Goal: Find specific page/section: Locate a particular part of the current website

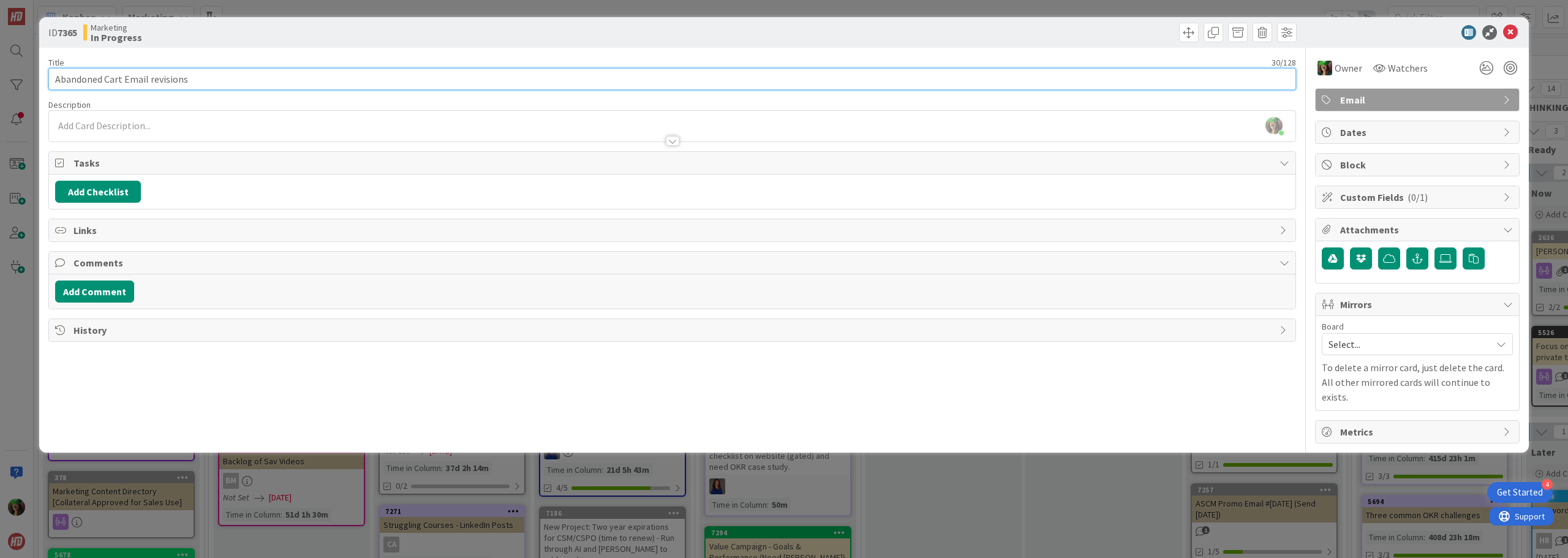
click at [297, 84] on input "Abandoned Cart Email revisions" at bounding box center [672, 79] width 1248 height 22
type input "Abandoned Cart Email revisions (updated 8/14)"
click at [147, 125] on div "[PERSON_NAME] joined 30 m ago" at bounding box center [672, 126] width 1247 height 31
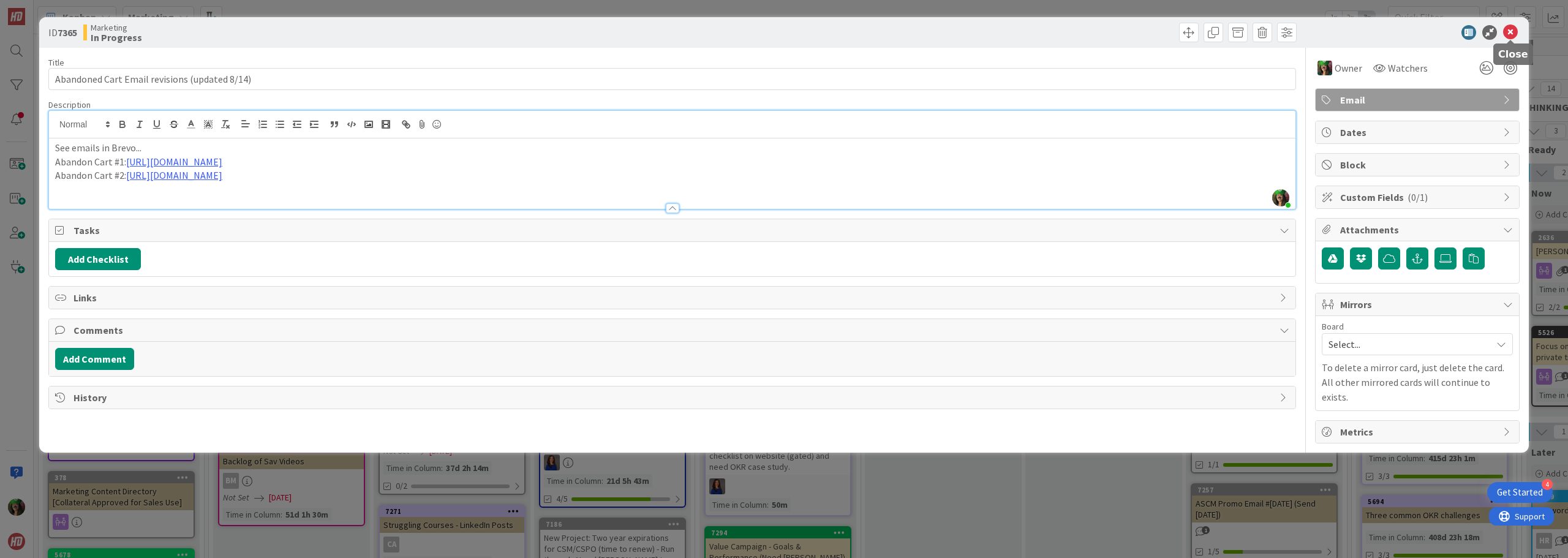
click at [1508, 30] on icon at bounding box center [1510, 32] width 14 height 14
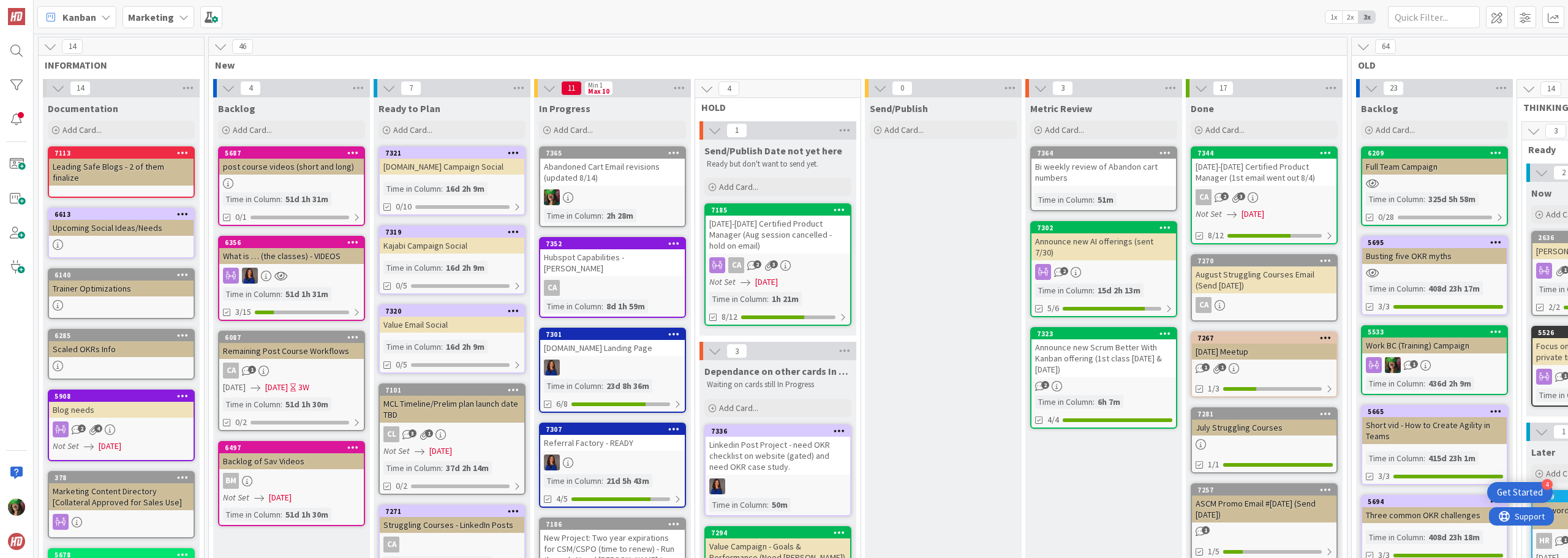
click at [779, 236] on div "[DATE]-[DATE] Certified Product Manager (Aug session cancelled - hold on email)" at bounding box center [777, 234] width 144 height 38
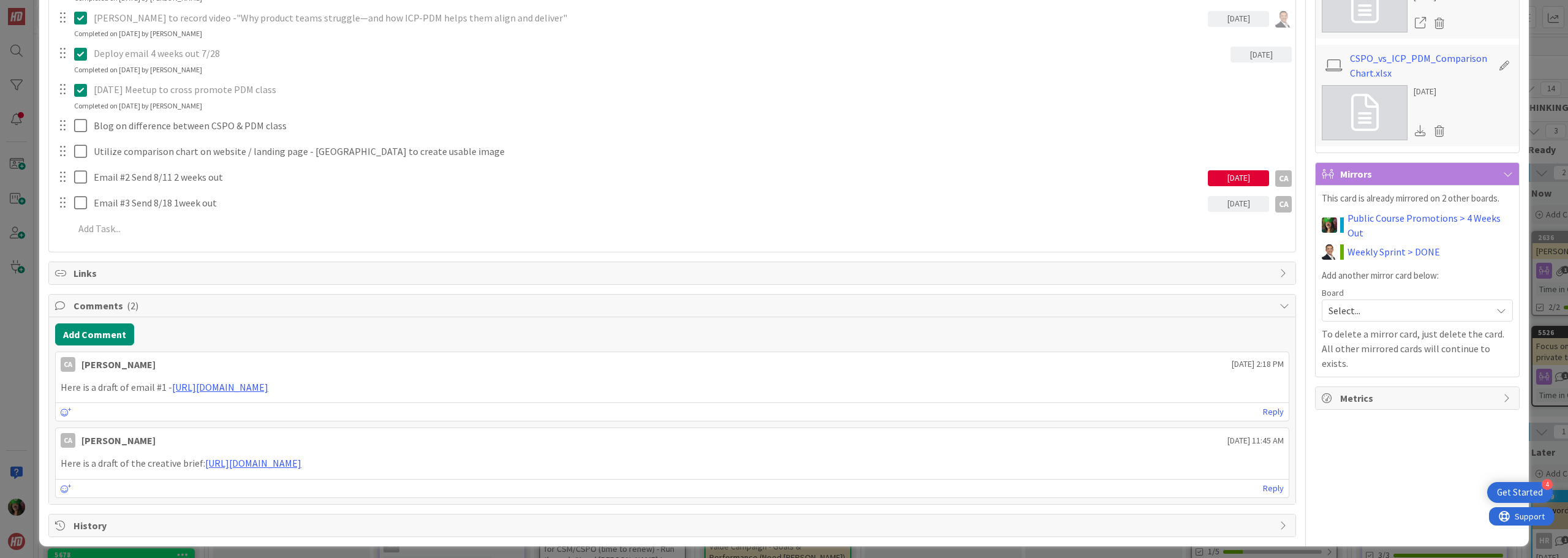
scroll to position [447, 0]
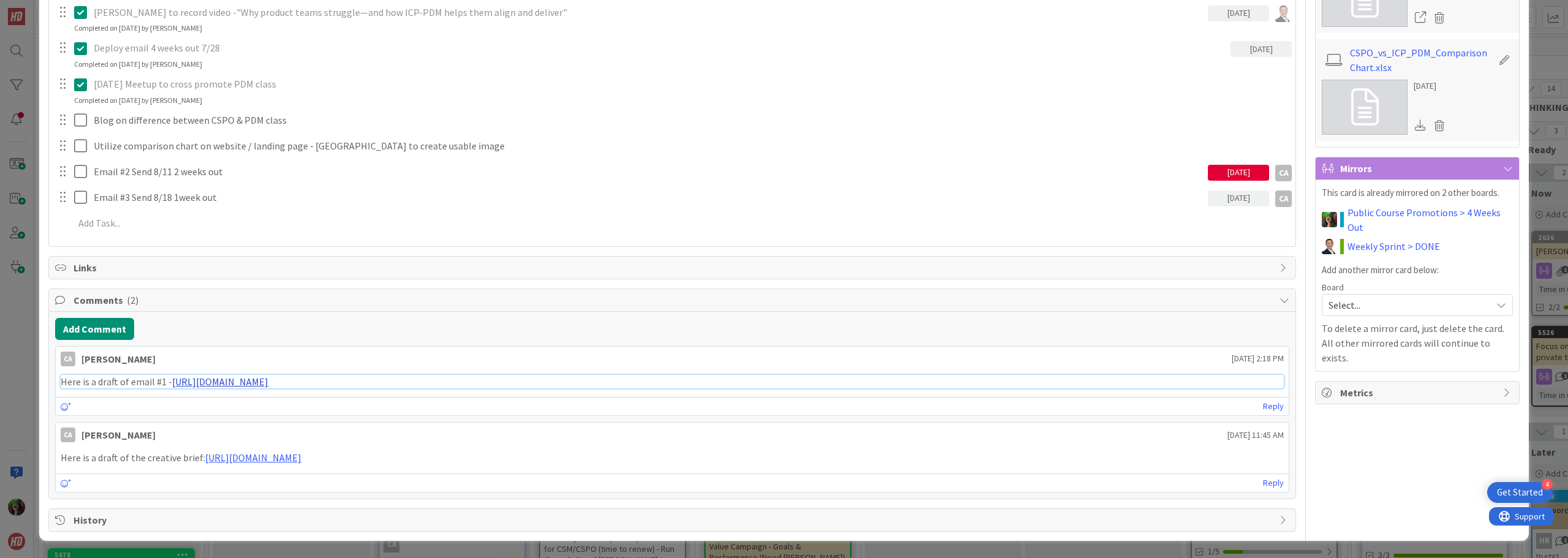
click at [268, 383] on link "[URL][DOMAIN_NAME]" at bounding box center [220, 381] width 96 height 12
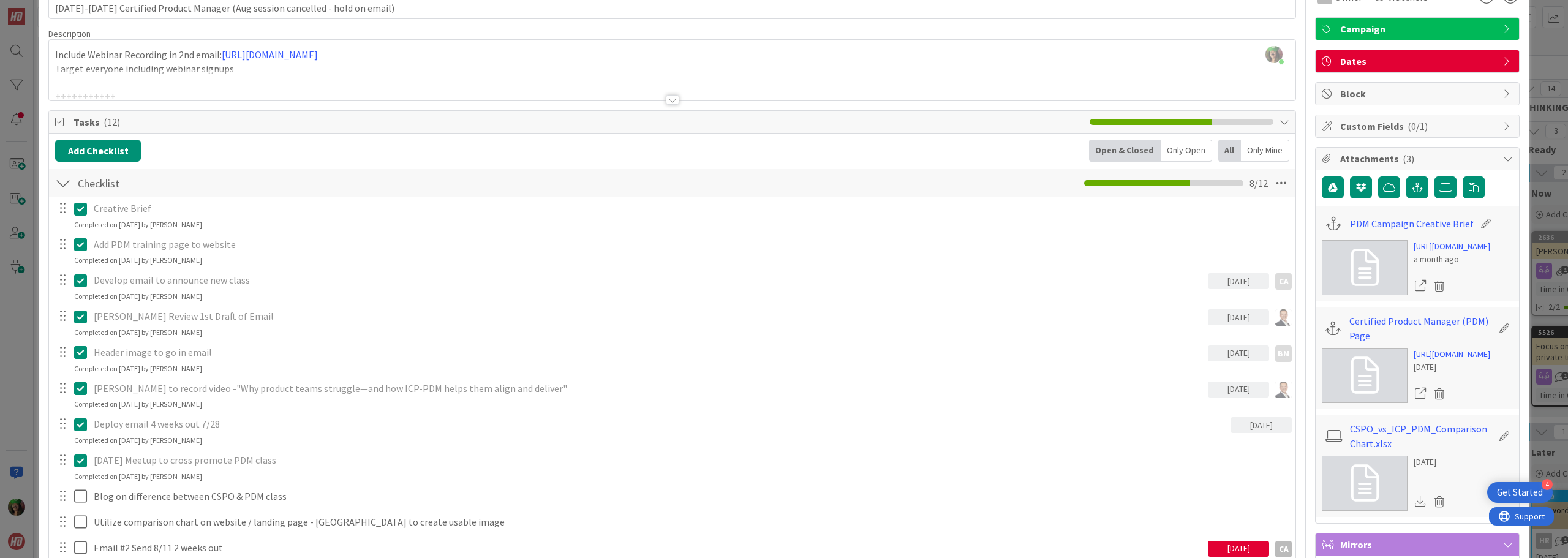
scroll to position [0, 0]
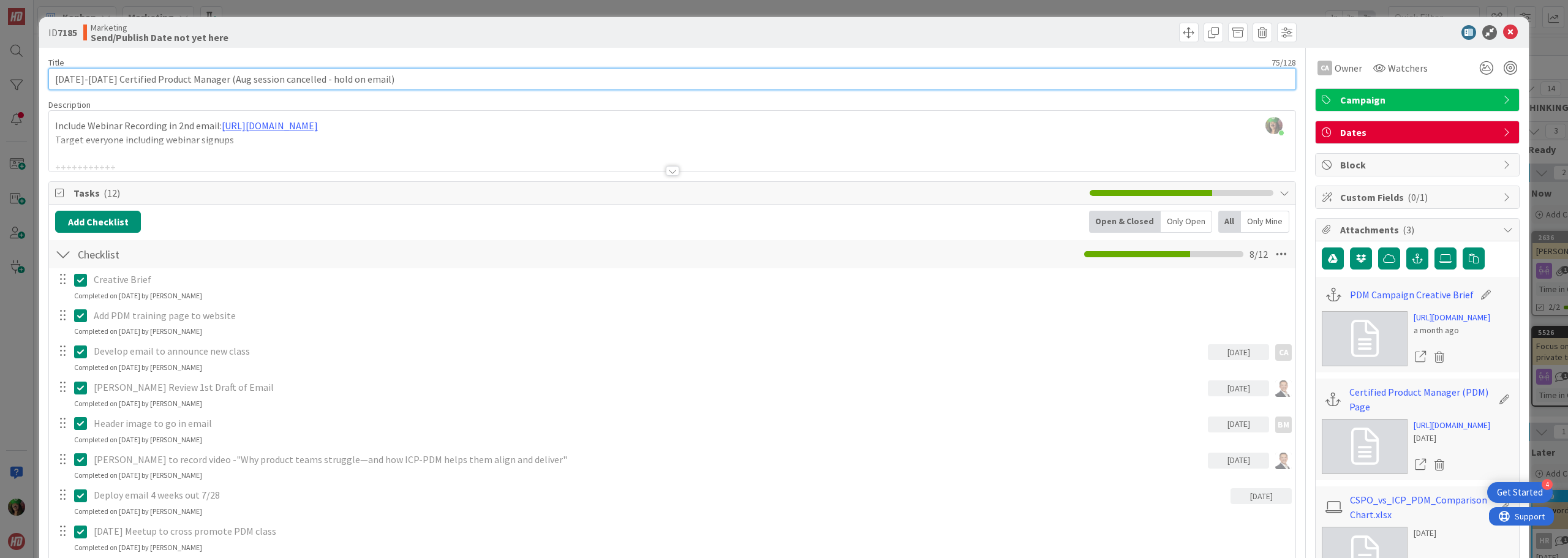
drag, startPoint x: 96, startPoint y: 79, endPoint x: 47, endPoint y: 77, distance: 49.0
click at [47, 77] on div "ID 7185 Marketing Send/Publish Date not yet here Title 75 / 128 [DATE]-[DATE] C…" at bounding box center [784, 502] width 1490 height 971
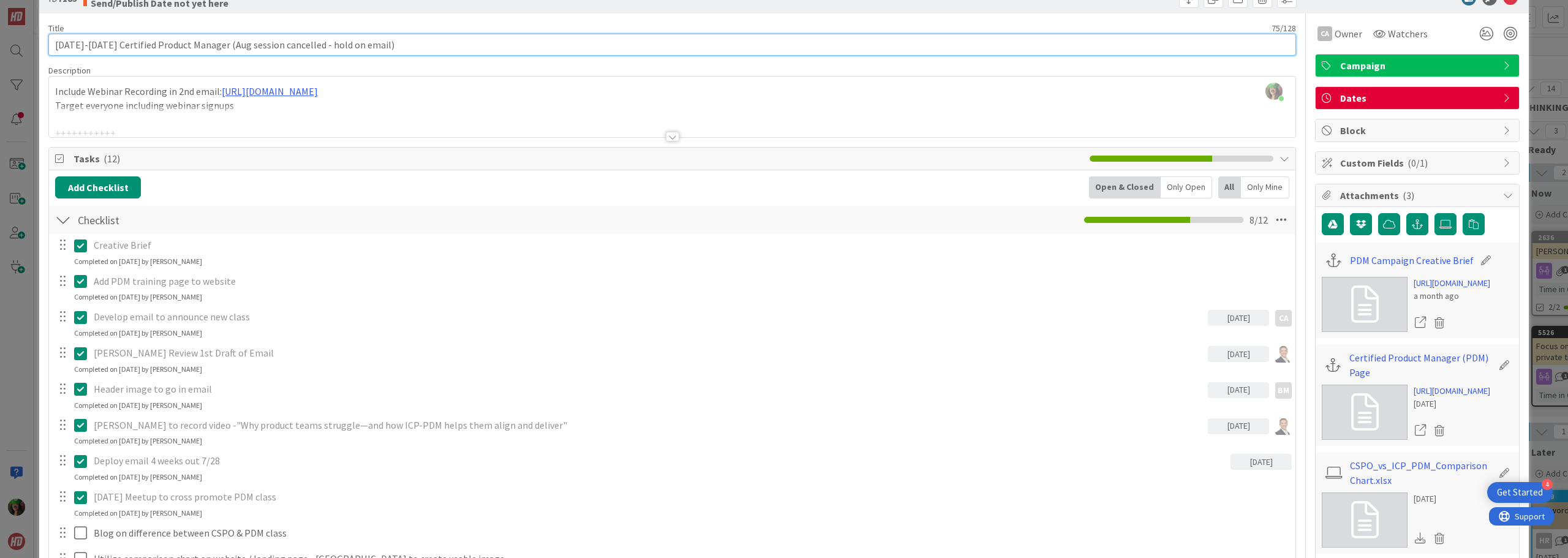
scroll to position [61, 0]
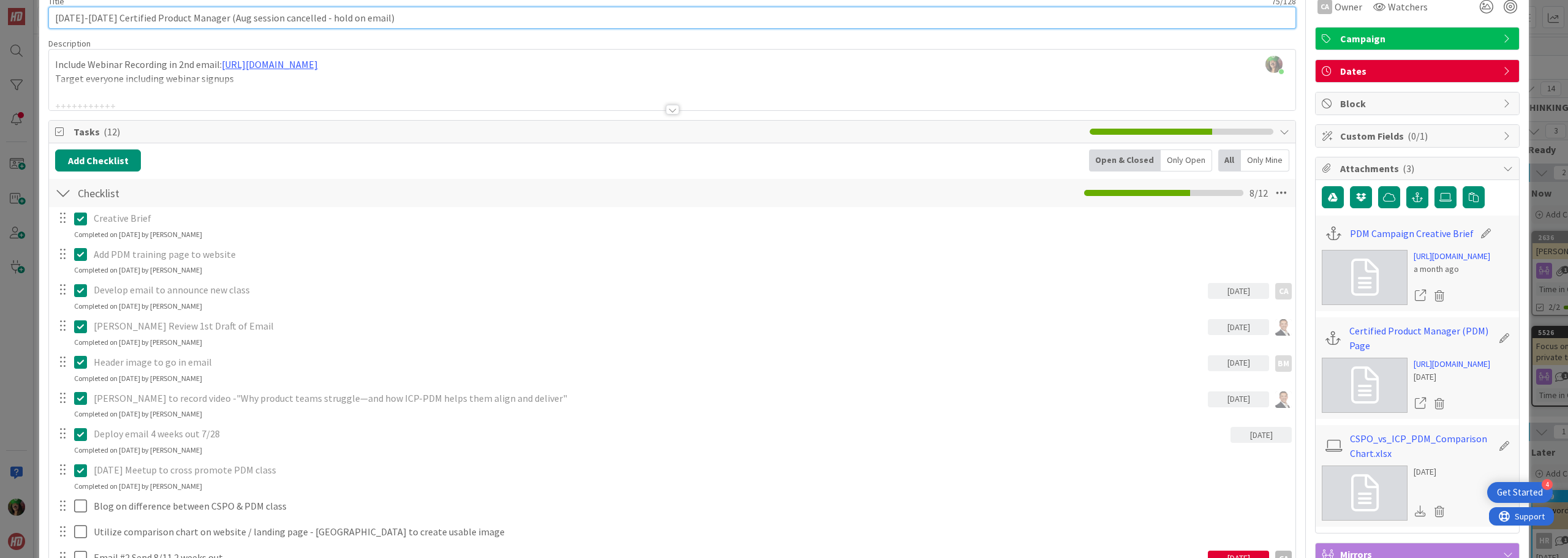
type input "[DATE]-[DATE] Certified Product Manager (Aug session cancelled - hold on email)"
click at [132, 87] on div at bounding box center [672, 94] width 1247 height 31
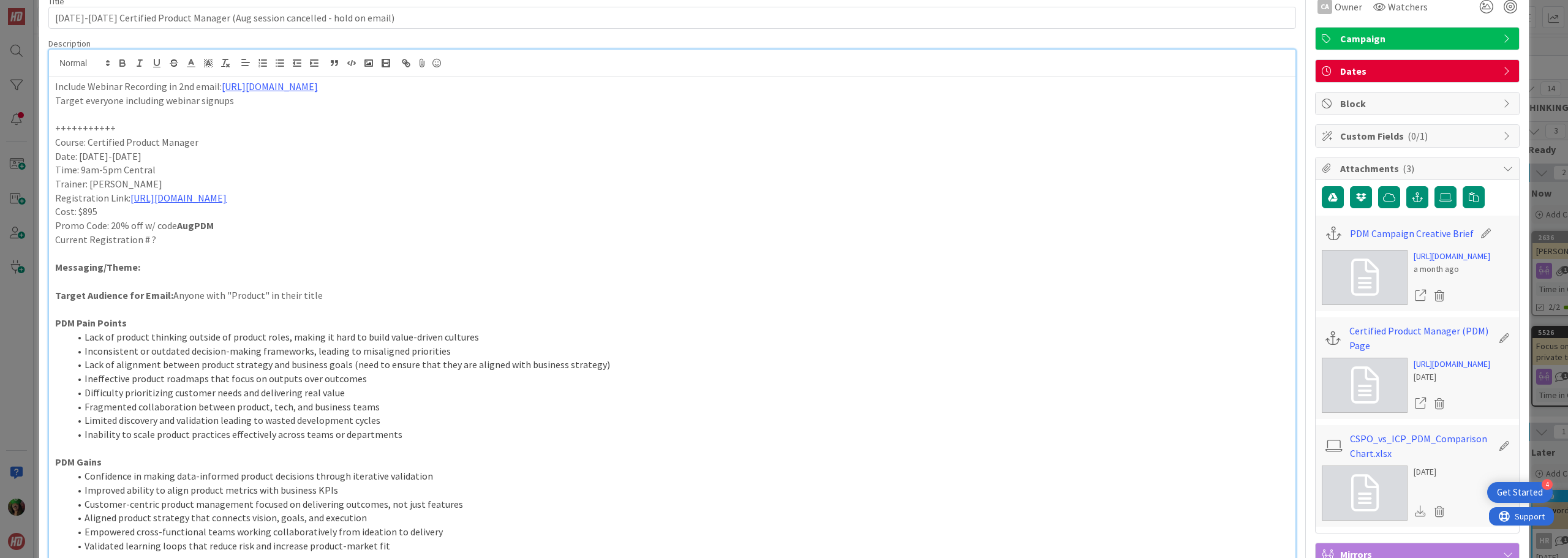
click at [55, 88] on p "Include Webinar Recording in 2nd email: [URL][DOMAIN_NAME]" at bounding box center [672, 86] width 1234 height 14
drag, startPoint x: 55, startPoint y: 88, endPoint x: 262, endPoint y: 107, distance: 207.9
click at [262, 107] on p at bounding box center [672, 114] width 1234 height 14
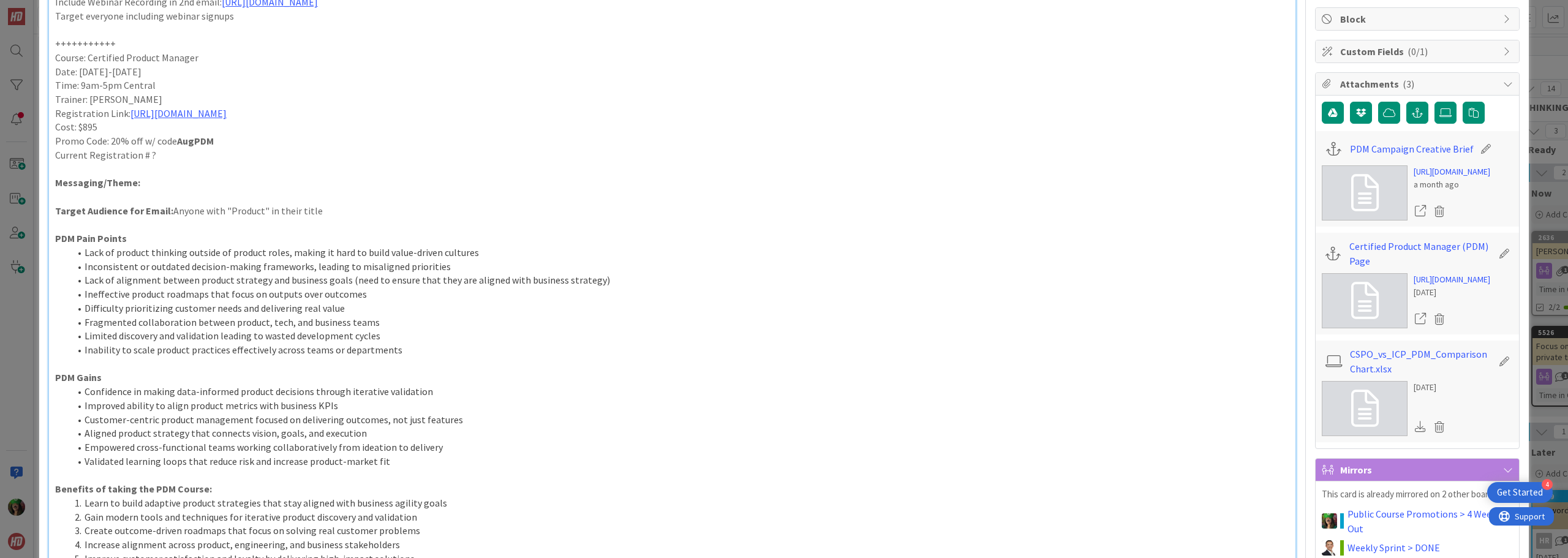
scroll to position [0, 0]
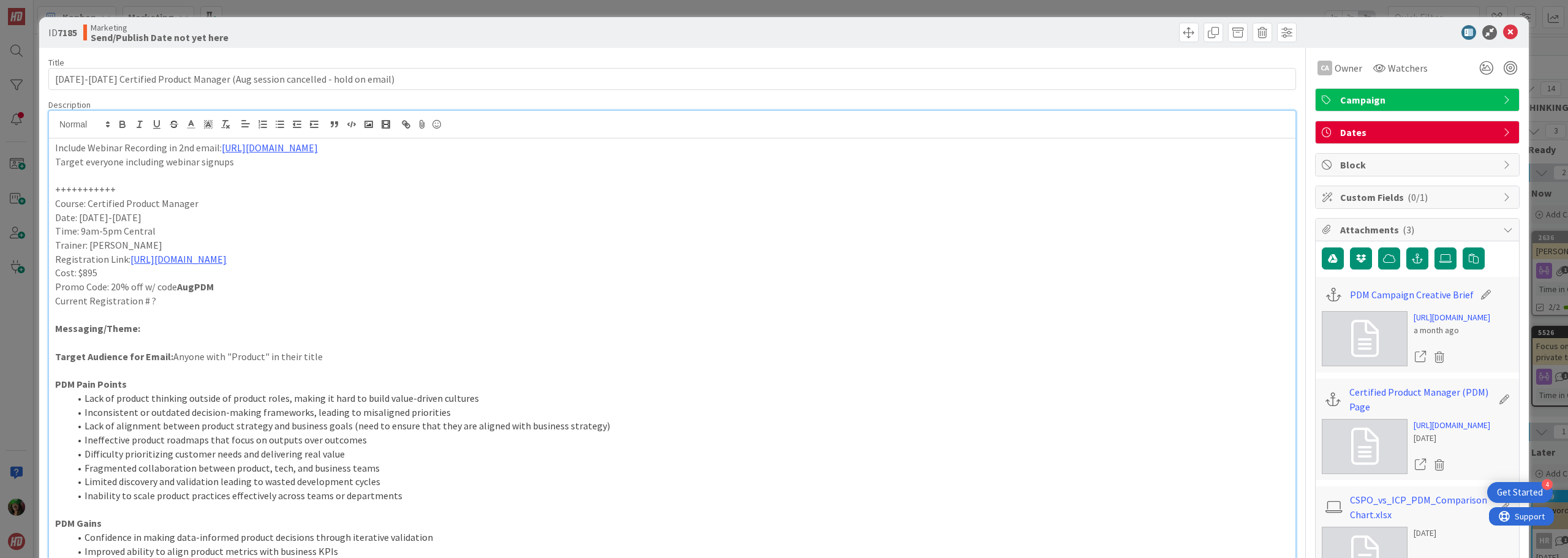
click at [55, 143] on p "Include Webinar Recording in 2nd email: [URL][DOMAIN_NAME]" at bounding box center [672, 148] width 1234 height 14
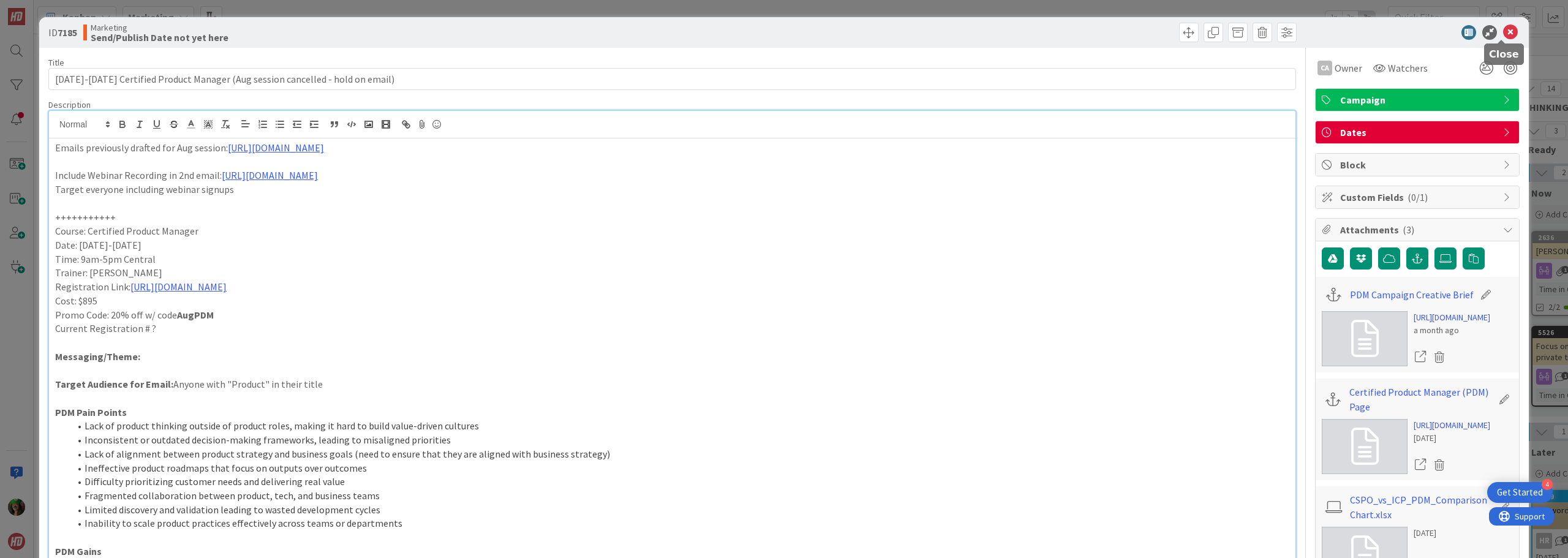
click at [1503, 35] on icon at bounding box center [1510, 32] width 14 height 14
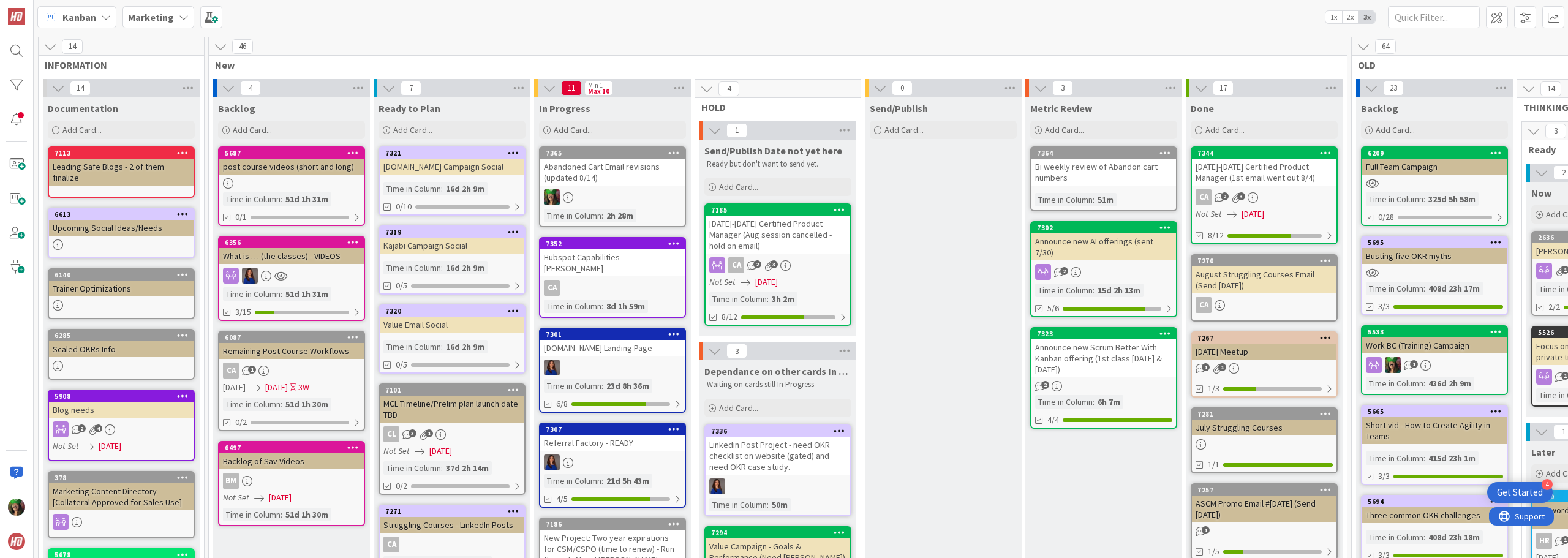
click at [807, 238] on div "[DATE]-[DATE] Certified Product Manager (Aug session cancelled - hold on email)" at bounding box center [777, 234] width 144 height 38
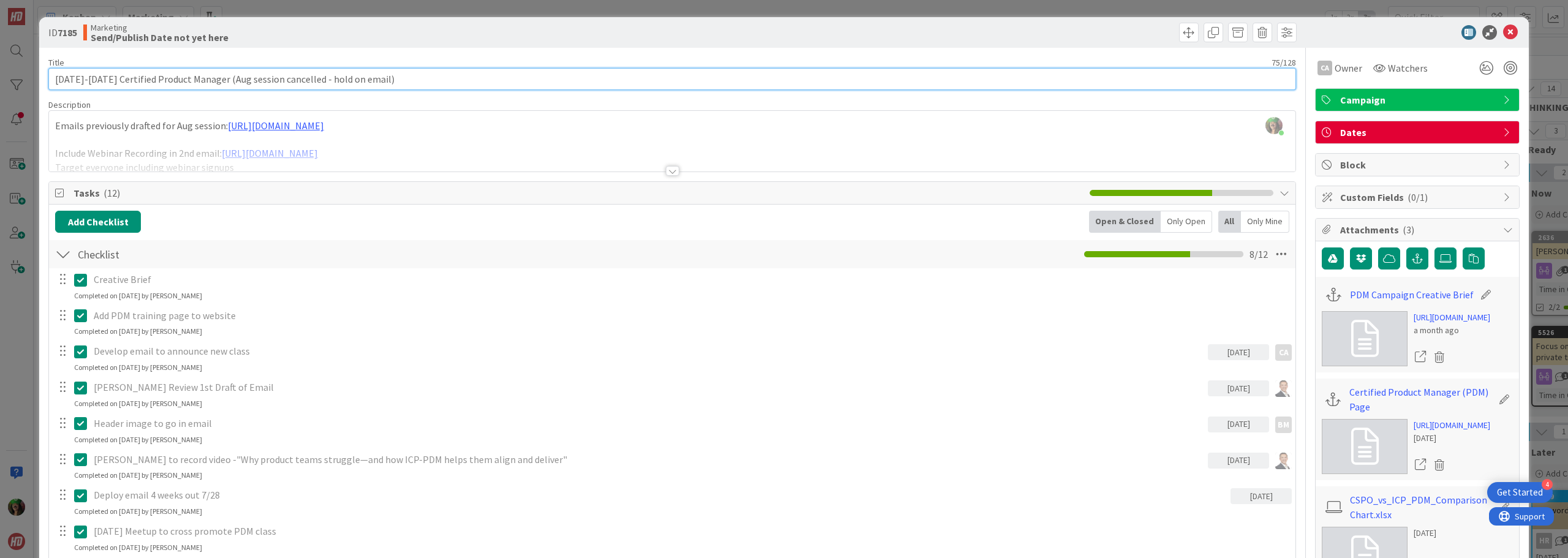
click at [396, 78] on input "[DATE]-[DATE] Certified Product Manager (Aug session cancelled - hold on email)" at bounding box center [672, 79] width 1248 height 22
type input "[DATE]-[DATE] Certified Product Manager (Aug session cancelled - hold on email …"
click at [1506, 27] on icon at bounding box center [1510, 32] width 14 height 14
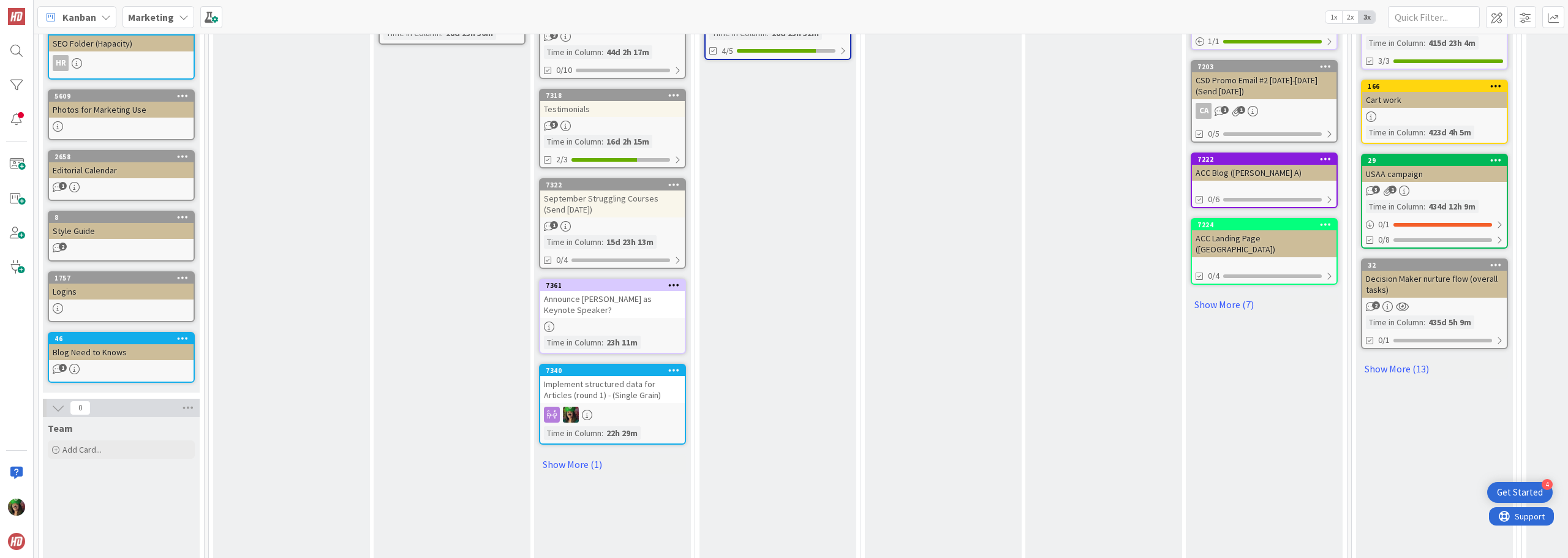
scroll to position [673, 0]
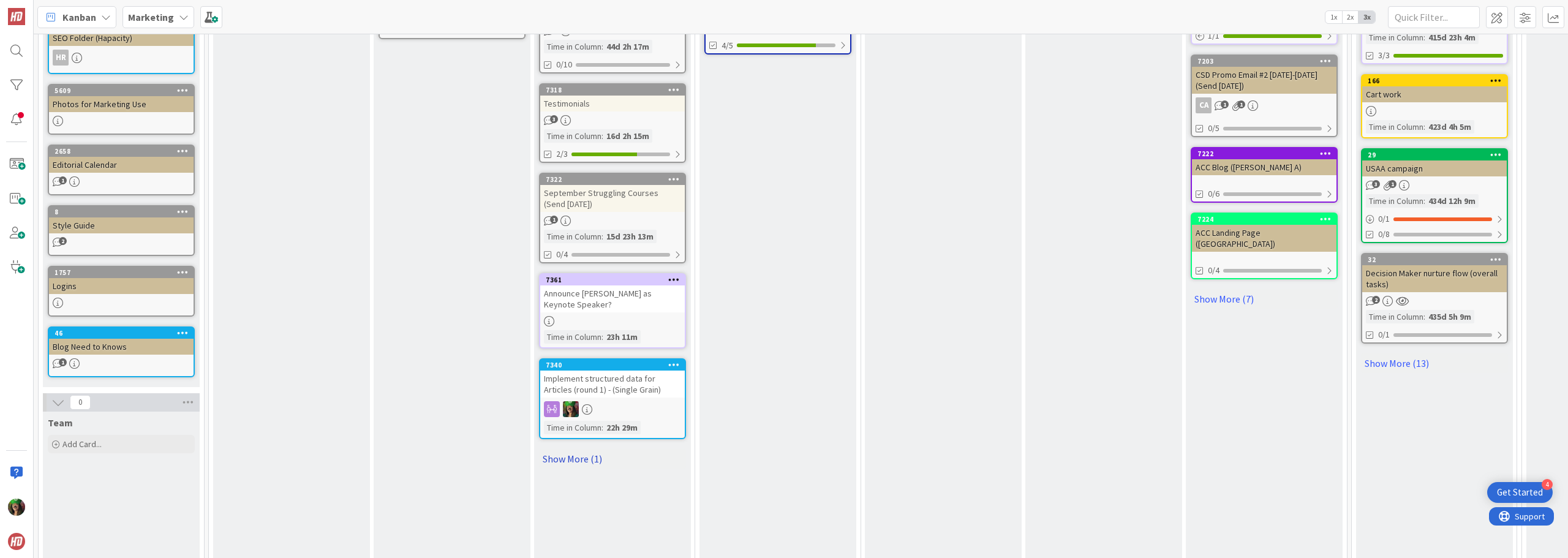
click at [566, 449] on link "Show More (1)" at bounding box center [612, 458] width 147 height 20
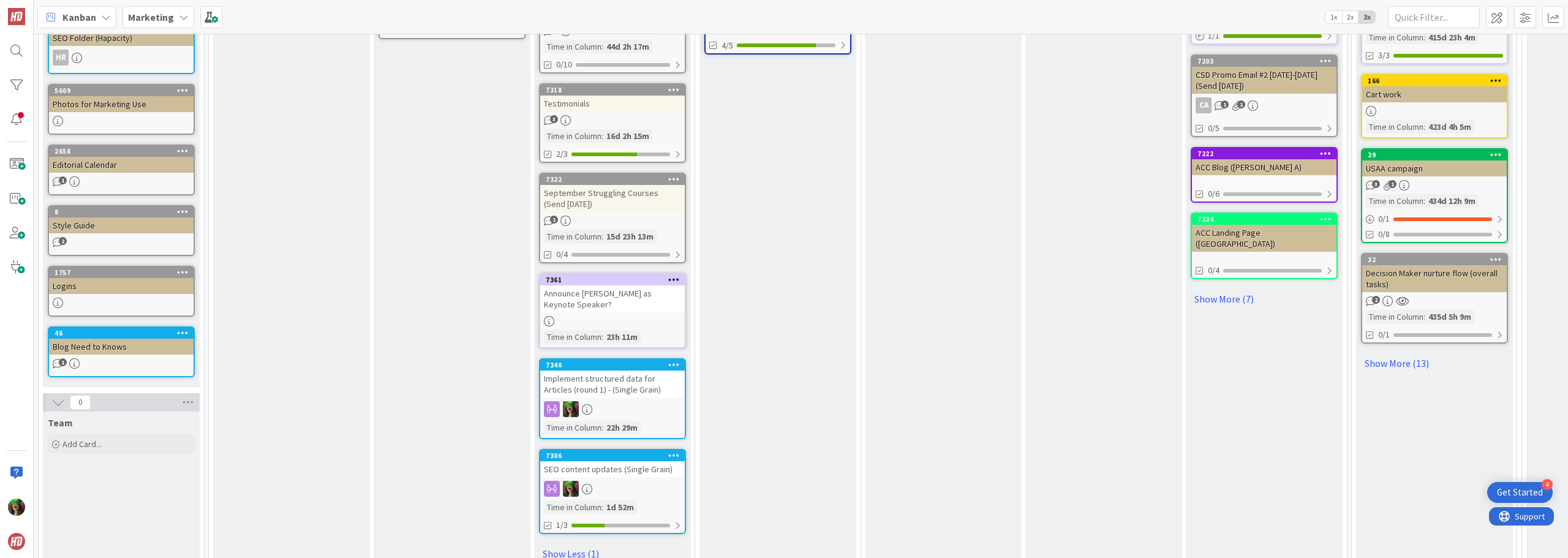
click at [156, 22] on b "Marketing" at bounding box center [151, 17] width 46 height 12
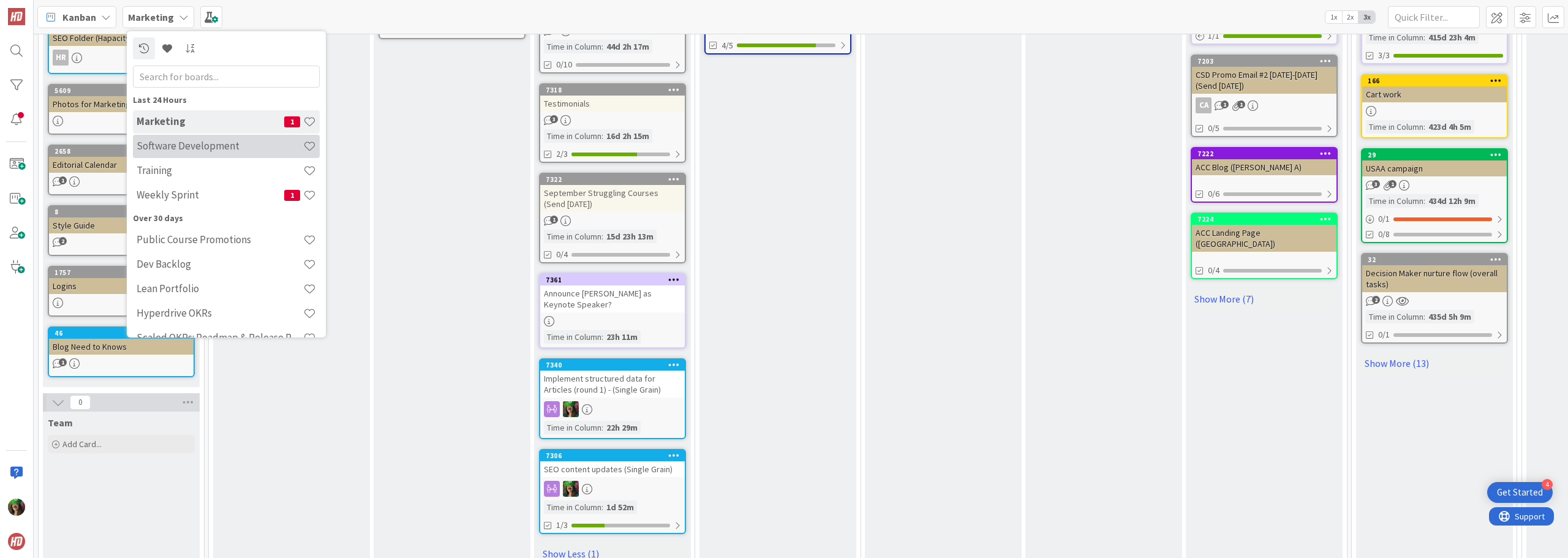
click at [172, 145] on h4 "Software Development" at bounding box center [220, 145] width 166 height 12
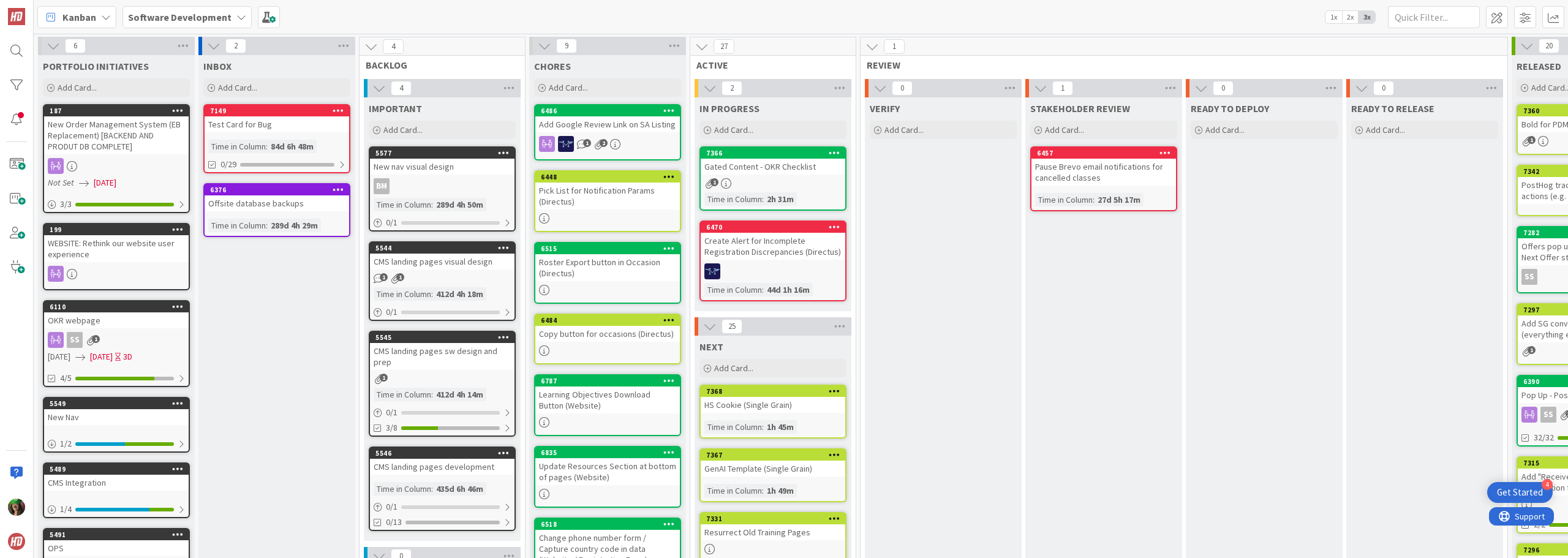
click at [796, 182] on div "1" at bounding box center [772, 183] width 144 height 11
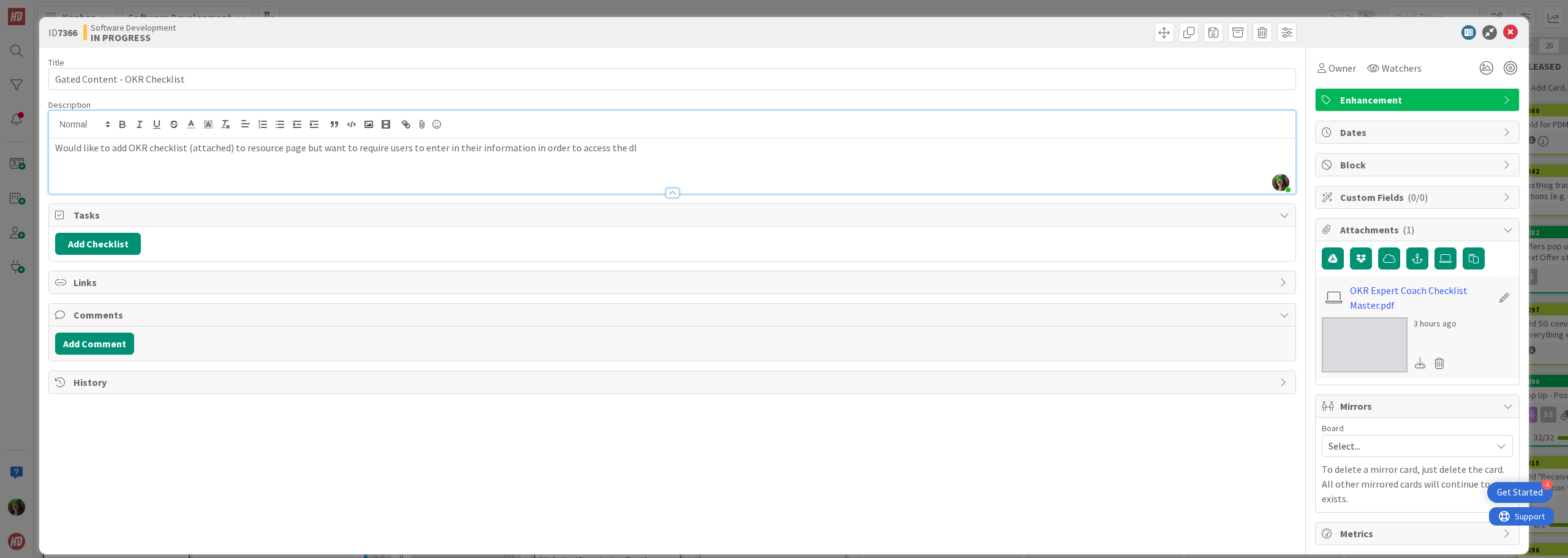
click at [651, 126] on div "[PERSON_NAME] just joined Would like to add OKR checklist (attached) to resourc…" at bounding box center [672, 152] width 1247 height 83
click at [1513, 33] on icon at bounding box center [1510, 32] width 14 height 14
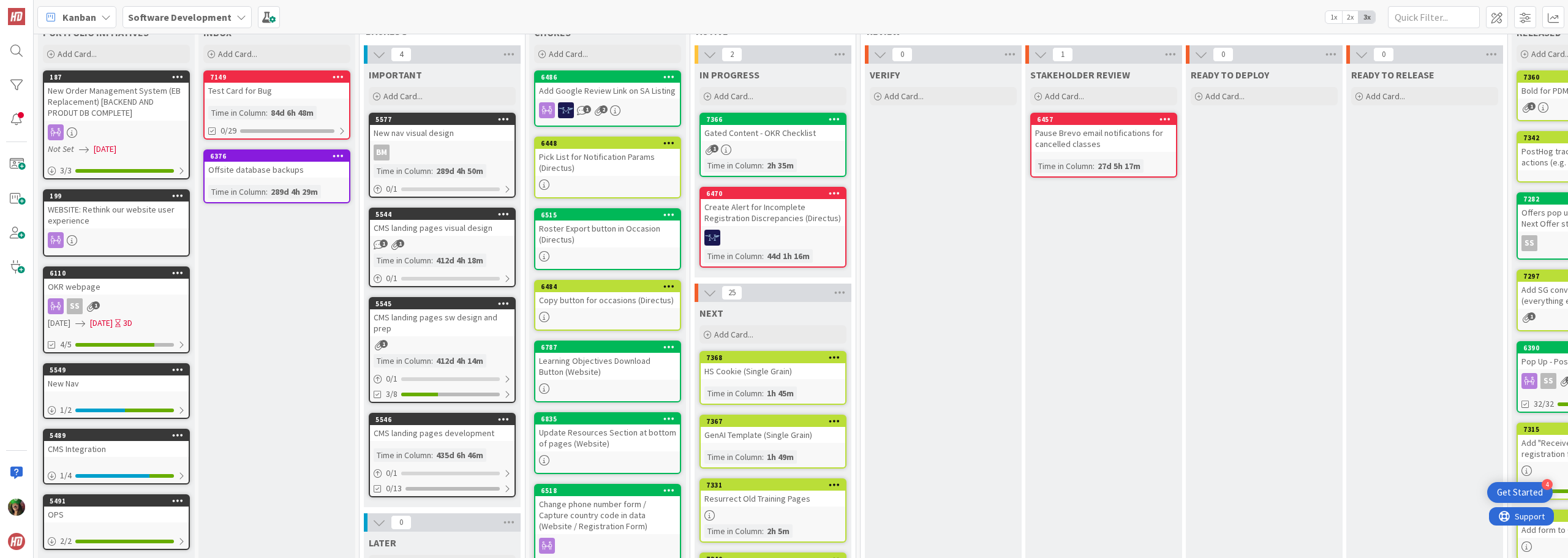
scroll to position [61, 0]
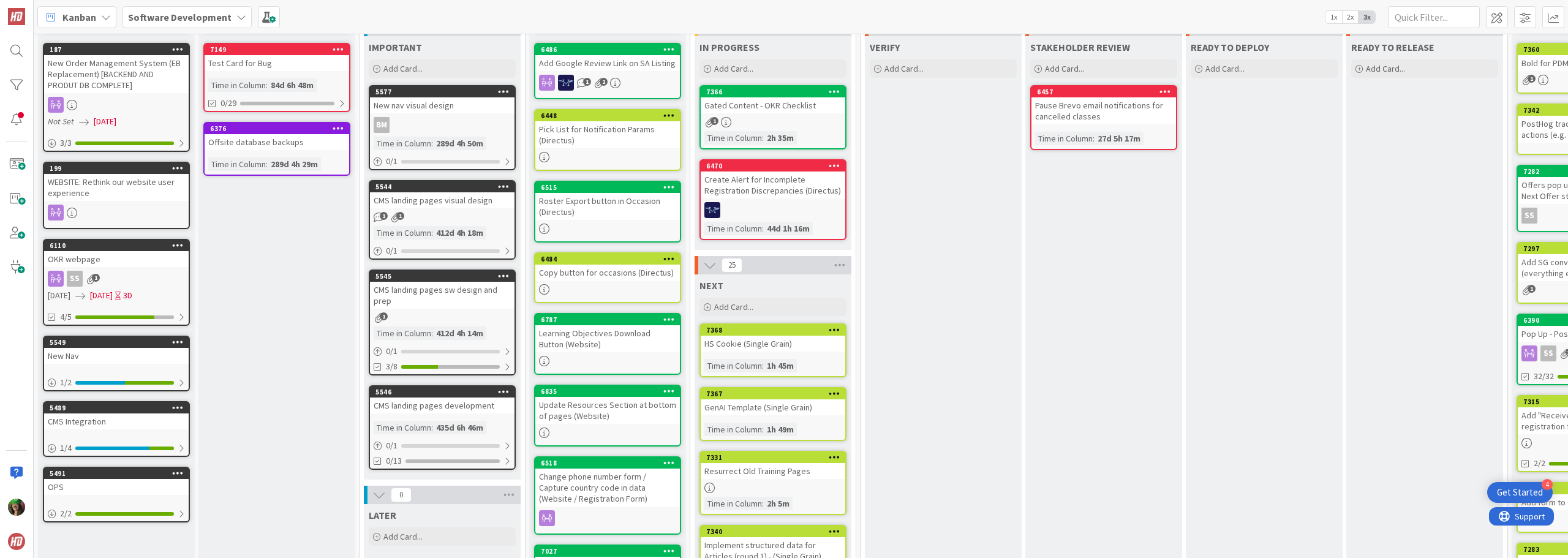
click at [745, 347] on div "HS Cookie (Single Grain)" at bounding box center [772, 343] width 144 height 16
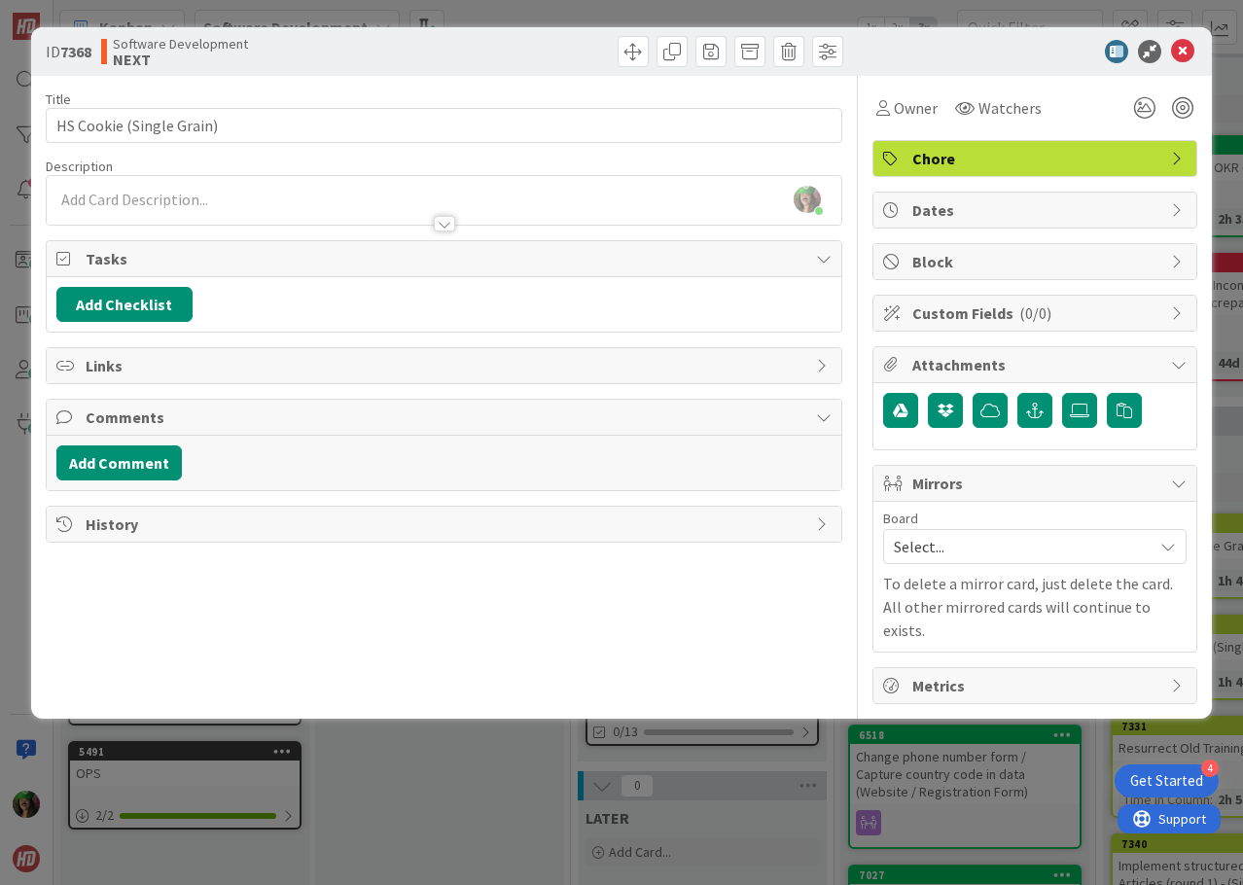
click at [298, 197] on div "[PERSON_NAME] joined 13 m ago" at bounding box center [444, 200] width 794 height 49
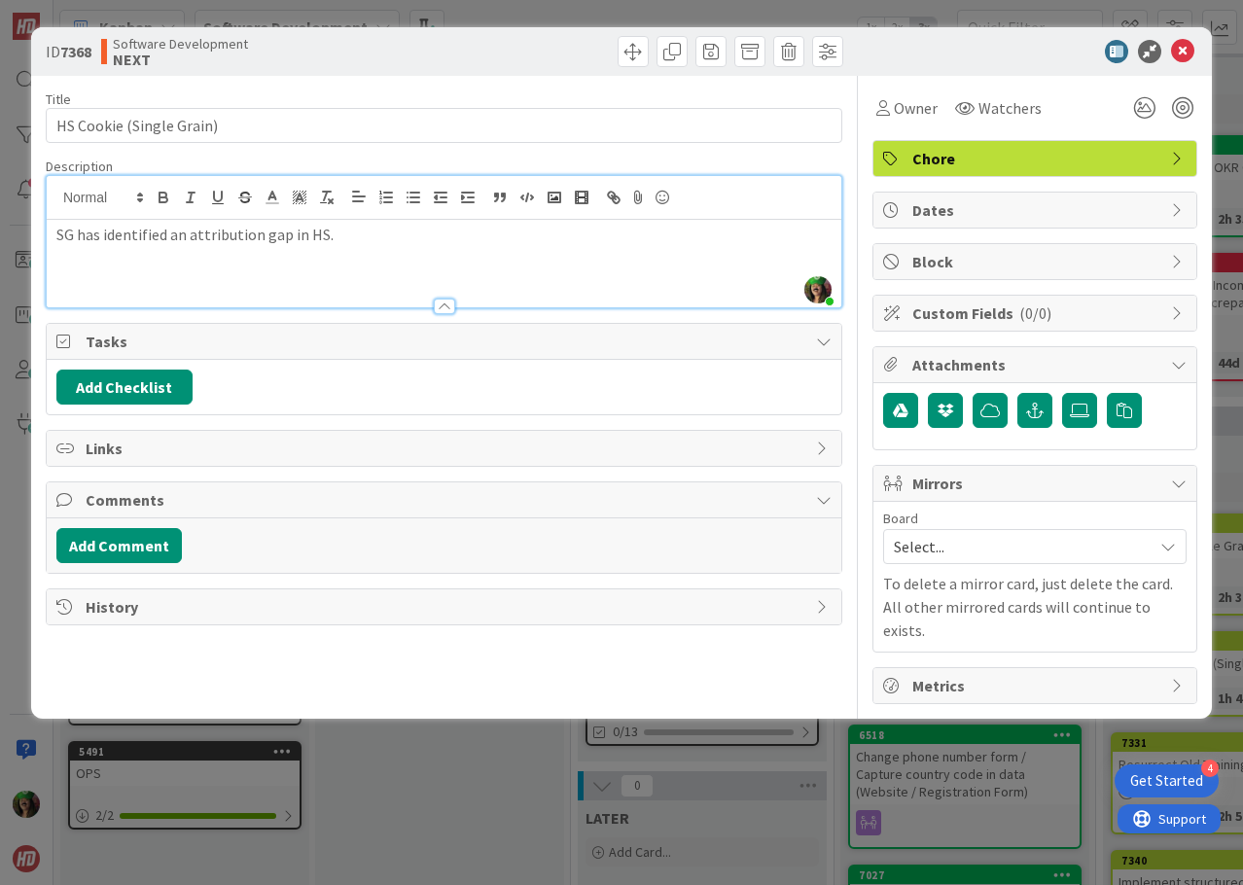
drag, startPoint x: 319, startPoint y: 236, endPoint x: 333, endPoint y: 236, distance: 14.6
click at [333, 236] on p "SG has identified an attribution gap in HS." at bounding box center [443, 235] width 775 height 22
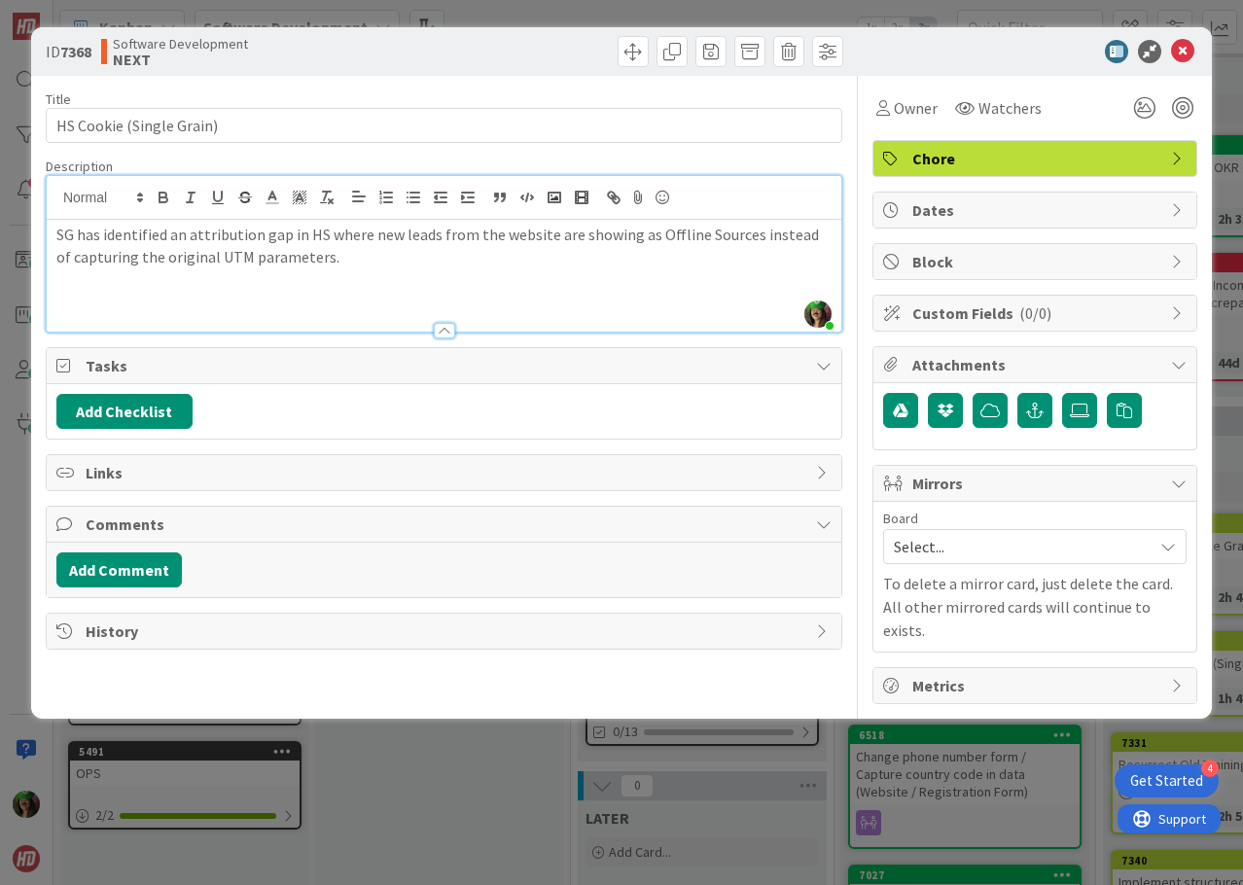
click at [328, 257] on p "SG has identified an attribution gap in HS where new leads from the website are…" at bounding box center [443, 246] width 775 height 44
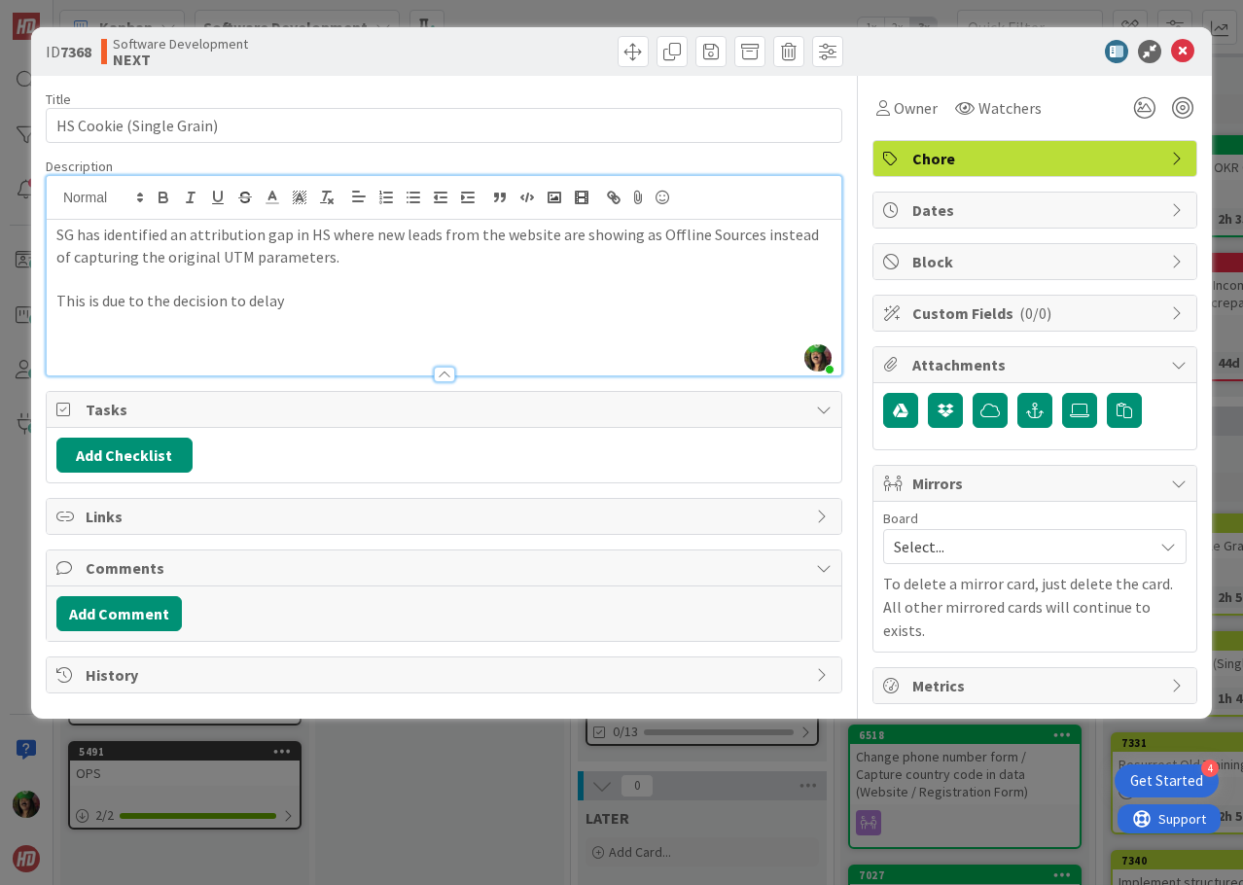
click at [145, 298] on p "This is due to the decision to delay" at bounding box center [443, 301] width 775 height 22
click at [290, 302] on p "This is due to the decision to delay" at bounding box center [443, 301] width 775 height 22
click at [290, 304] on p "This is due to the decision to delay" at bounding box center [443, 301] width 775 height 22
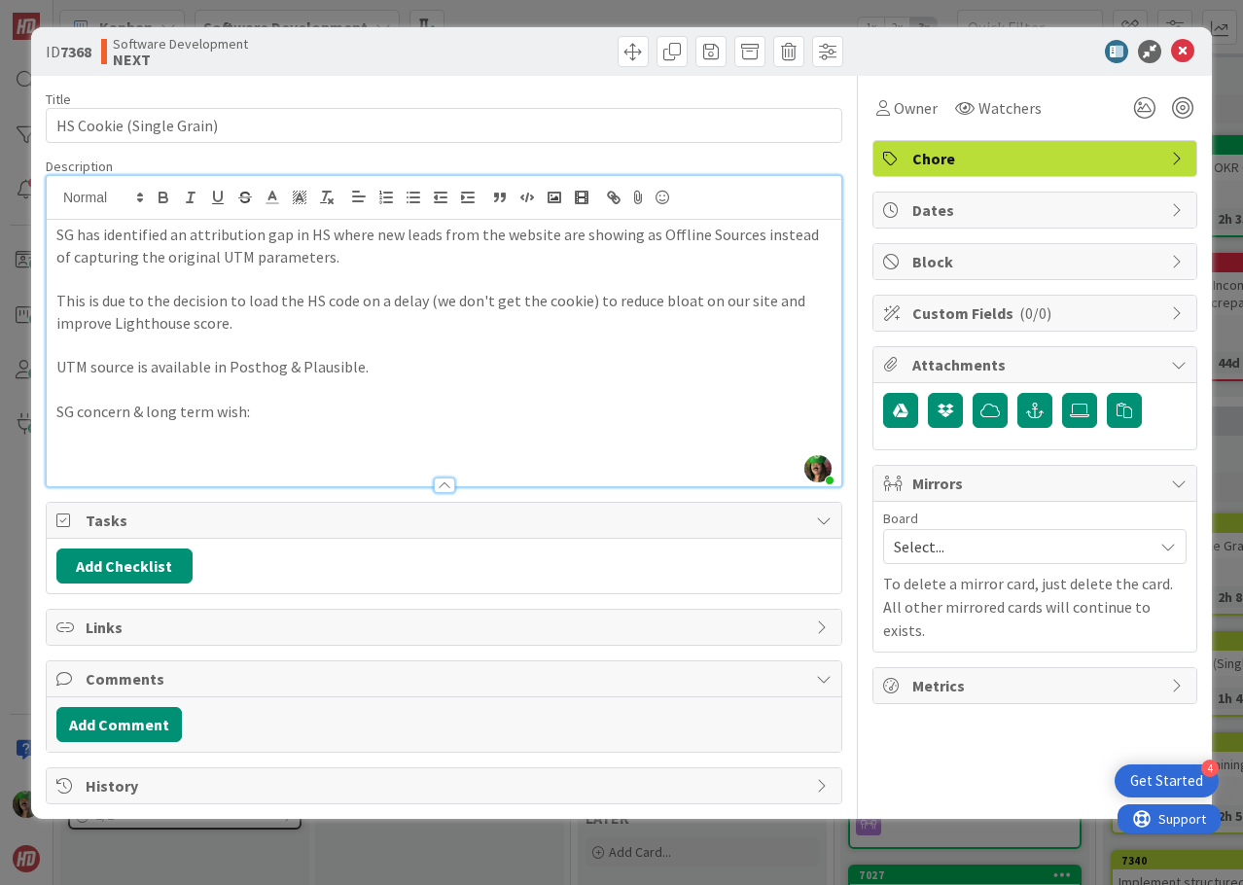
click at [254, 448] on p at bounding box center [443, 455] width 775 height 22
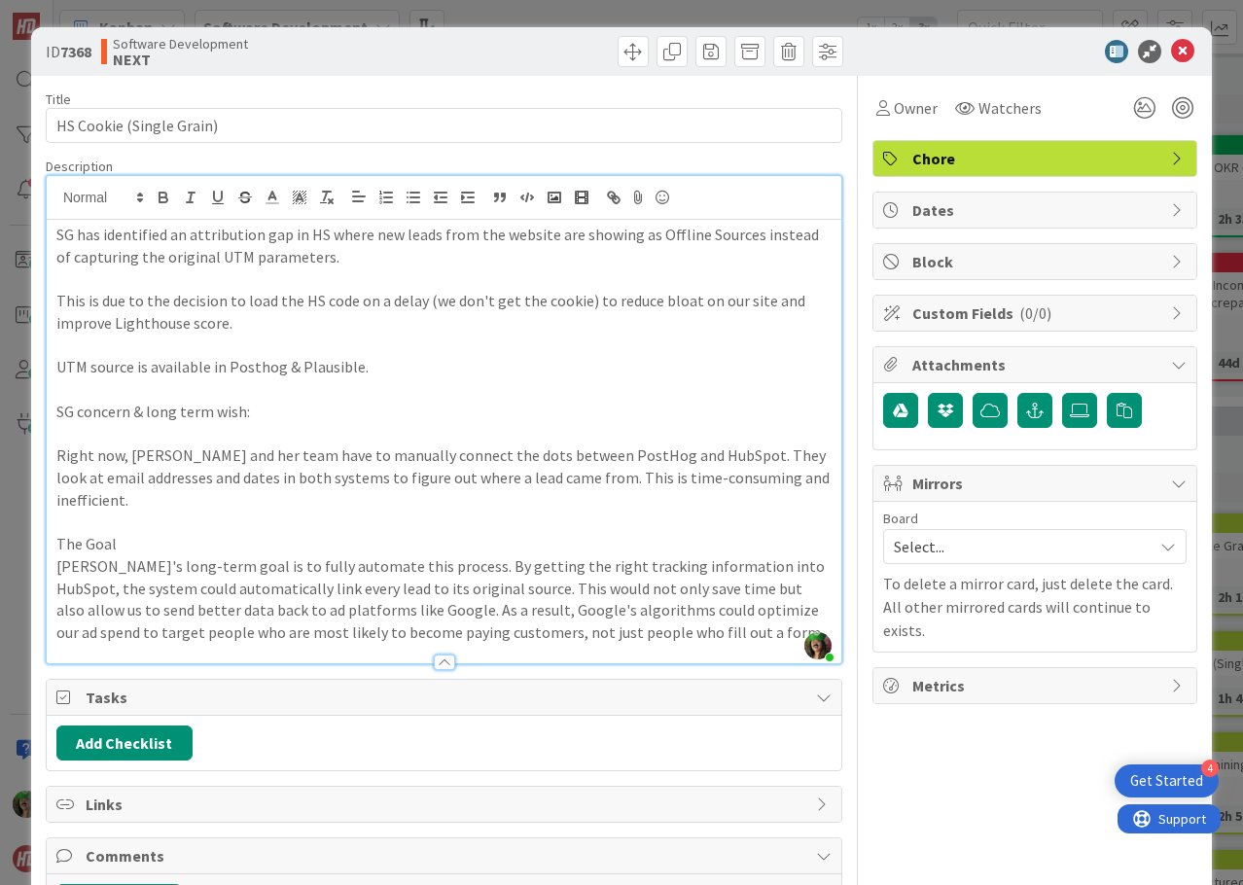
drag, startPoint x: 579, startPoint y: 477, endPoint x: 603, endPoint y: 477, distance: 23.3
click at [587, 477] on p "Right now, [PERSON_NAME] and her team have to manually connect the dots between…" at bounding box center [443, 477] width 775 height 66
click at [602, 477] on p "Right now, [PERSON_NAME] and her team have to manually connect the dots between…" at bounding box center [443, 477] width 775 height 66
drag, startPoint x: 610, startPoint y: 477, endPoint x: 621, endPoint y: 477, distance: 11.7
click at [621, 477] on p "Right now, [PERSON_NAME] and her team have to manually connect the dots between…" at bounding box center [443, 477] width 775 height 66
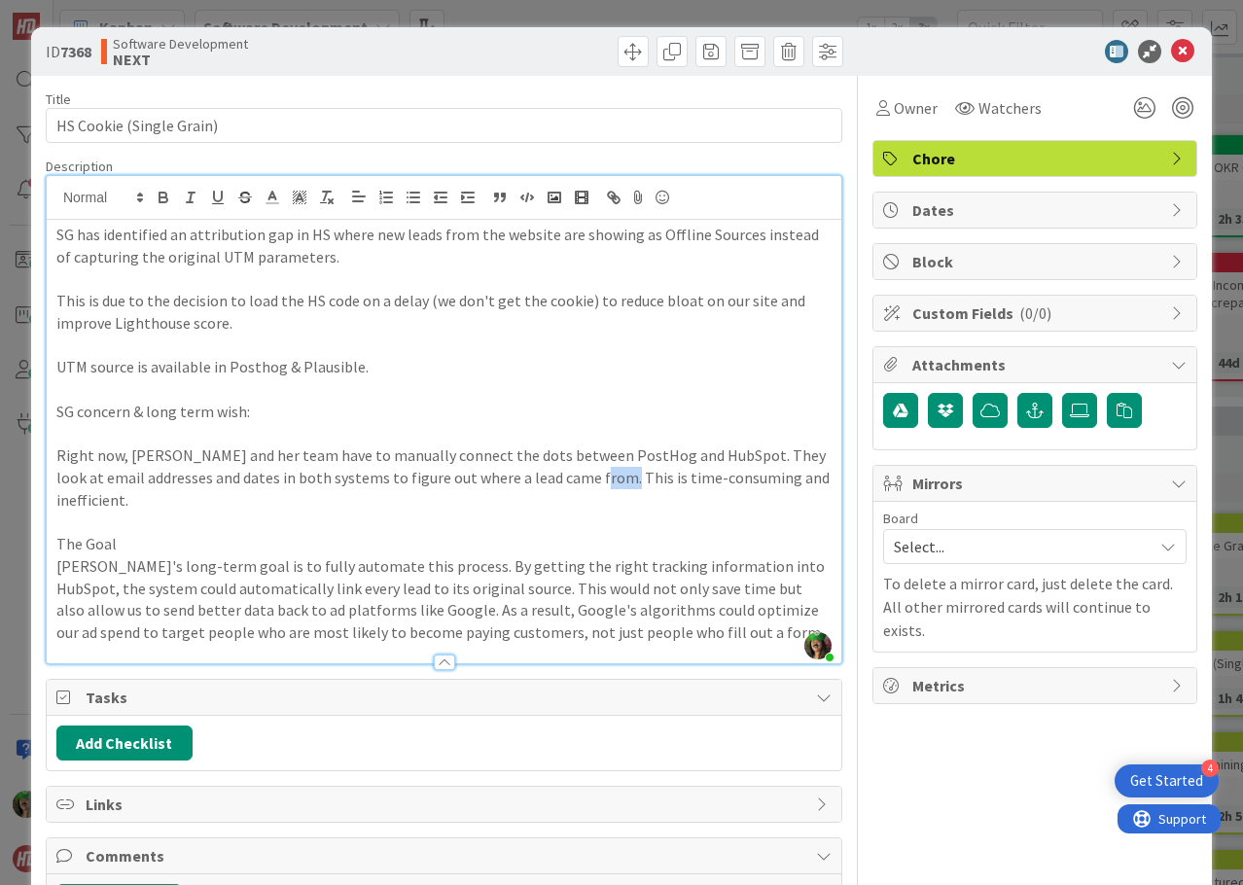
drag, startPoint x: 580, startPoint y: 480, endPoint x: 673, endPoint y: 495, distance: 93.5
click at [608, 485] on p "Right now, [PERSON_NAME] and her team have to manually connect the dots between…" at bounding box center [443, 477] width 775 height 66
click at [620, 492] on p "Right now, [PERSON_NAME] and her team have to manually connect the dots between…" at bounding box center [443, 477] width 775 height 66
click at [620, 480] on p "Right now, [PERSON_NAME] and her team have to manually connect the dots between…" at bounding box center [443, 477] width 775 height 66
click at [144, 498] on p "Right now, [PERSON_NAME] and her team have to manually connect the dots between…" at bounding box center [443, 477] width 775 height 66
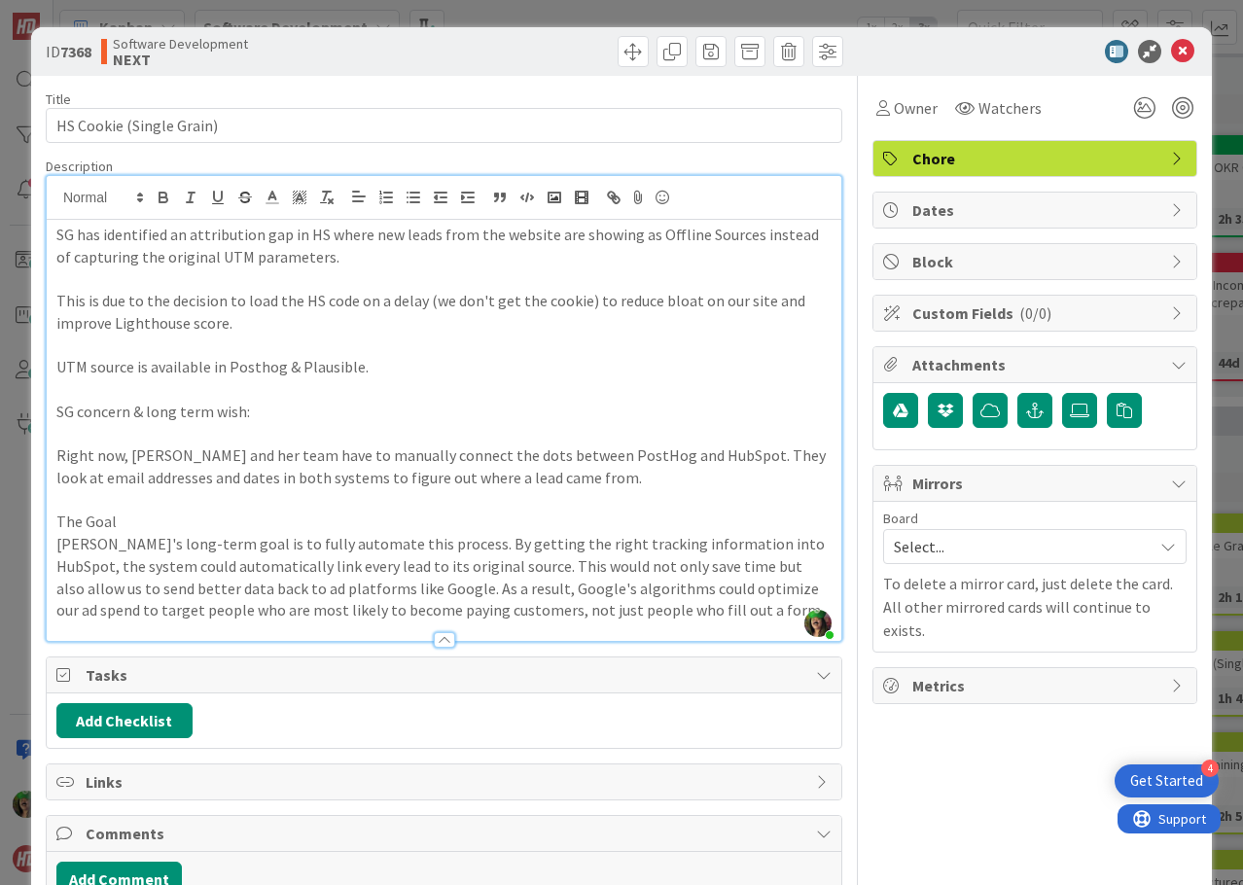
click at [98, 525] on p "The Goal" at bounding box center [443, 521] width 775 height 22
drag, startPoint x: 132, startPoint y: 413, endPoint x: 239, endPoint y: 404, distance: 107.3
click at [239, 404] on p "SG concern & long term wish:" at bounding box center [443, 412] width 775 height 22
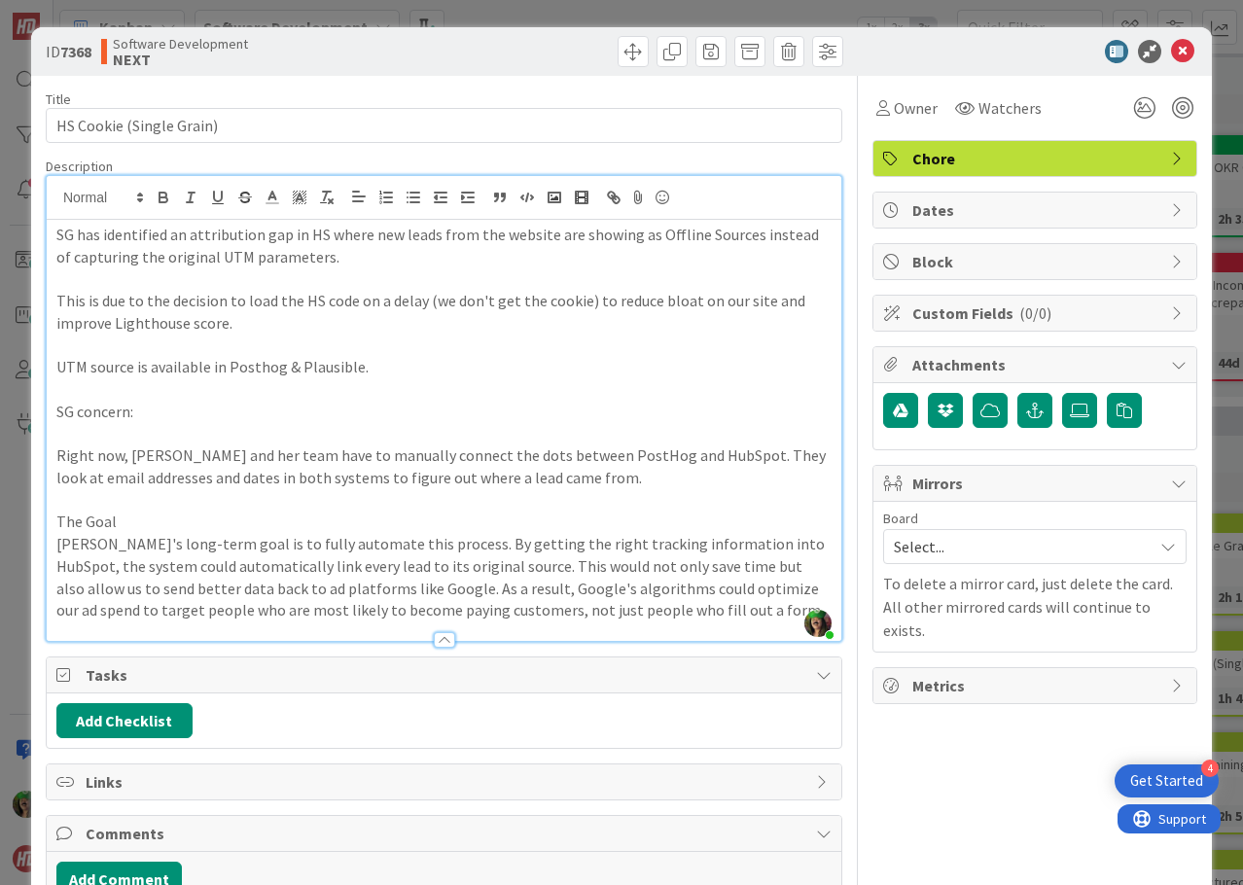
click at [142, 522] on p "The Goal" at bounding box center [443, 521] width 775 height 22
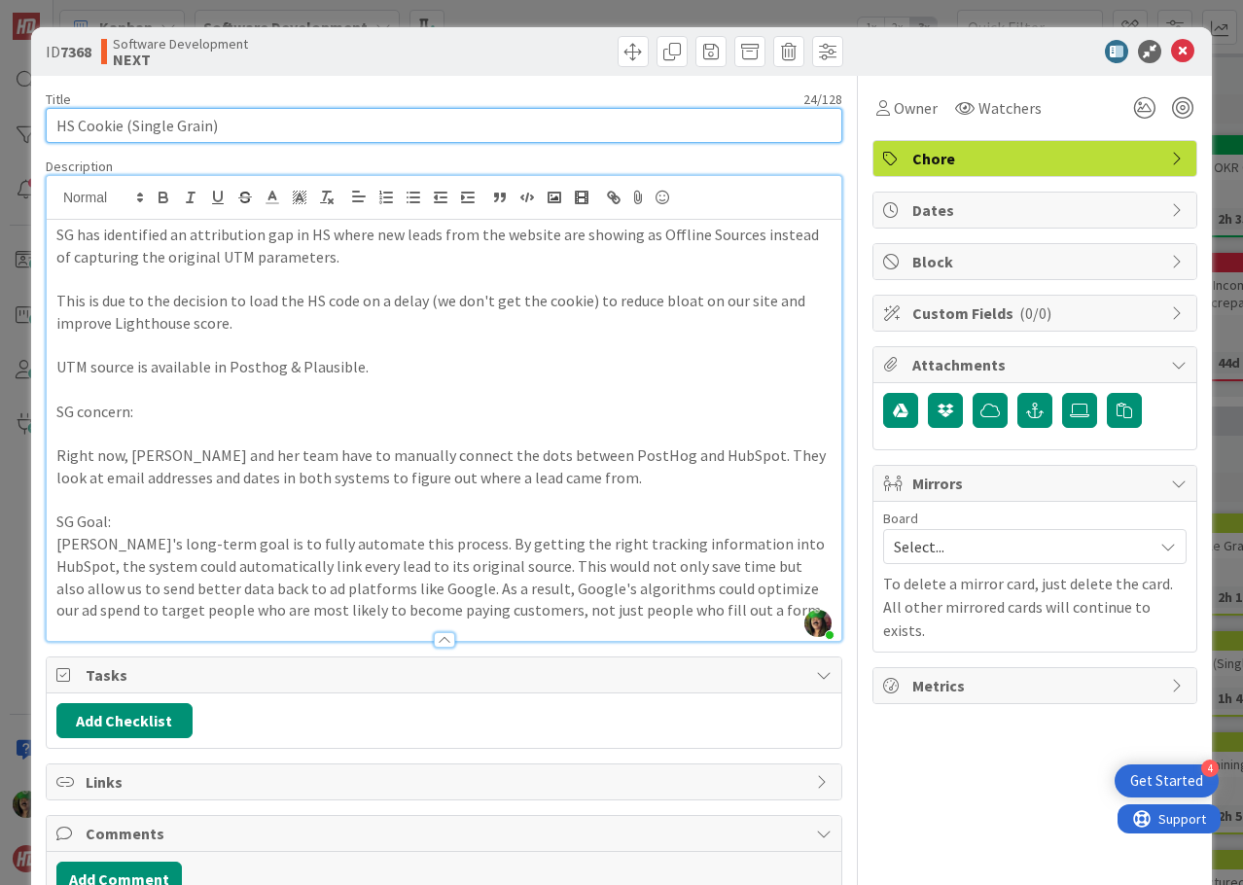
click at [123, 126] on input "HS Cookie (Single Grain)" at bounding box center [444, 125] width 796 height 35
type input "HS Cookie Problem (Single Grain)"
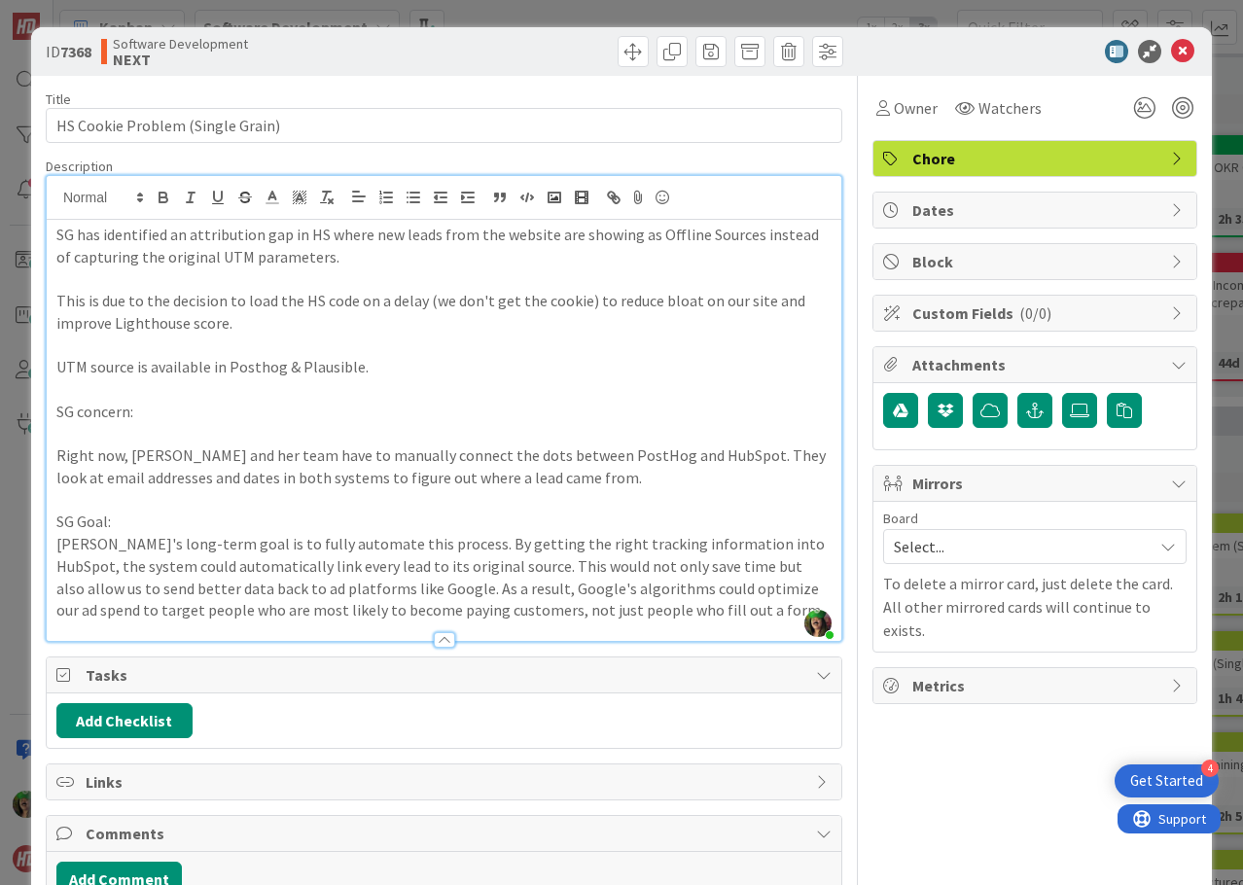
click at [950, 543] on span "Select..." at bounding box center [1018, 546] width 249 height 27
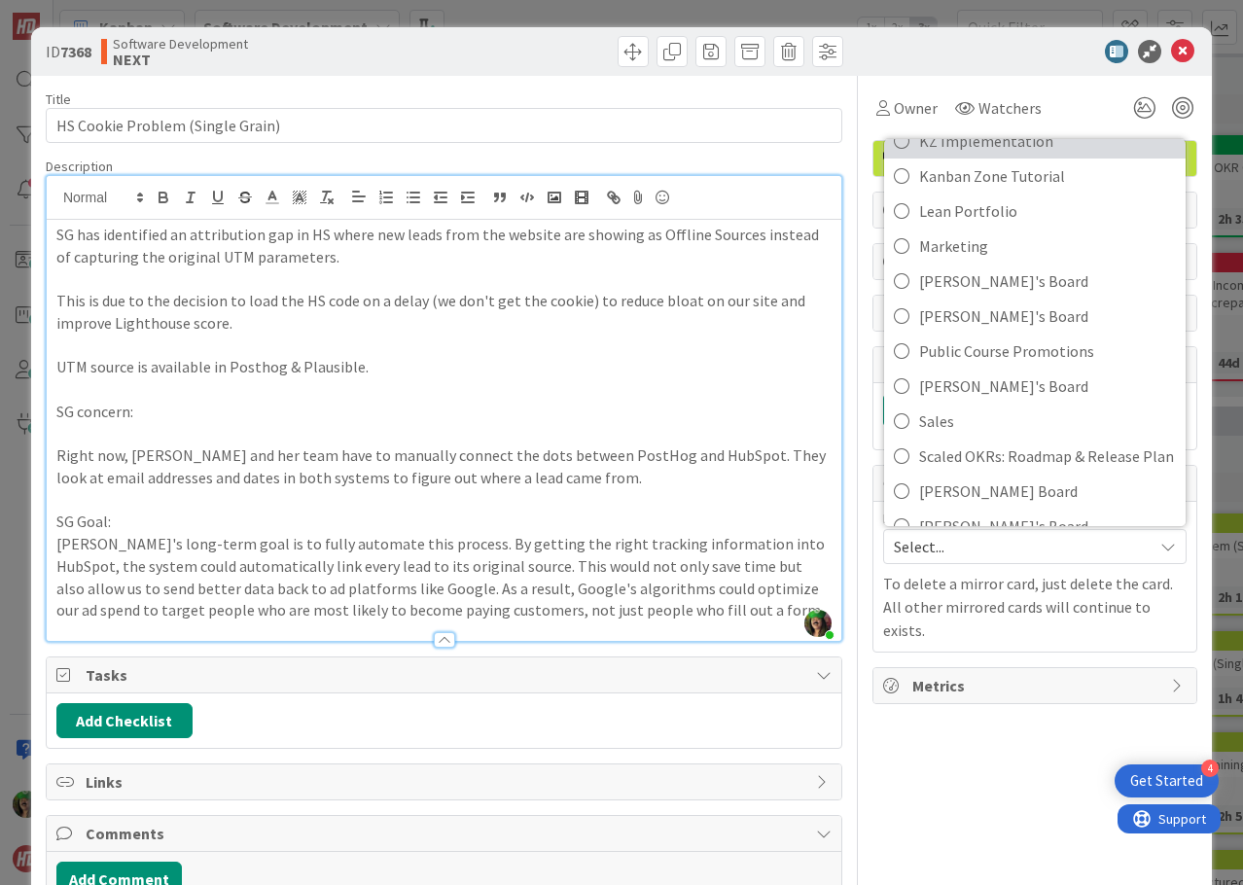
scroll to position [250, 0]
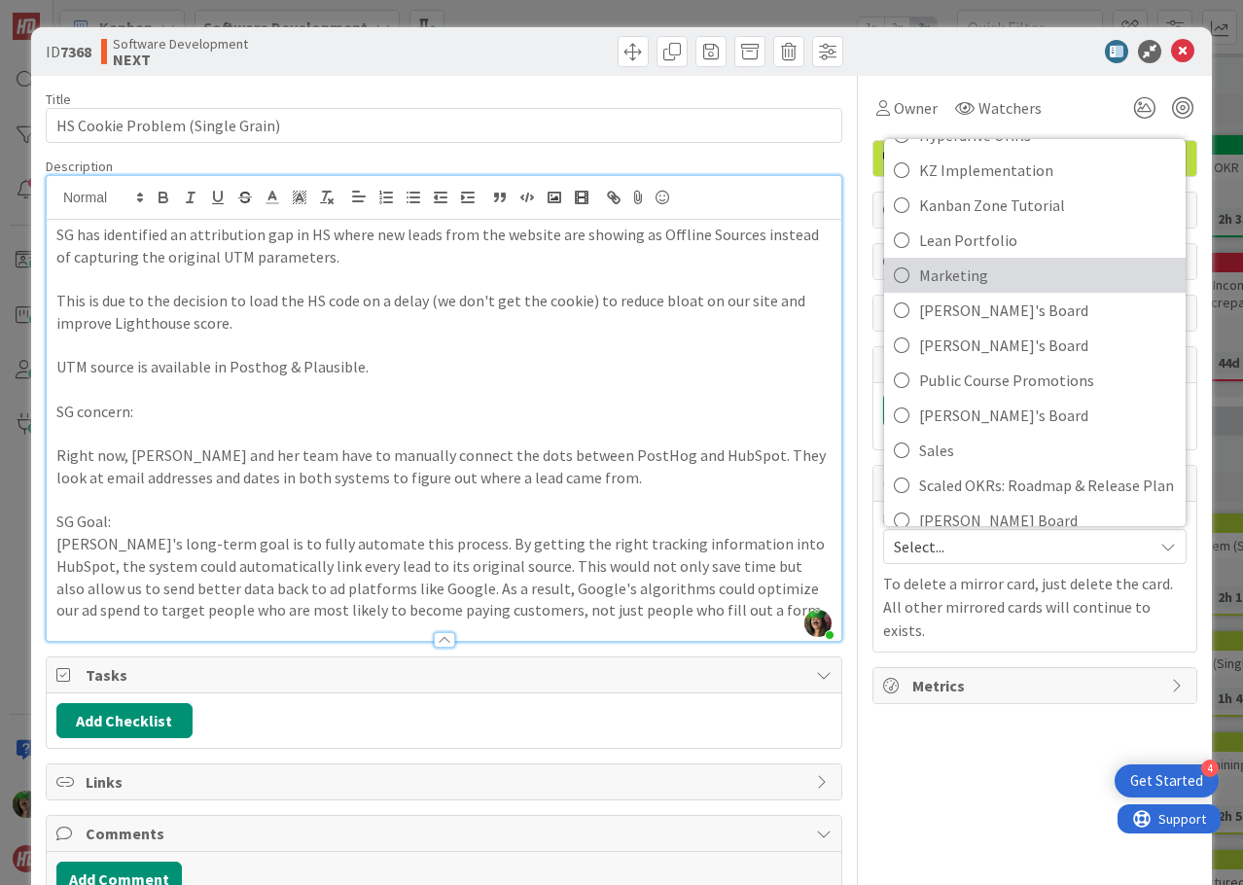
click at [933, 279] on span "Marketing" at bounding box center [1047, 275] width 257 height 29
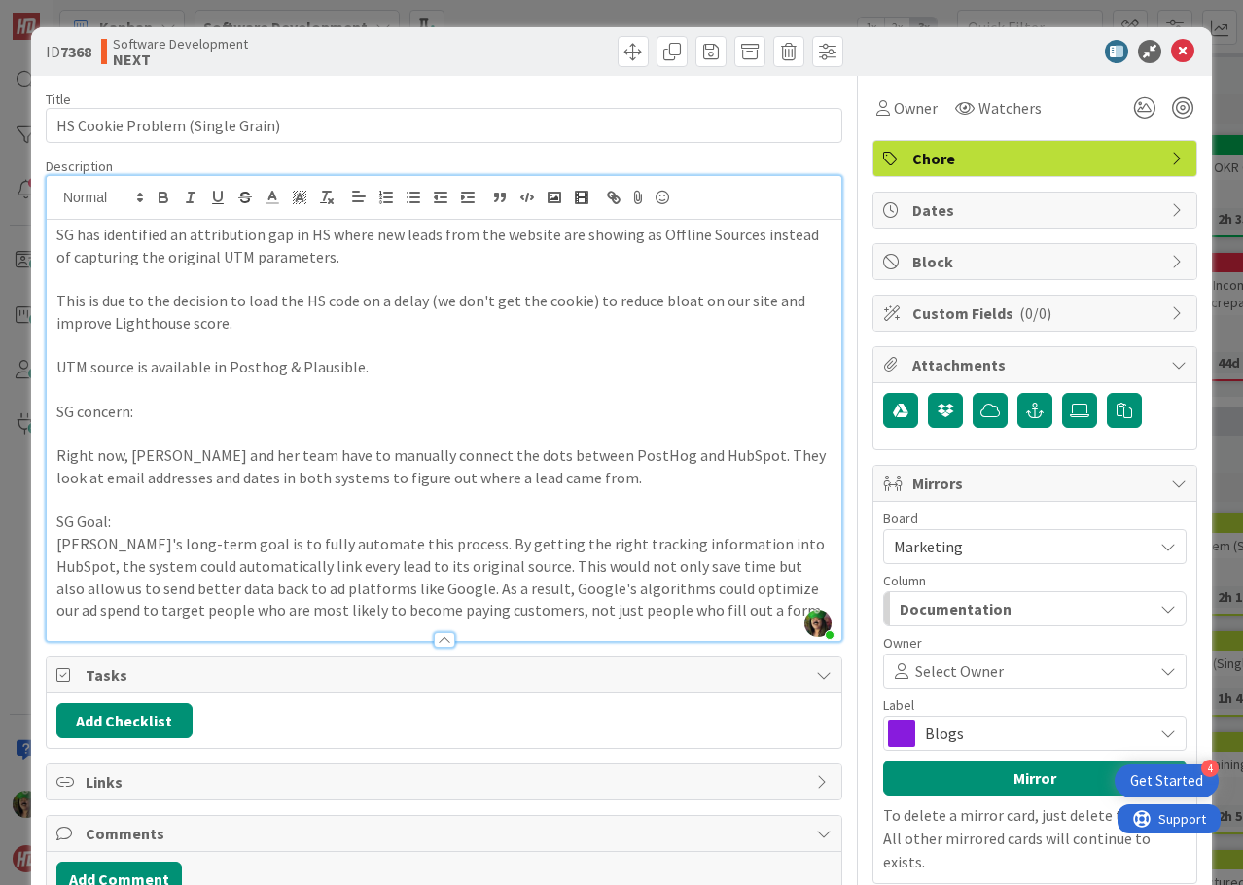
click at [970, 591] on button "Documentation" at bounding box center [1034, 608] width 303 height 35
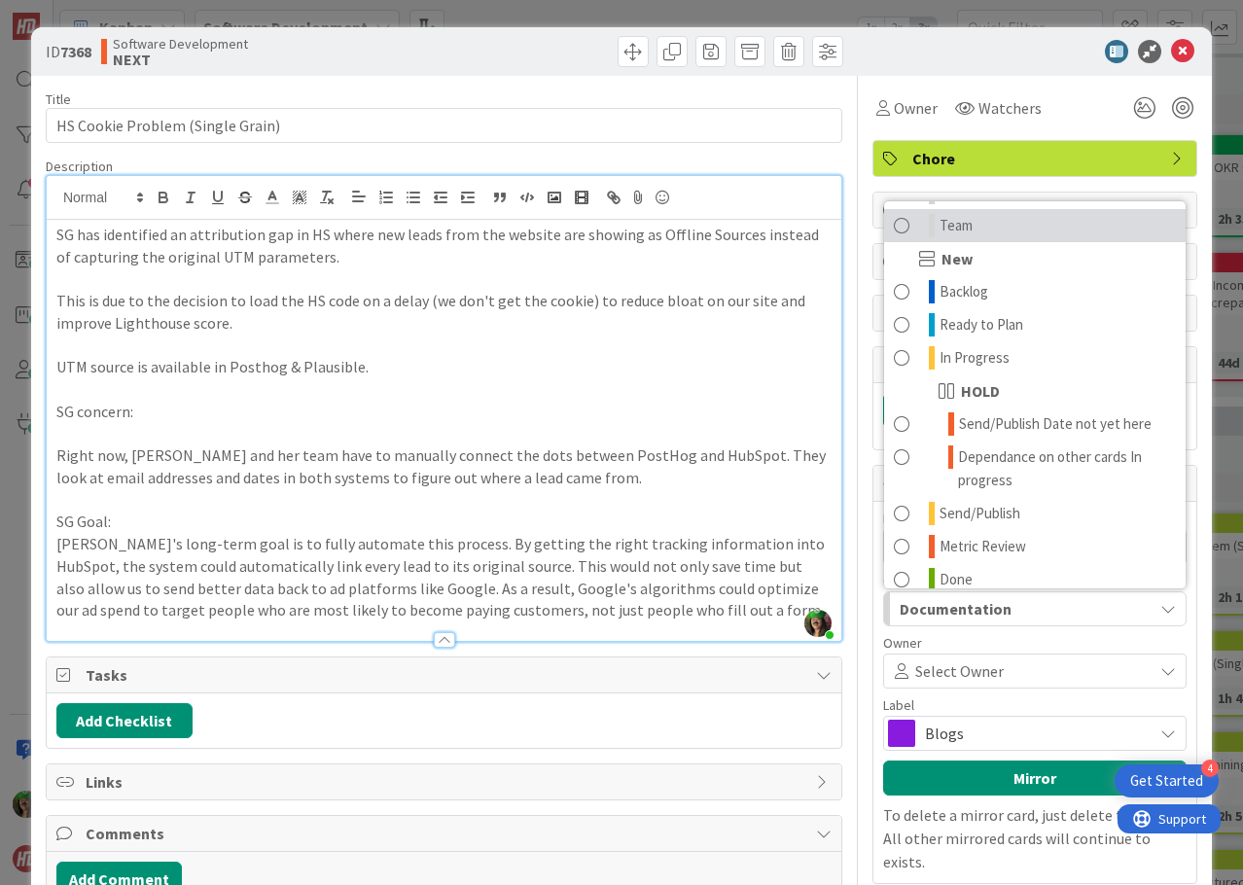
scroll to position [97, 0]
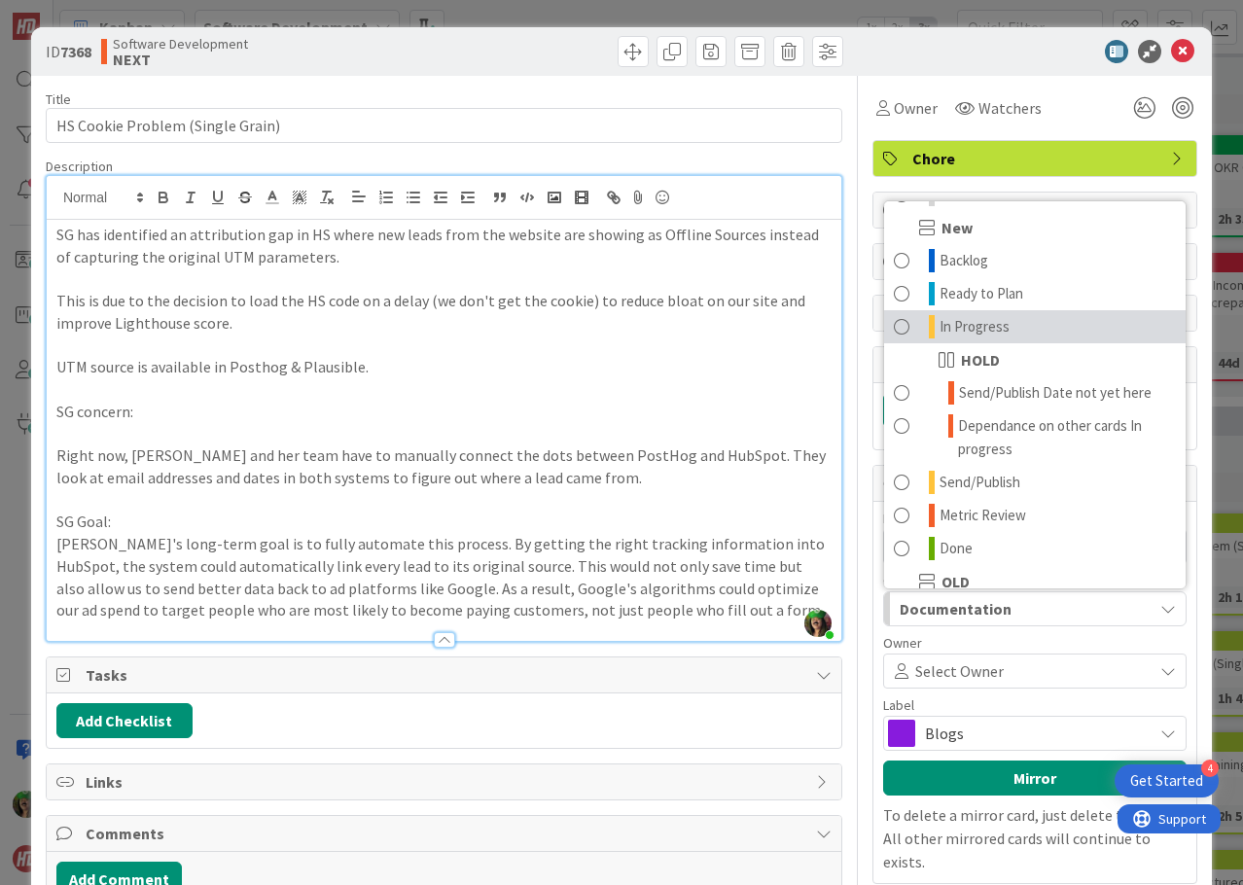
click at [1030, 331] on link "In Progress" at bounding box center [1034, 326] width 301 height 33
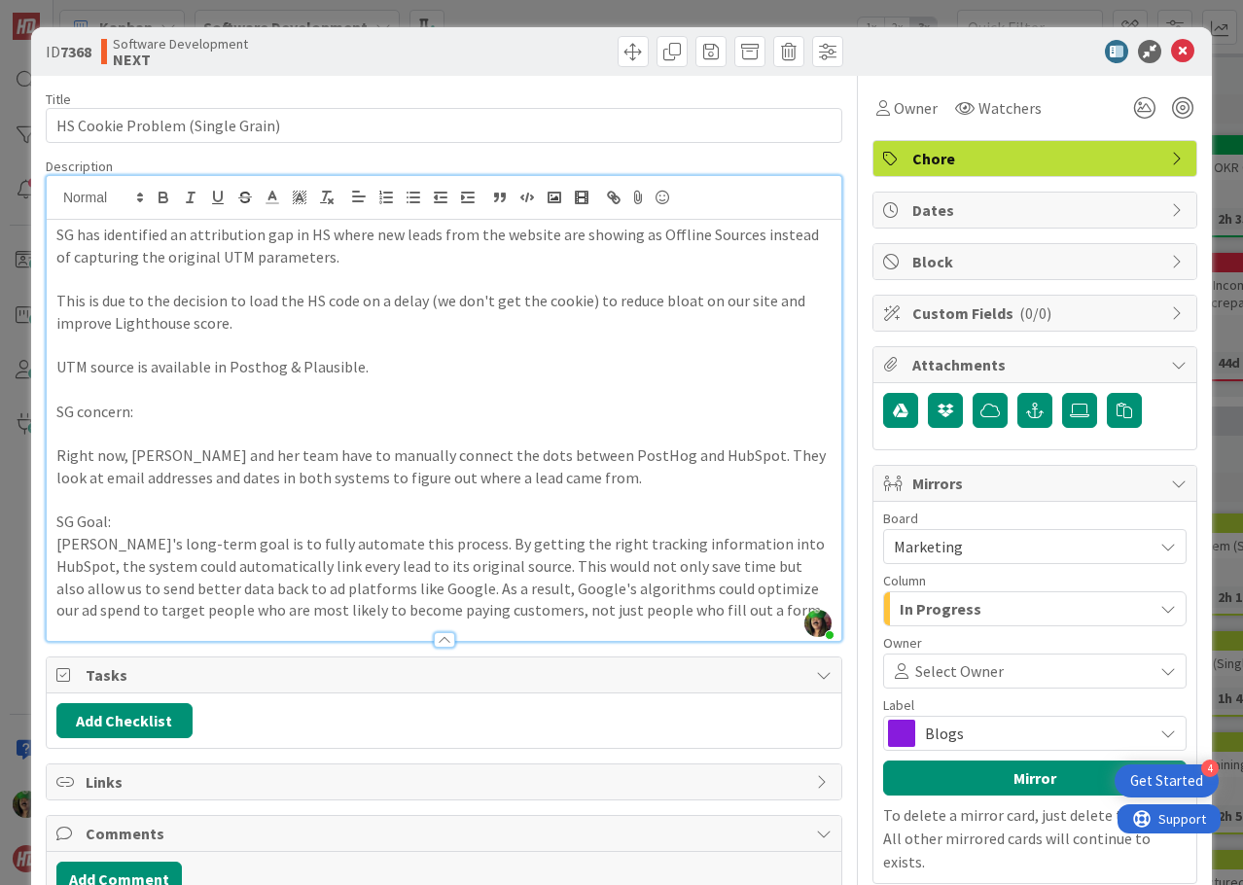
click at [1003, 676] on span at bounding box center [1074, 671] width 143 height 16
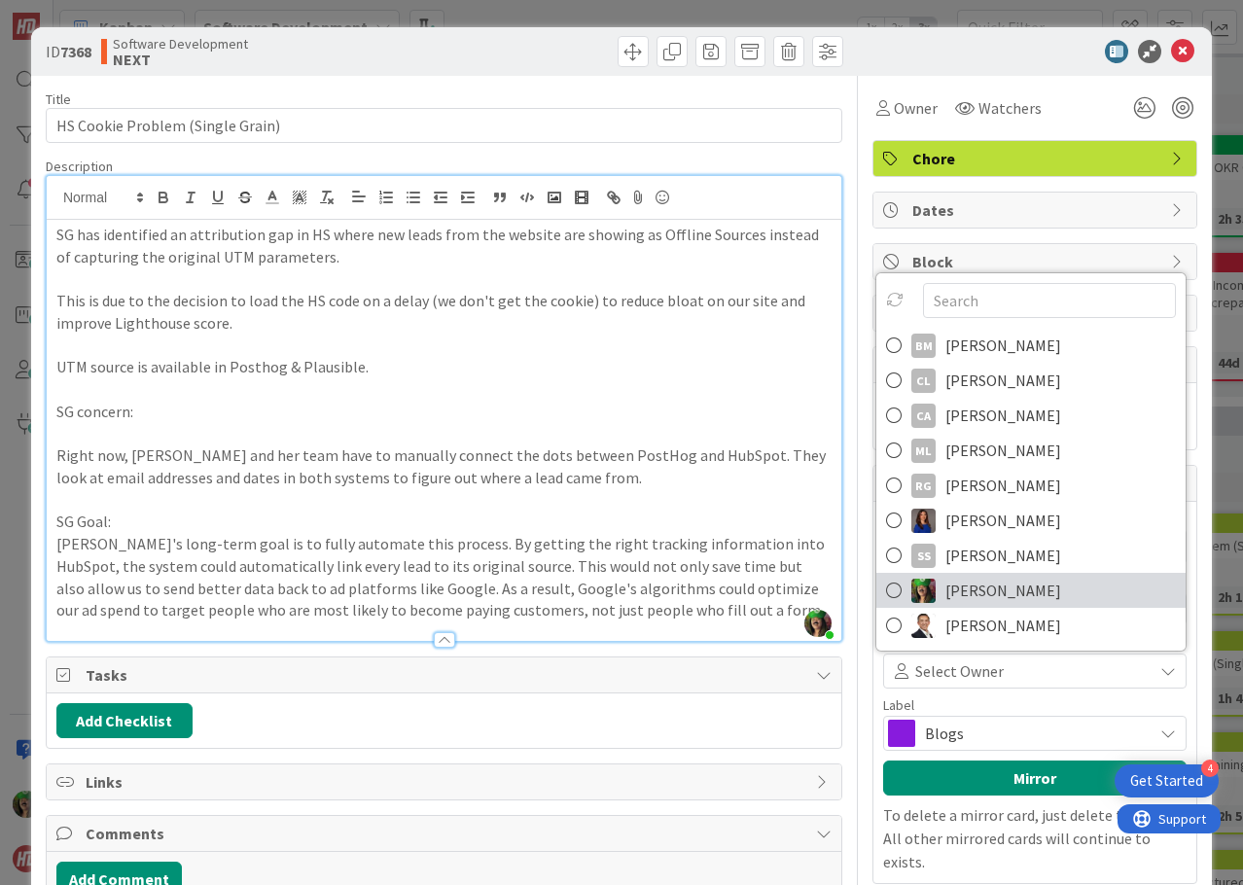
click at [987, 596] on span "[PERSON_NAME]" at bounding box center [1003, 590] width 116 height 29
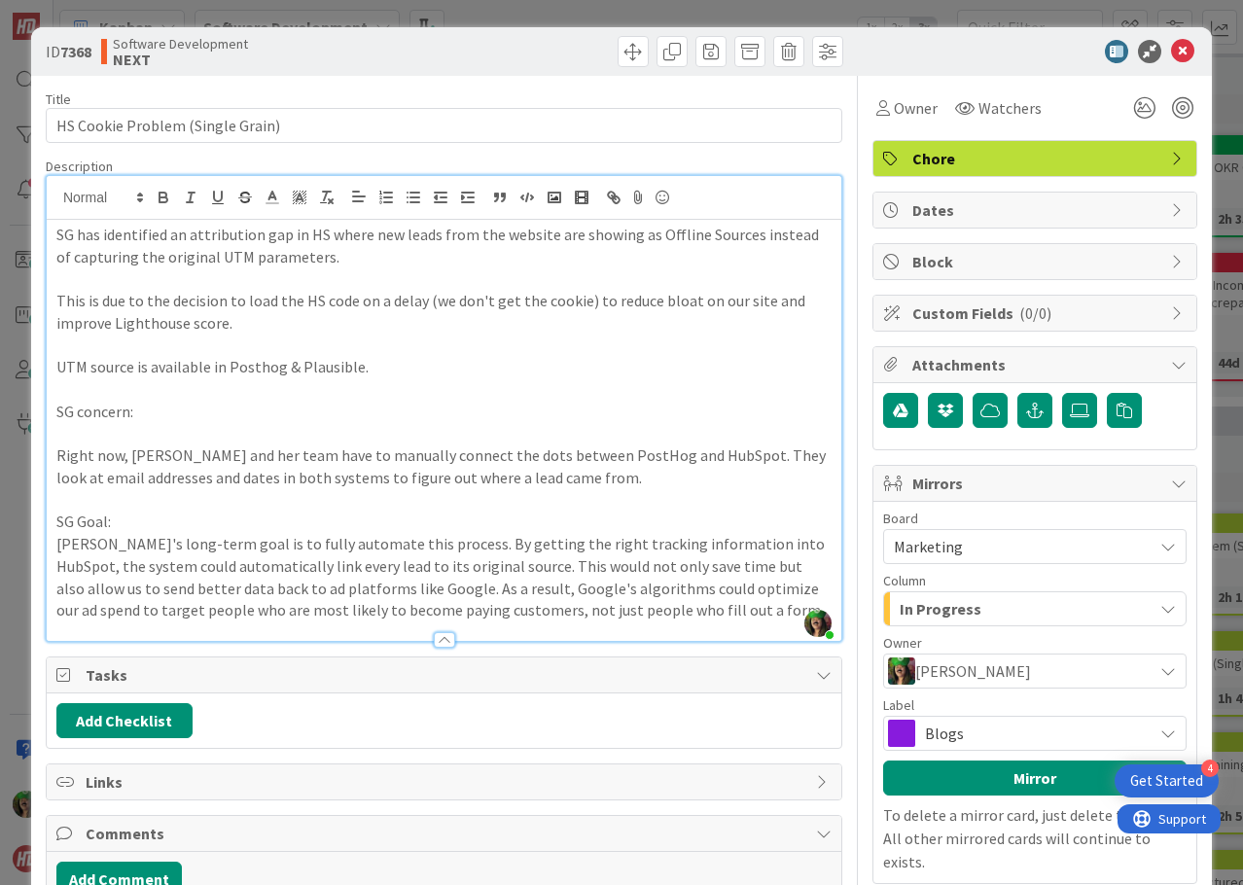
click at [980, 726] on span "Blogs" at bounding box center [1034, 732] width 218 height 27
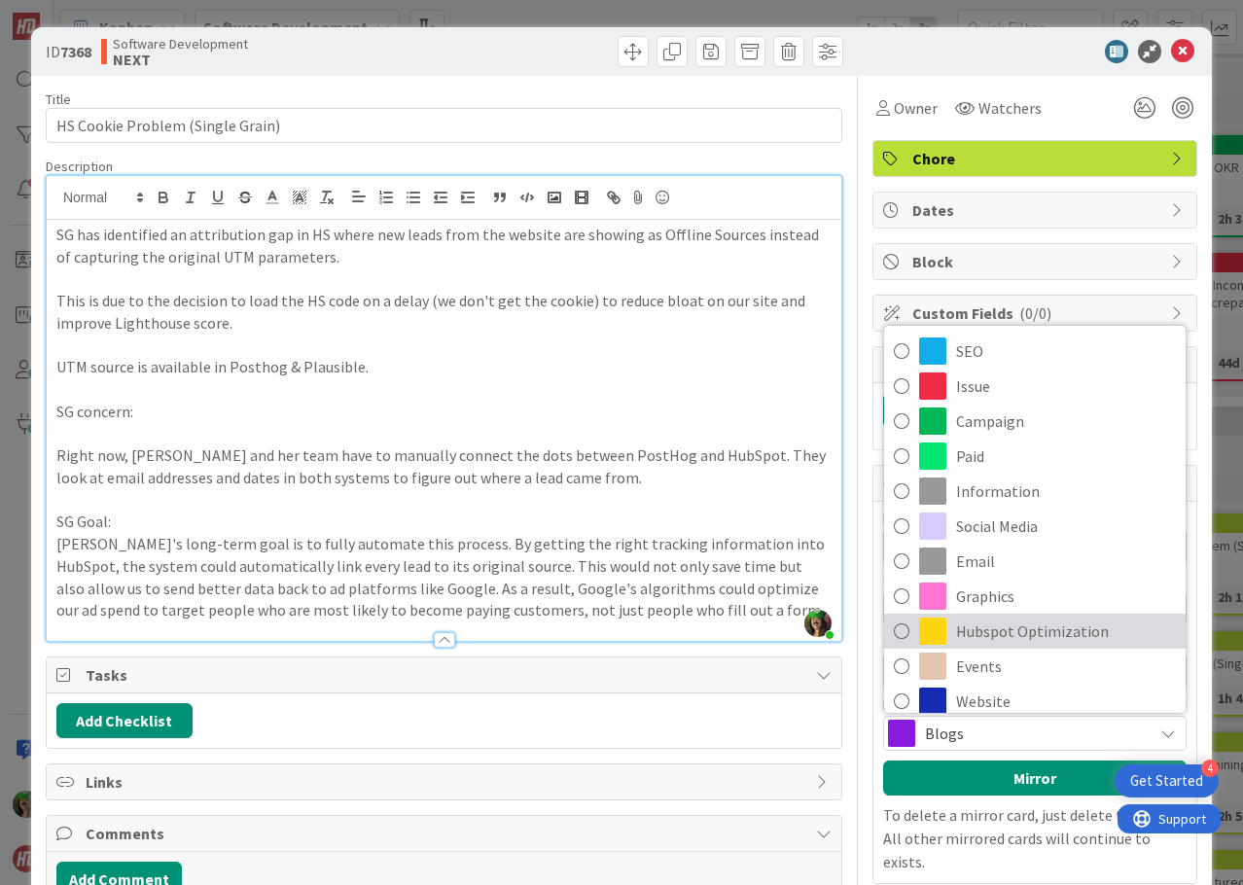
click at [1028, 621] on span "Hubspot Optimization" at bounding box center [1066, 630] width 220 height 29
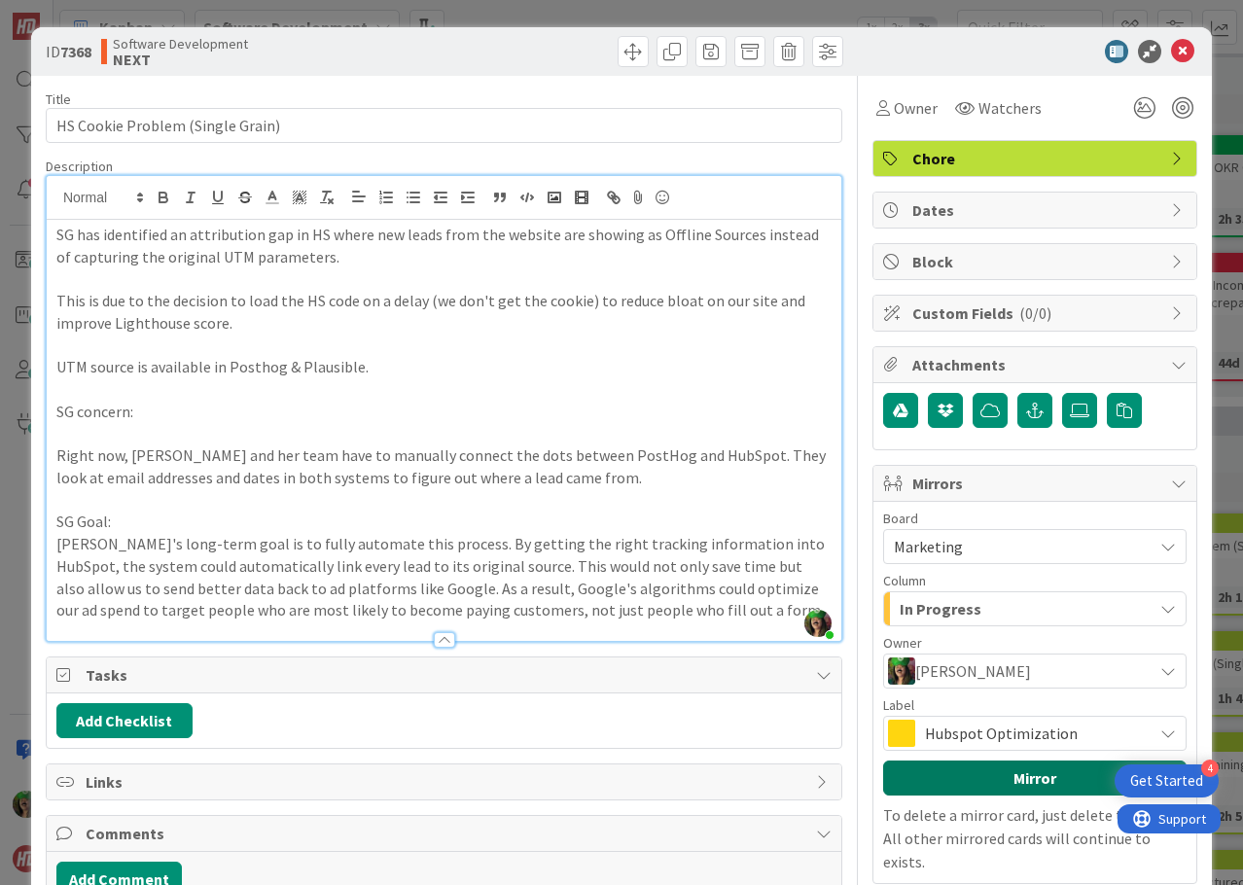
click at [993, 773] on button "Mirror" at bounding box center [1034, 777] width 303 height 35
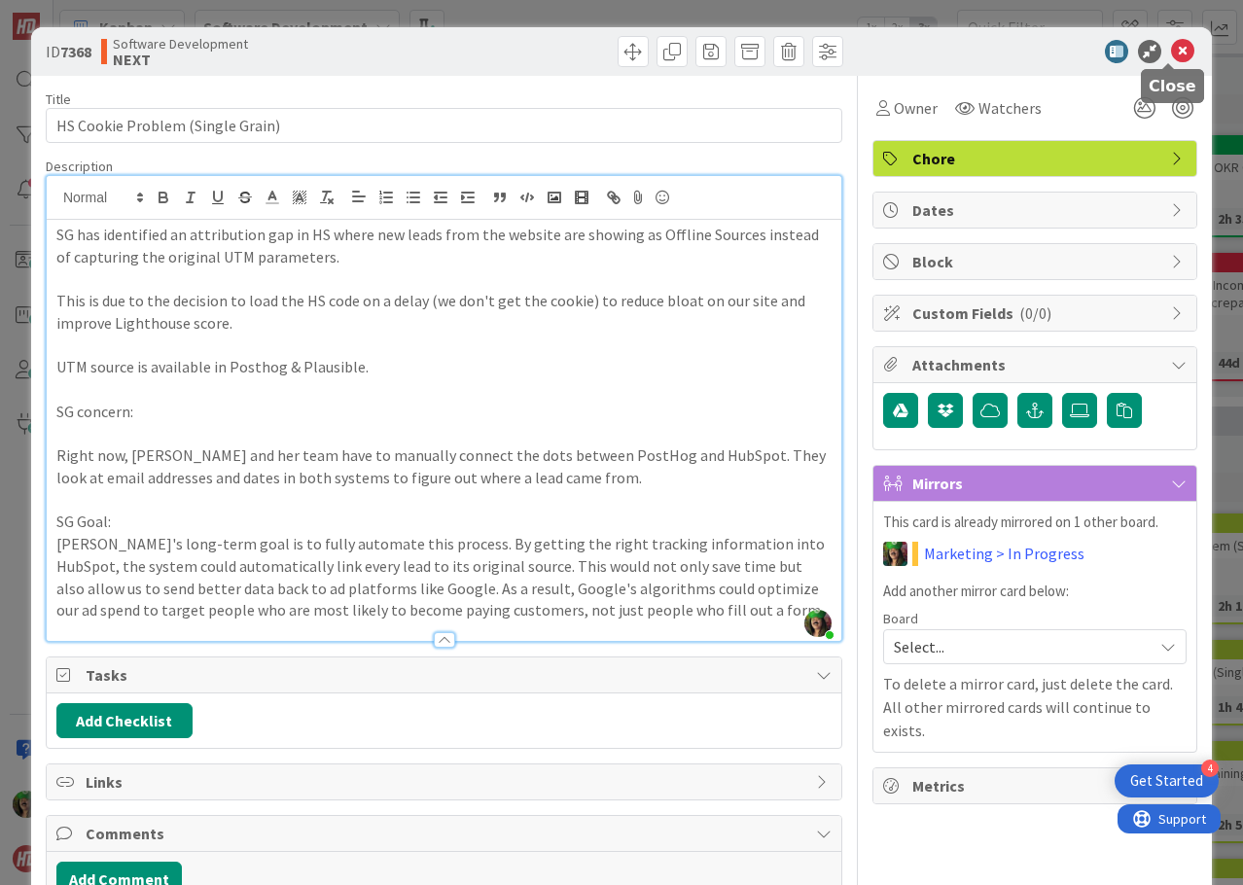
click at [1172, 46] on icon at bounding box center [1182, 51] width 23 height 23
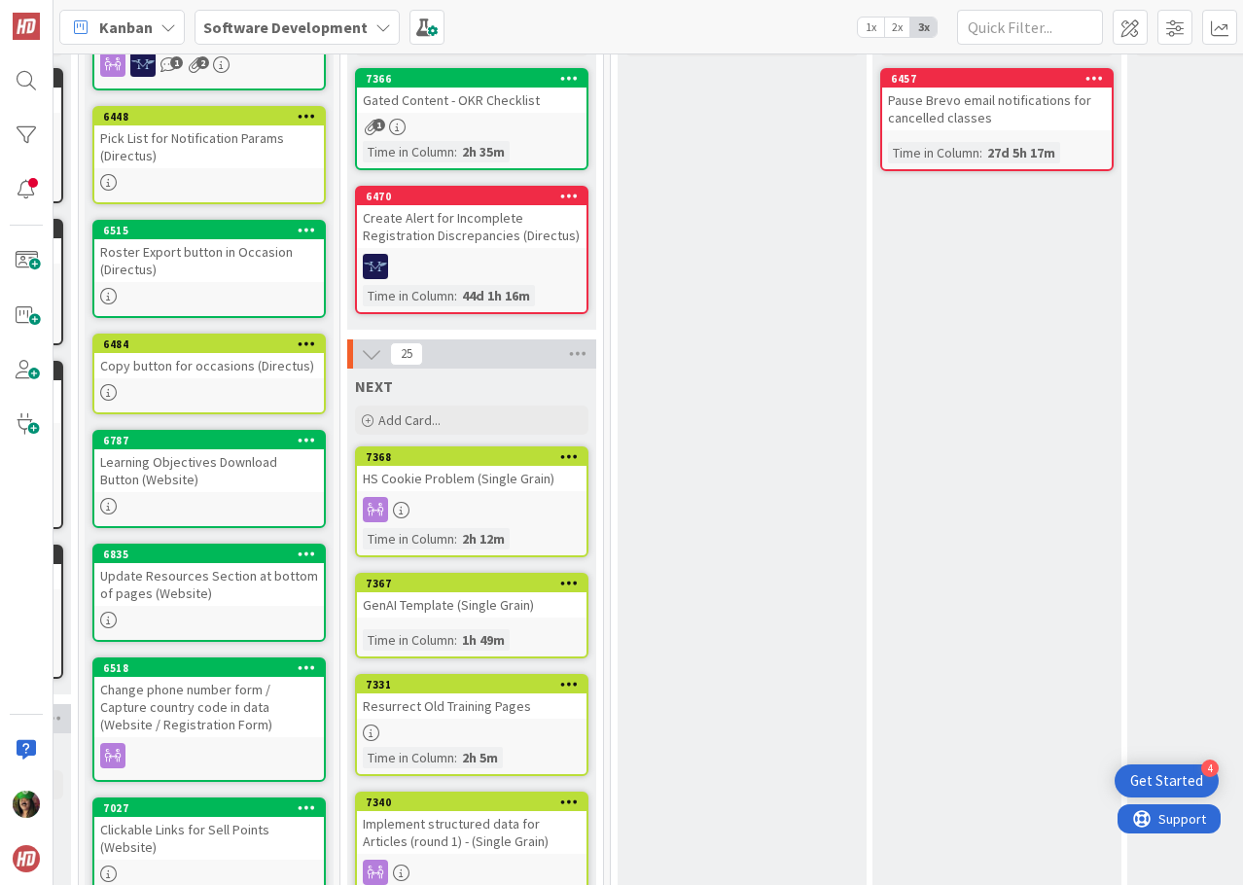
scroll to position [194, 755]
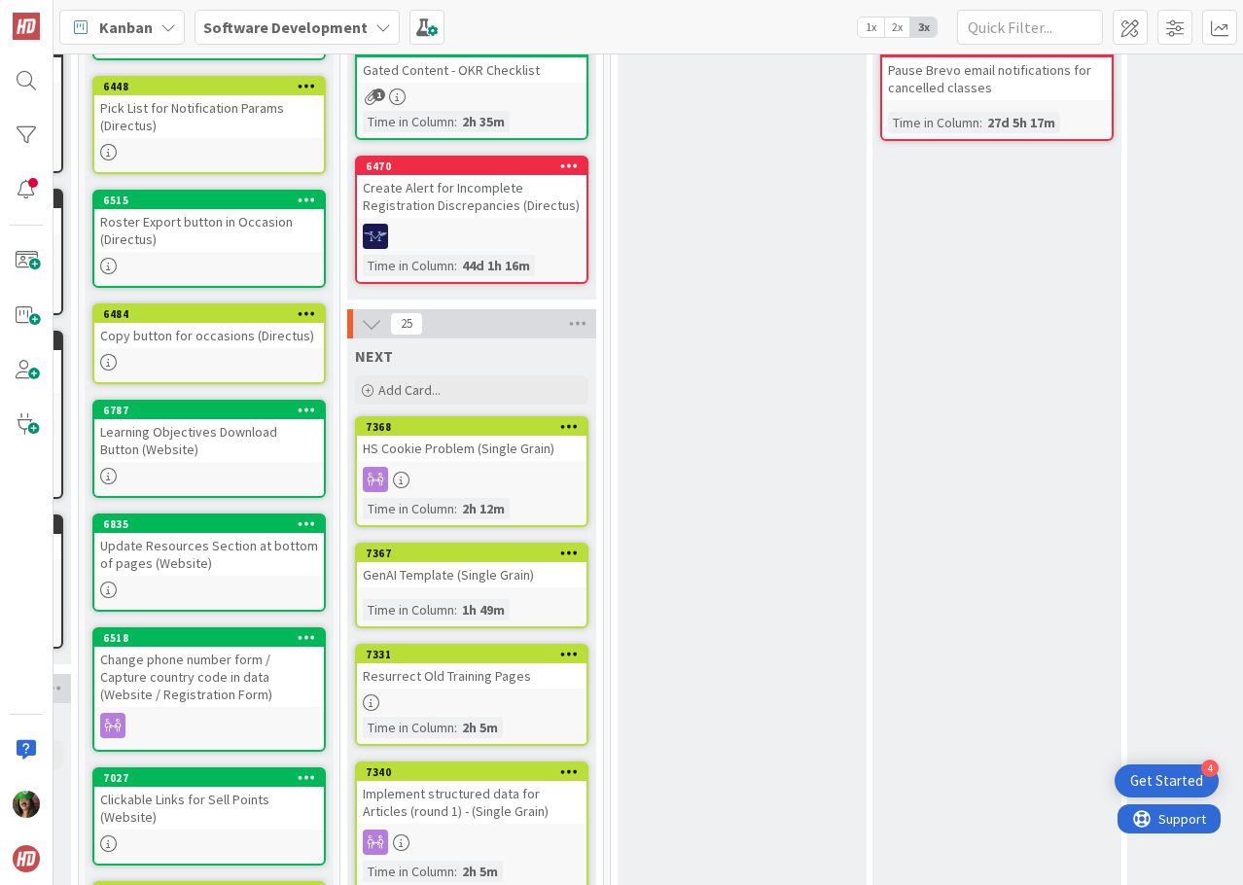
click at [529, 585] on div "GenAI Template (Single Grain)" at bounding box center [471, 574] width 229 height 25
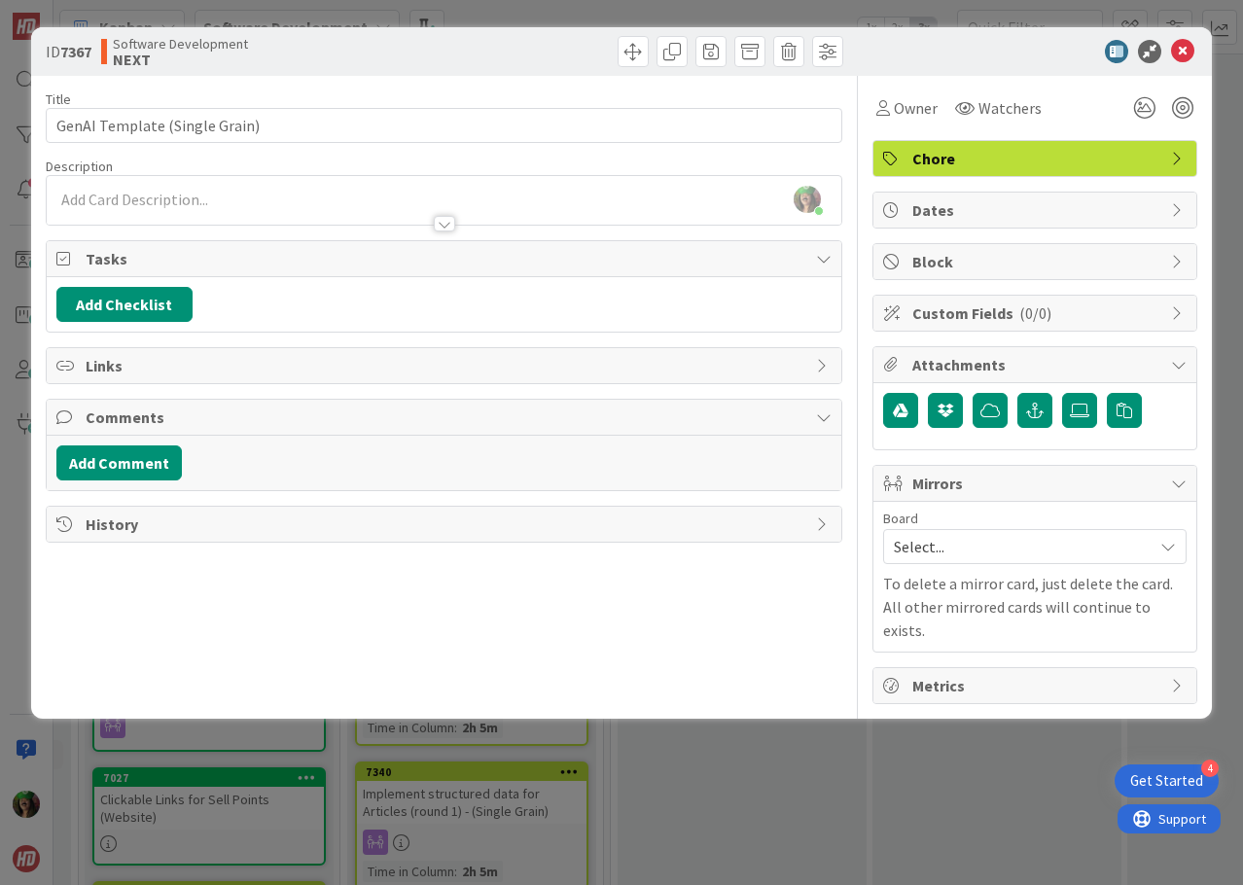
click at [986, 554] on span "Select..." at bounding box center [1018, 546] width 249 height 27
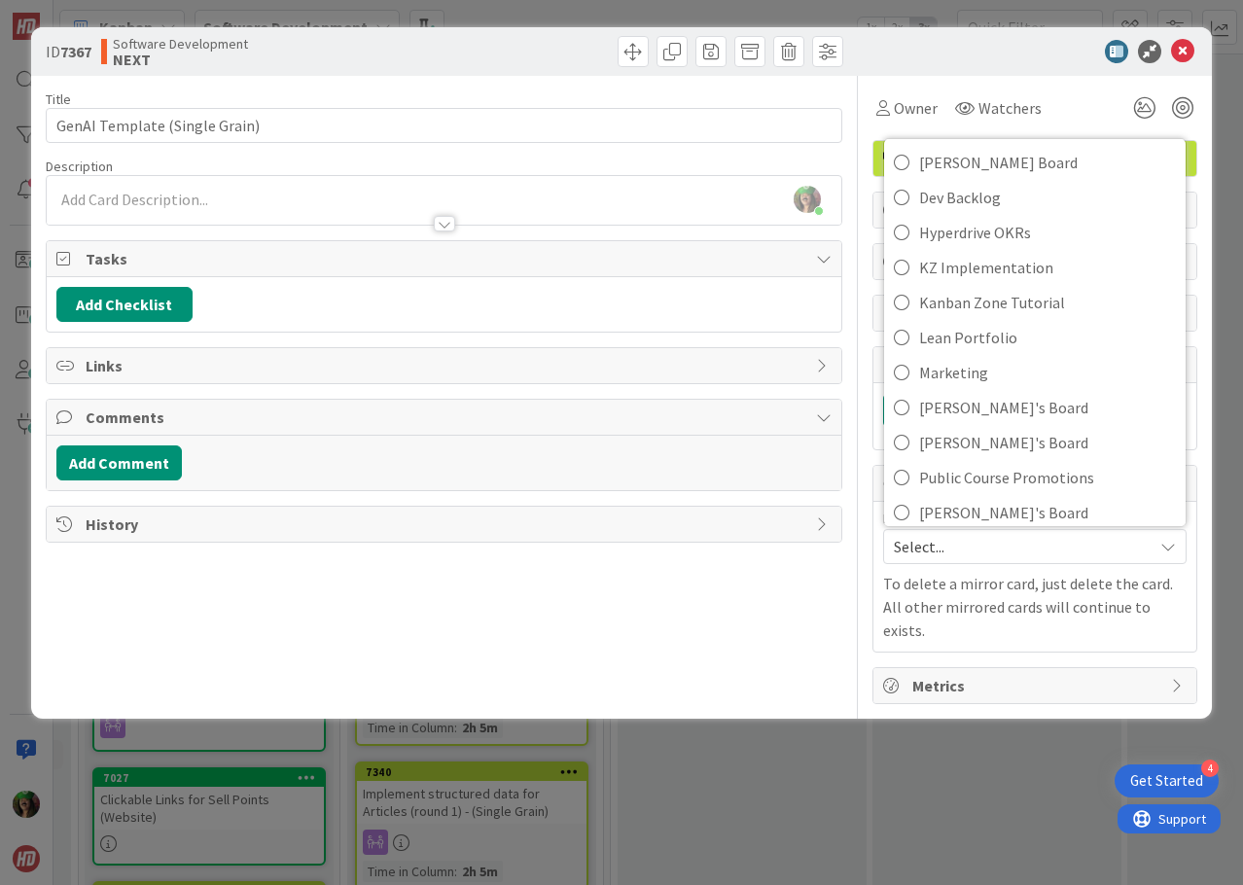
scroll to position [55, 0]
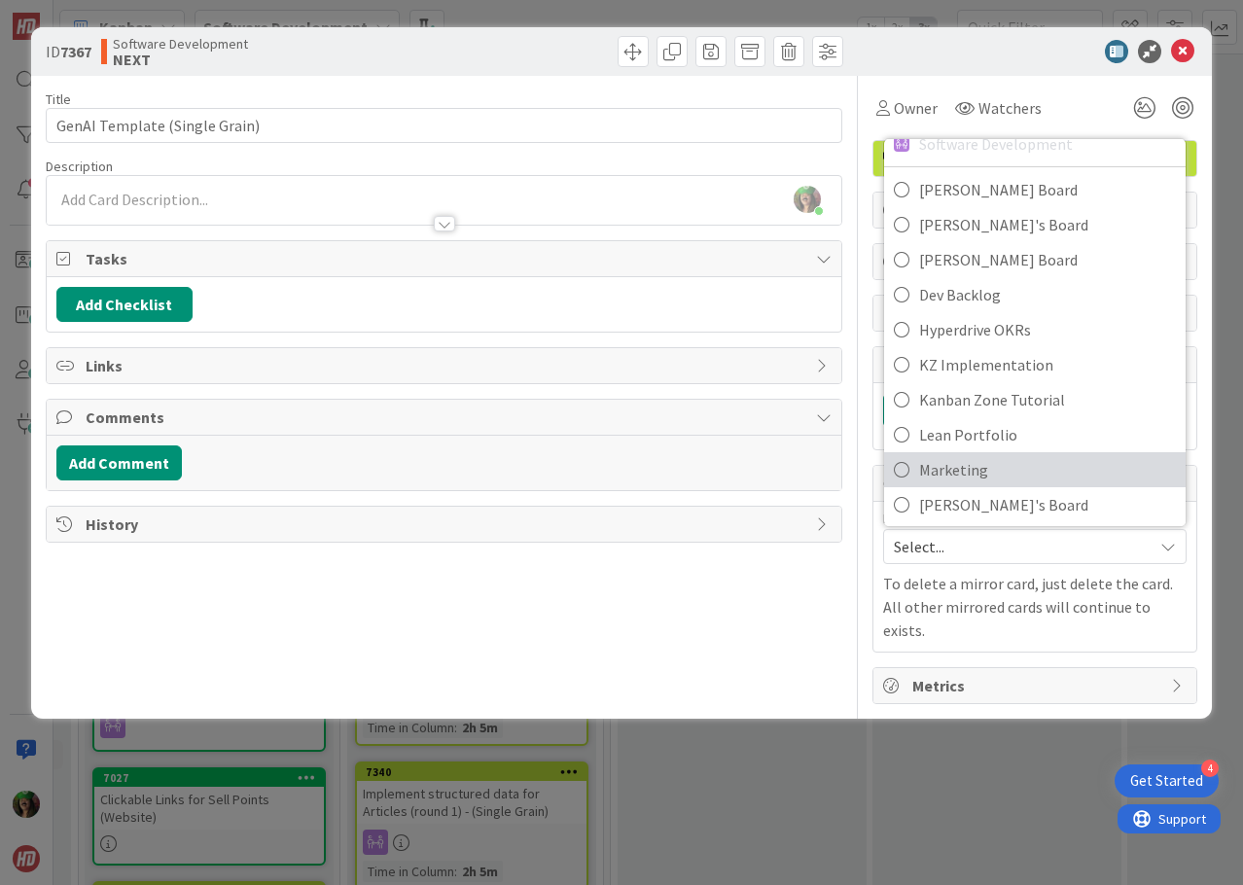
click at [970, 464] on span "Marketing" at bounding box center [1047, 469] width 257 height 29
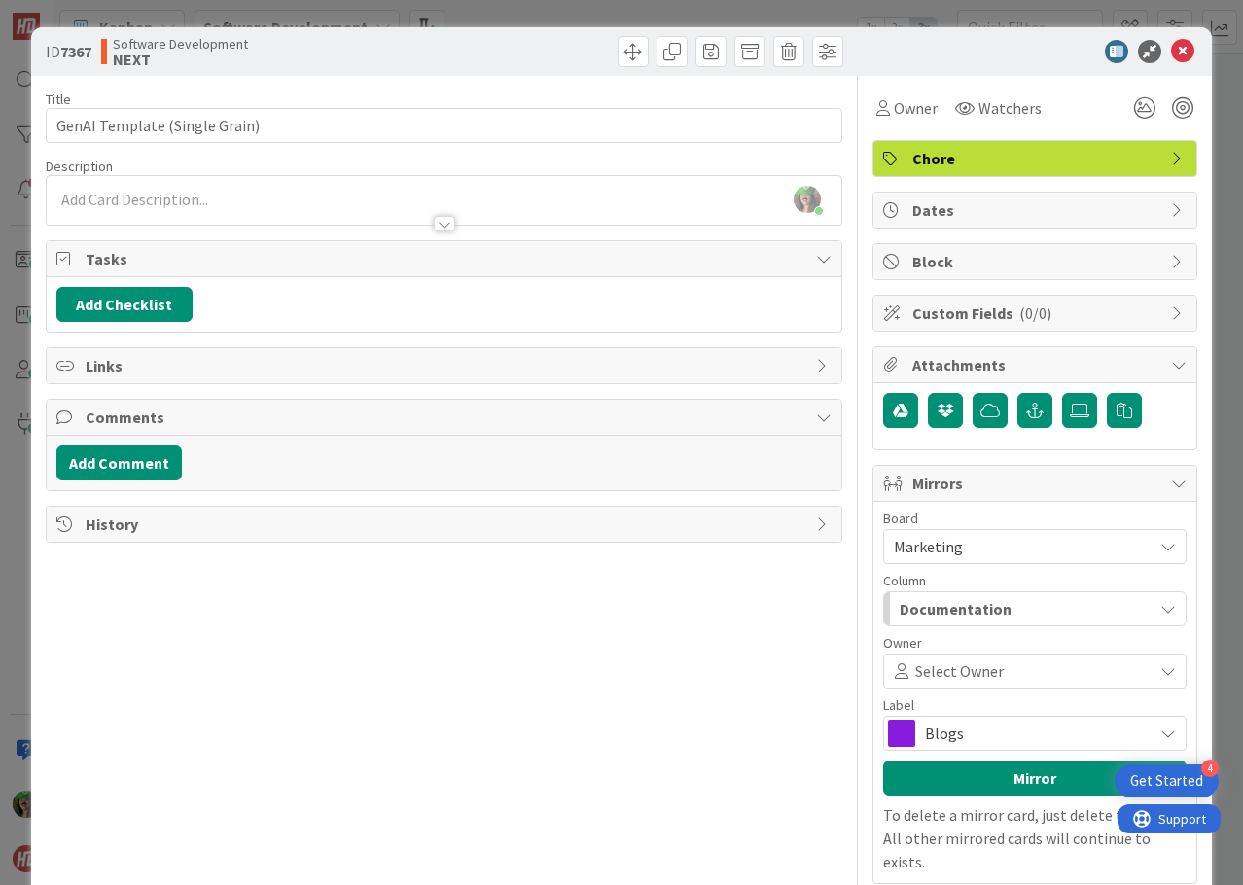
click at [952, 615] on span "Documentation" at bounding box center [955, 608] width 112 height 25
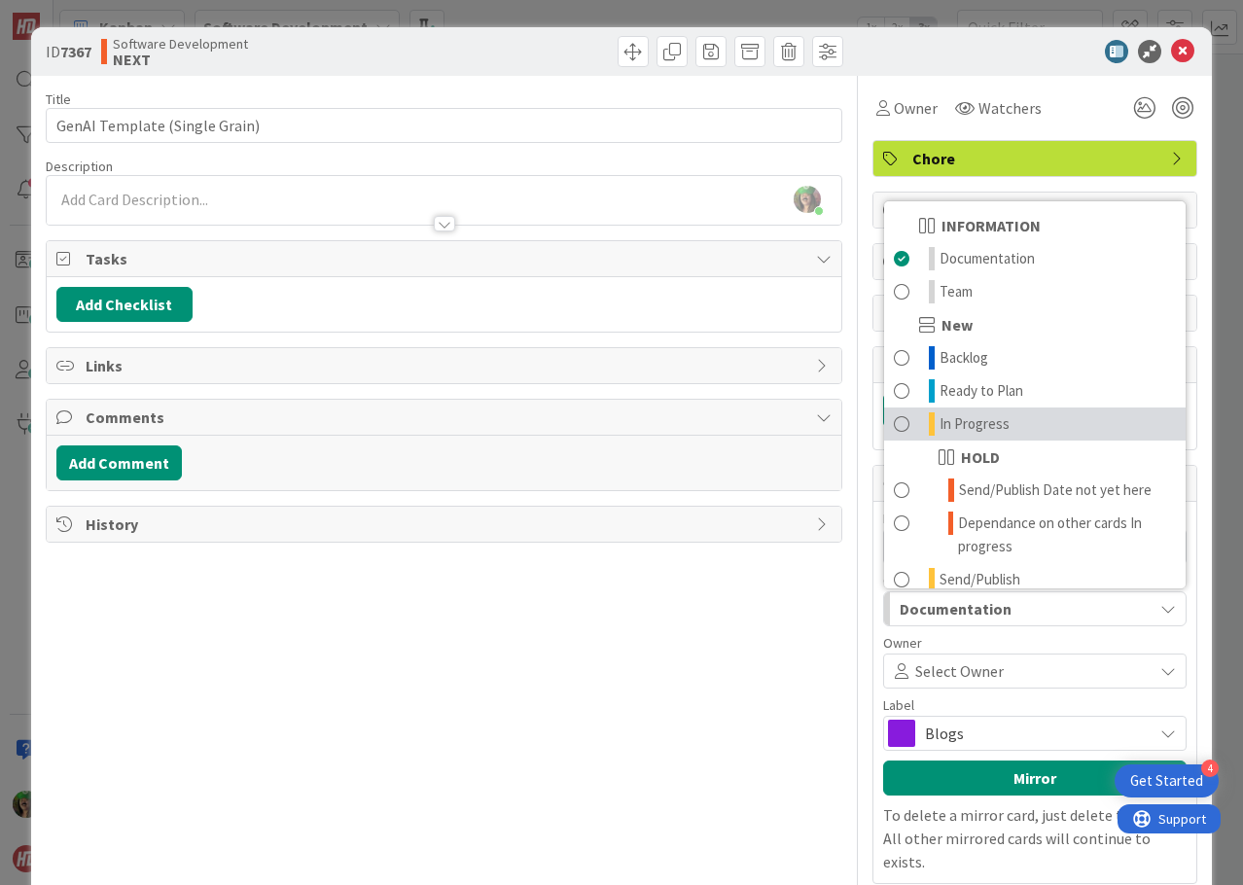
click at [985, 418] on span "In Progress" at bounding box center [974, 423] width 70 height 23
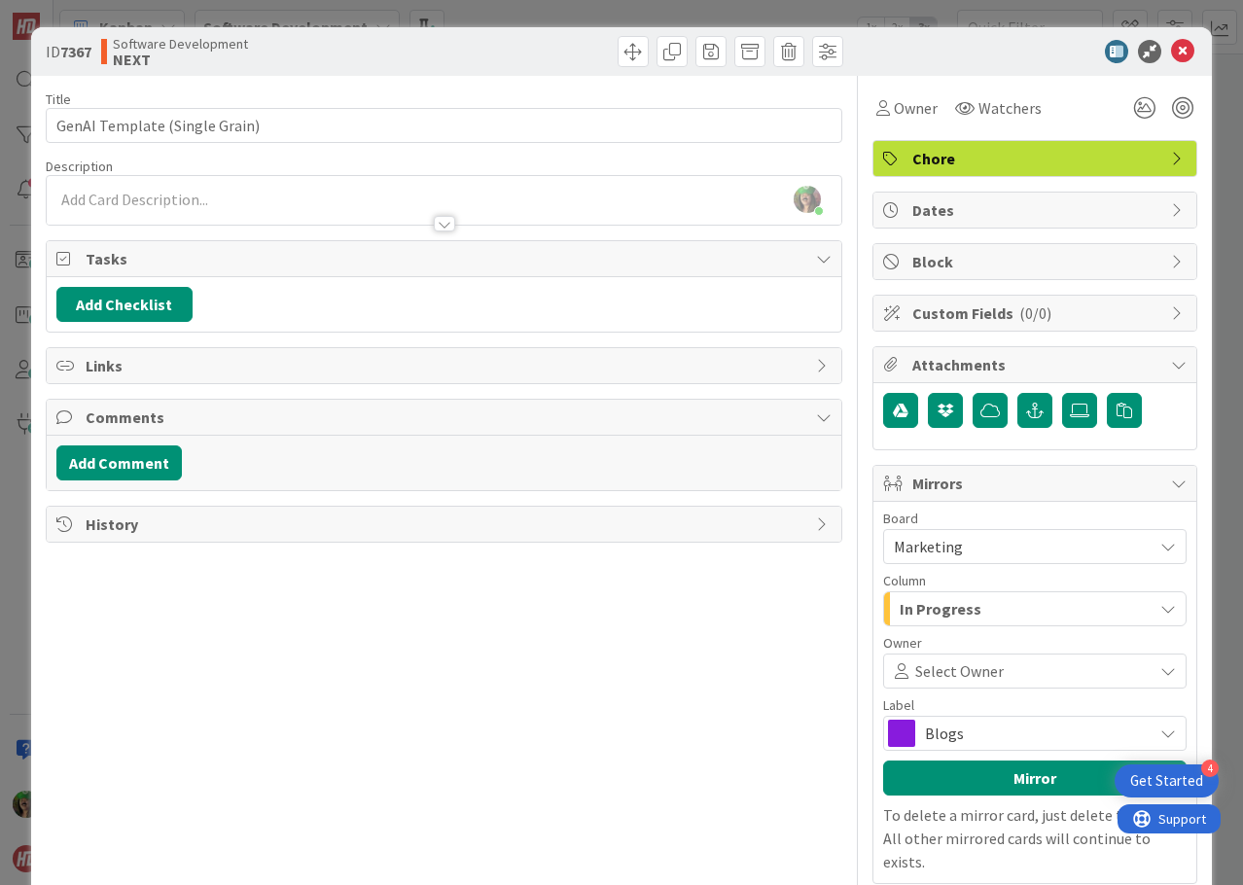
click at [982, 678] on span "Select Owner" at bounding box center [959, 670] width 88 height 23
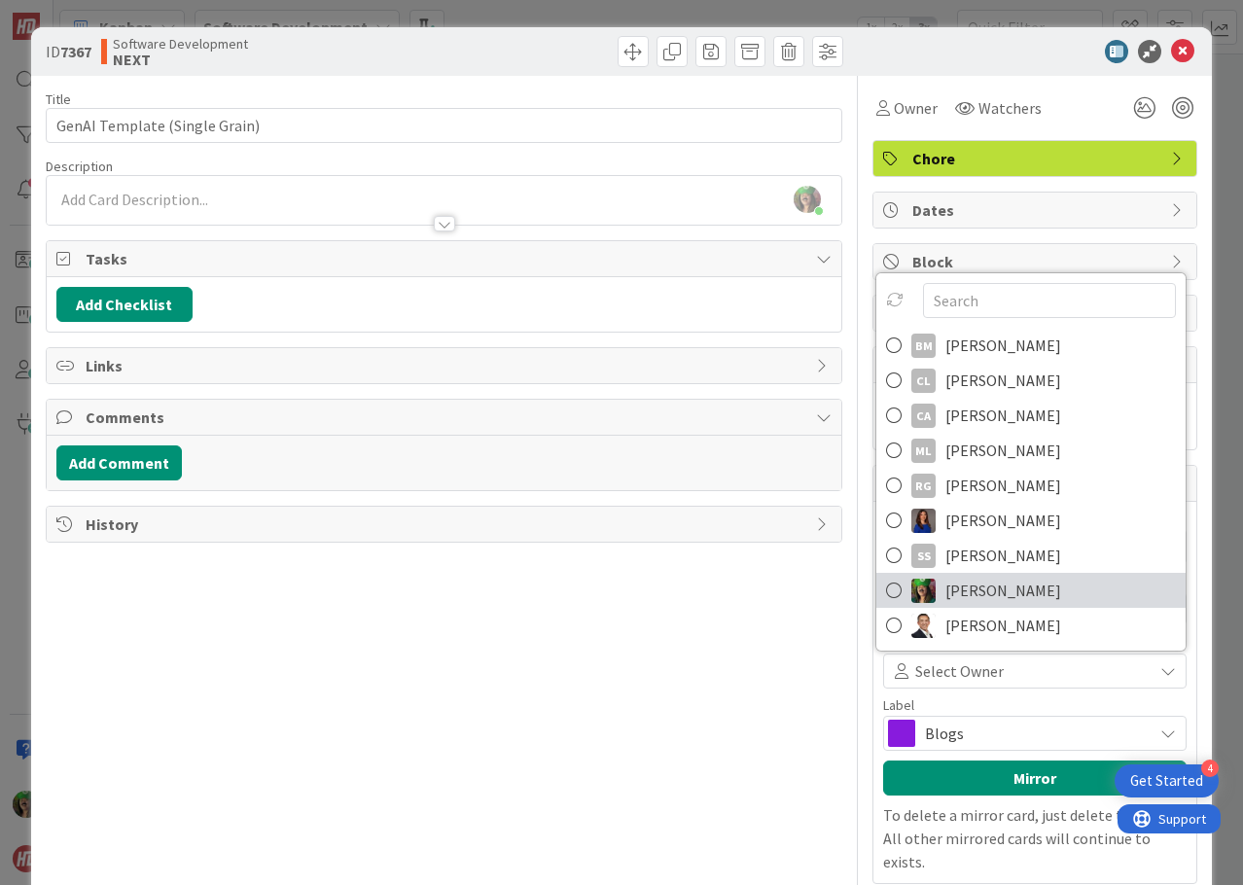
click at [976, 593] on span "[PERSON_NAME]" at bounding box center [1003, 590] width 116 height 29
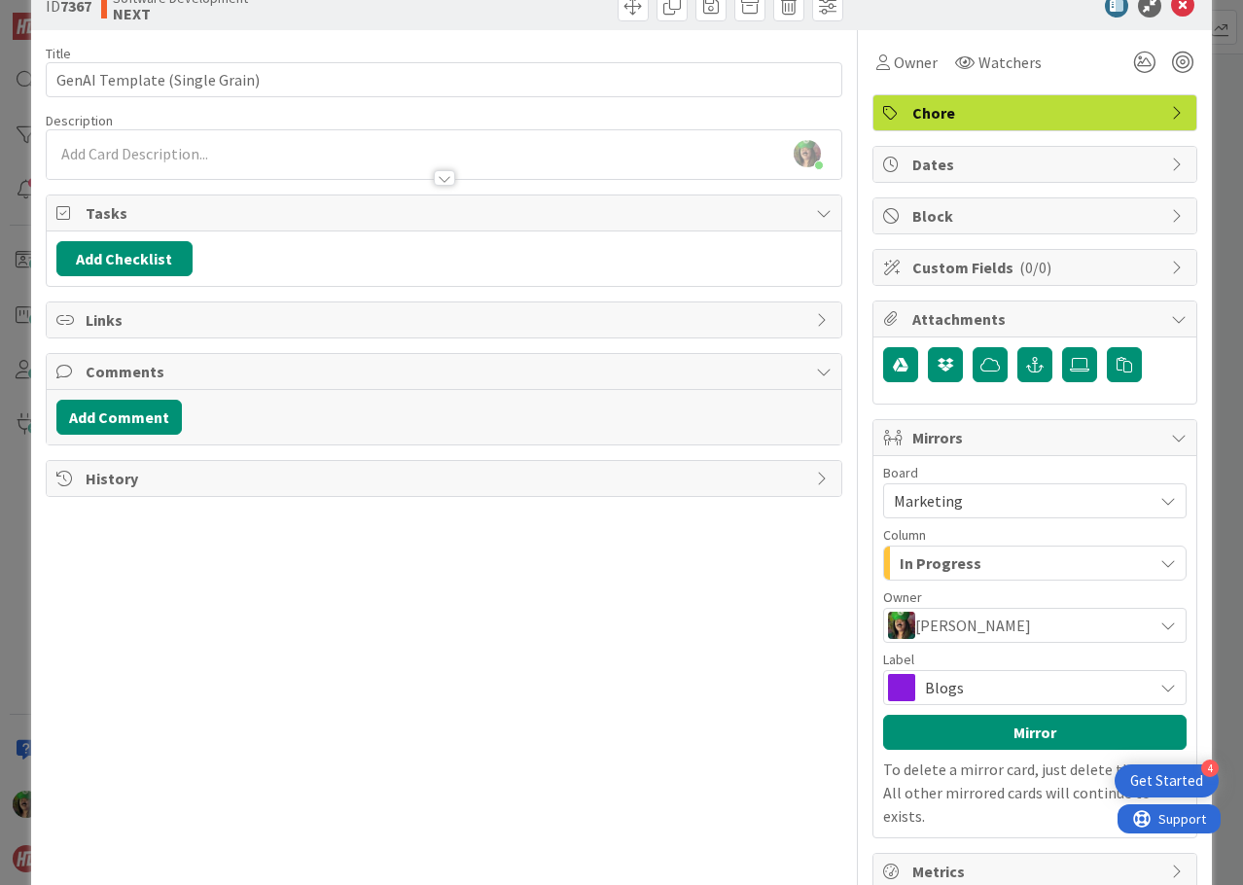
scroll to position [69, 0]
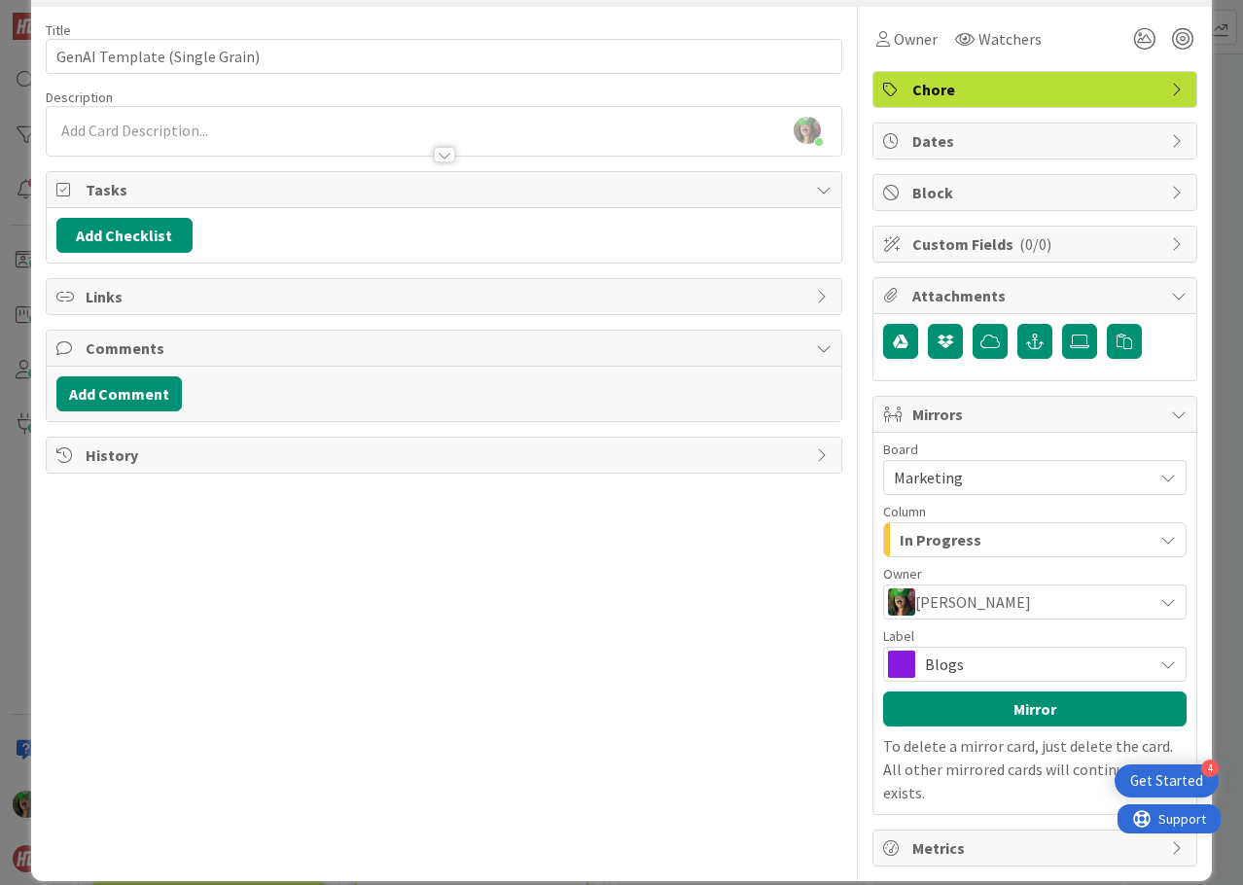
click at [1020, 670] on span "Blogs" at bounding box center [1034, 663] width 218 height 27
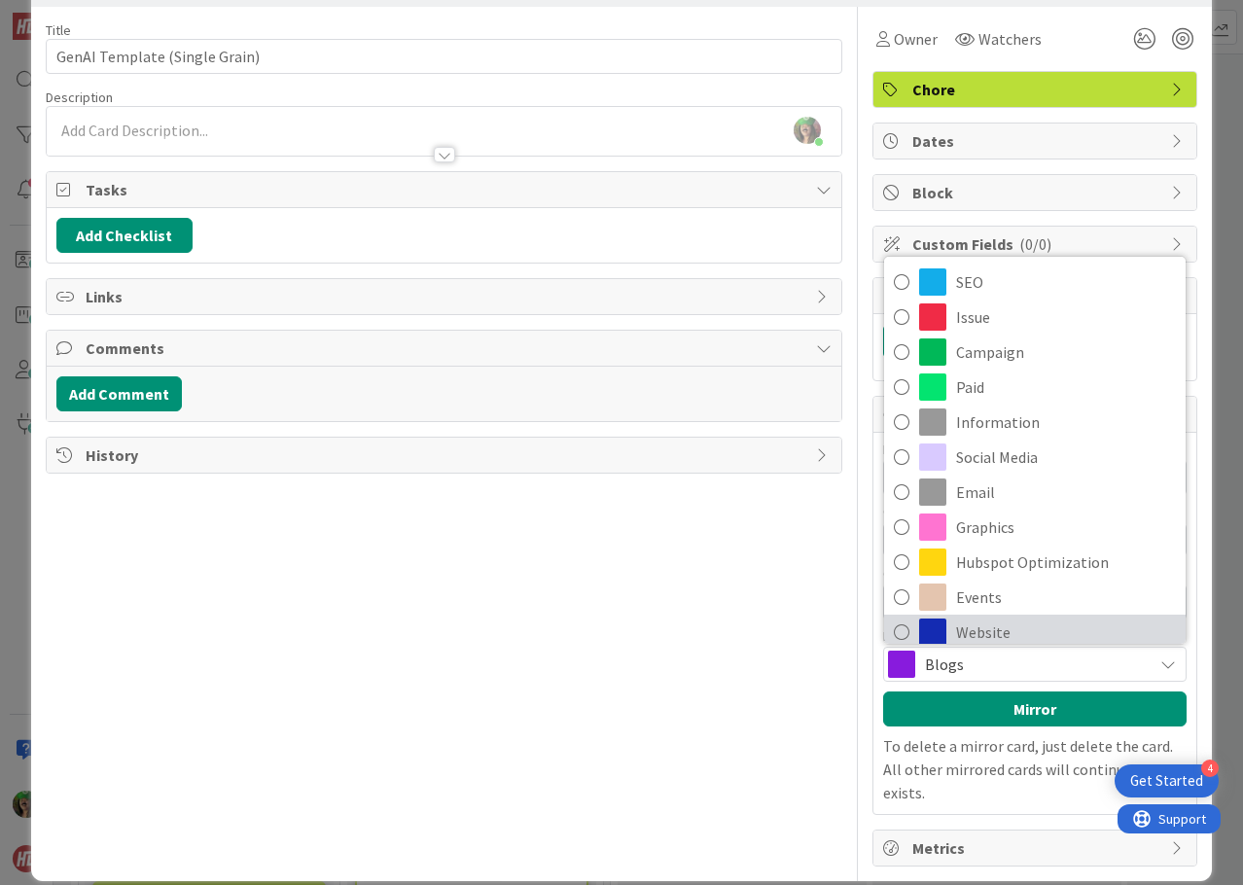
click at [991, 616] on link "Website" at bounding box center [1034, 631] width 301 height 35
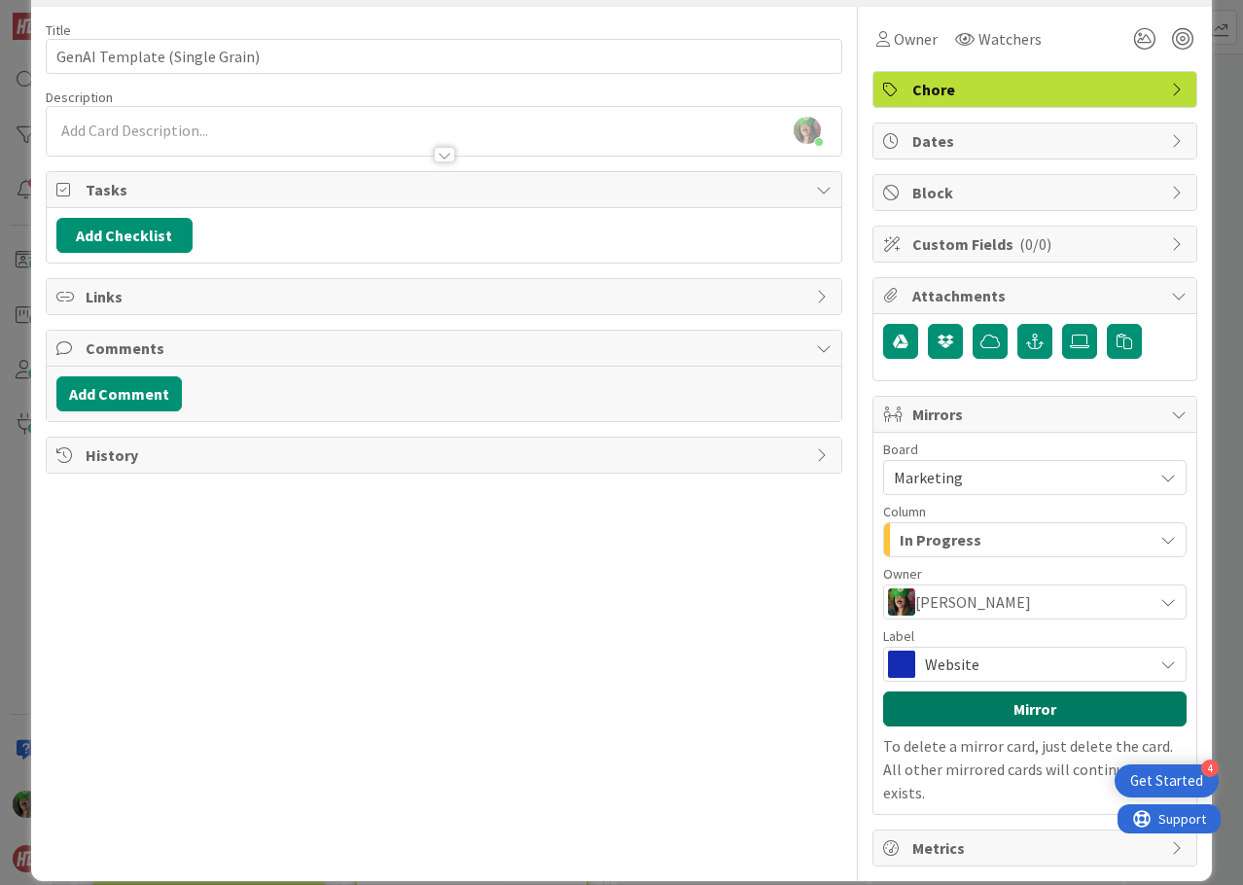
click at [995, 710] on button "Mirror" at bounding box center [1034, 708] width 303 height 35
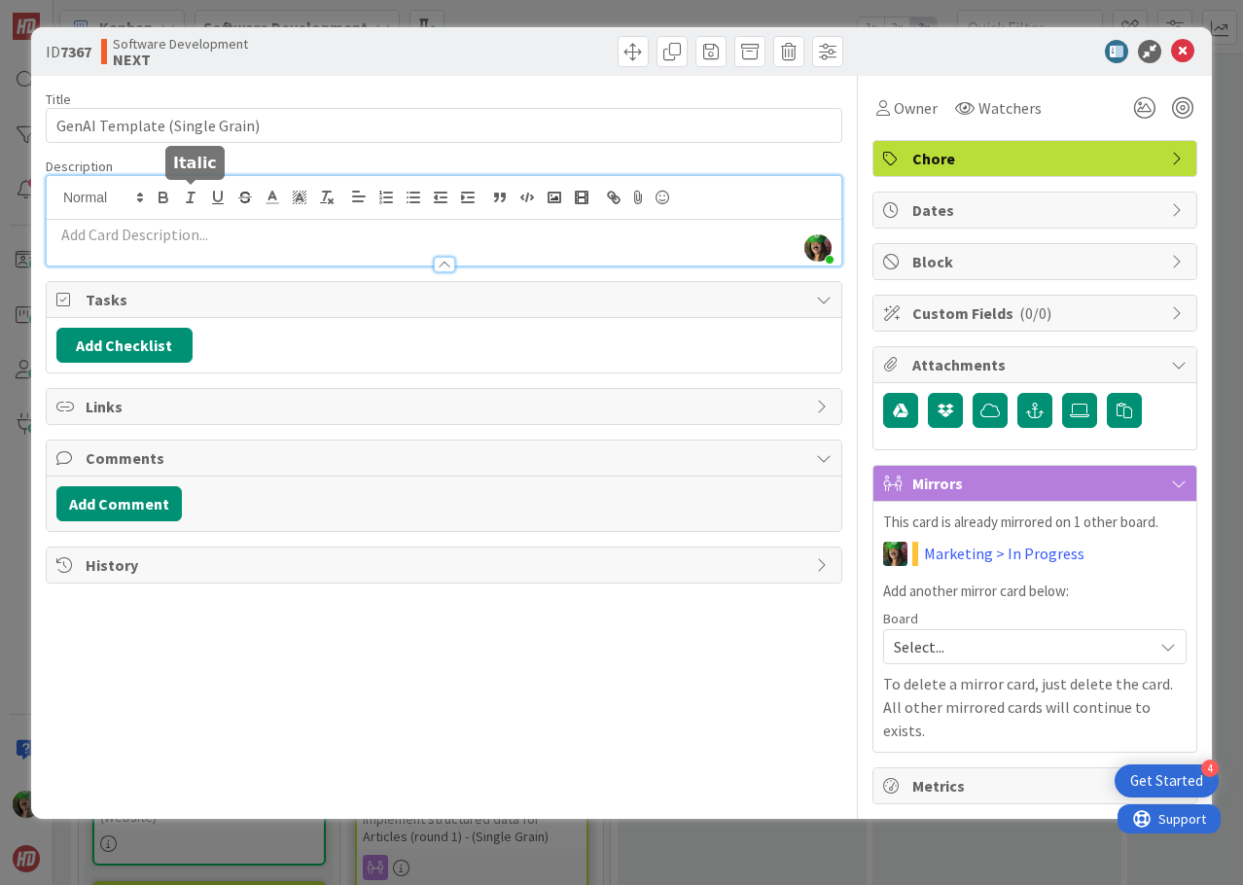
click at [184, 202] on div "[PERSON_NAME] just joined" at bounding box center [444, 220] width 794 height 89
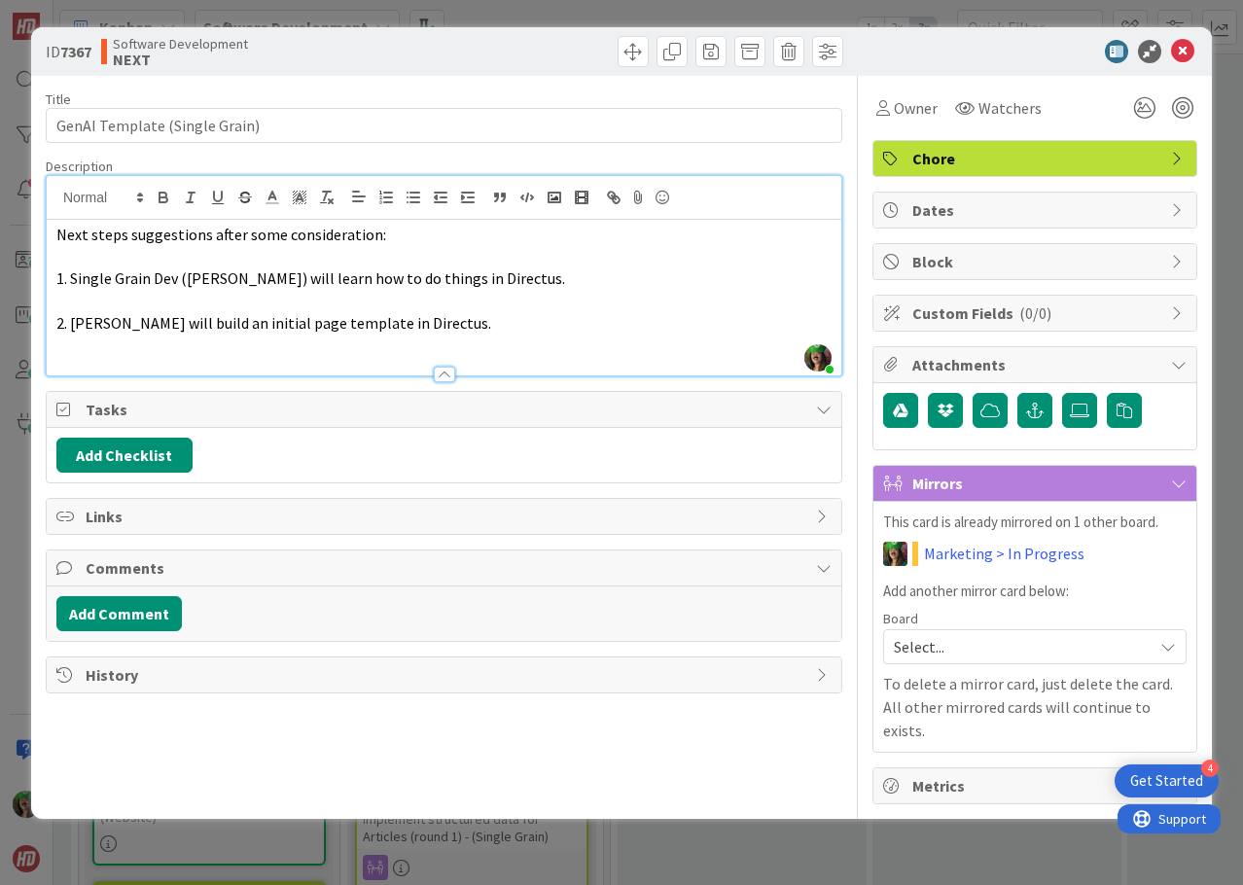
click at [124, 298] on p at bounding box center [443, 301] width 775 height 22
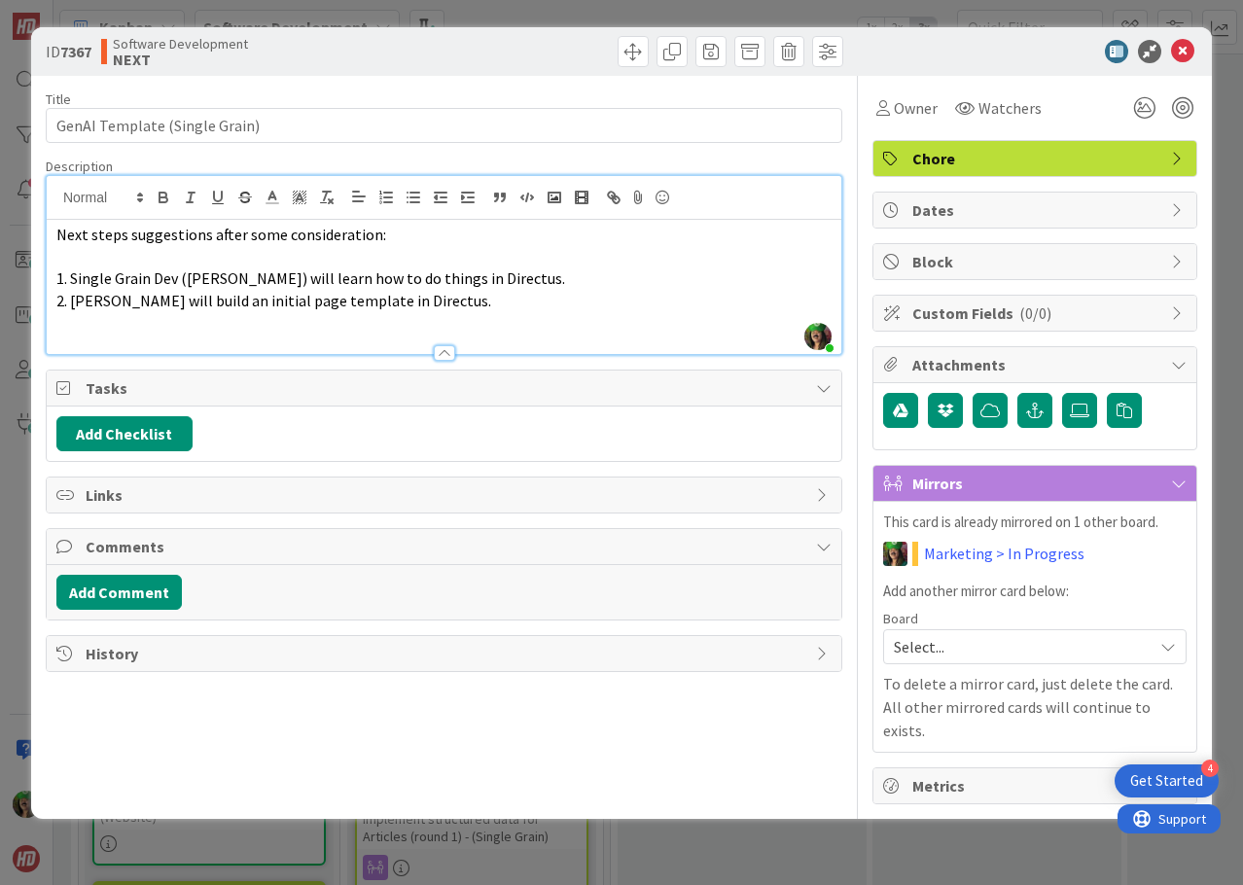
click at [425, 299] on p "2. [PERSON_NAME] will build an initial page template in Directus." at bounding box center [443, 301] width 775 height 22
click at [70, 276] on span "1. Single Grain Dev ([PERSON_NAME]) will learn how to do things in Directus." at bounding box center [310, 277] width 508 height 19
click at [71, 301] on span "2. [PERSON_NAME] will build an initial page template in Directus." at bounding box center [273, 300] width 435 height 19
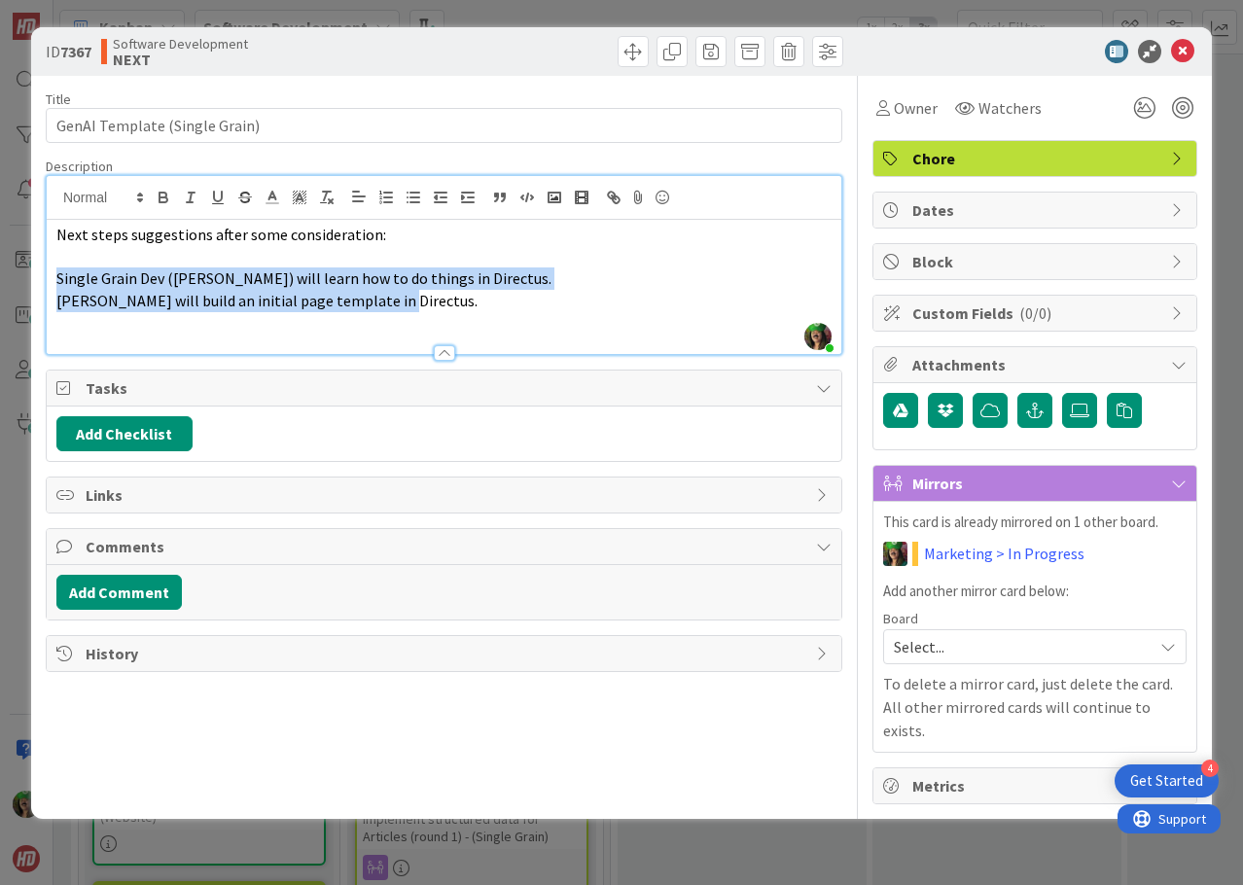
drag, startPoint x: 57, startPoint y: 279, endPoint x: 403, endPoint y: 302, distance: 346.9
click at [403, 302] on div "Next steps suggestions after some consideration: Single Grain Dev ([PERSON_NAME…" at bounding box center [444, 287] width 794 height 134
click at [386, 200] on icon "button" at bounding box center [386, 198] width 18 height 18
click at [440, 310] on li "[PERSON_NAME] will build an initial page template in Directus." at bounding box center [456, 301] width 752 height 22
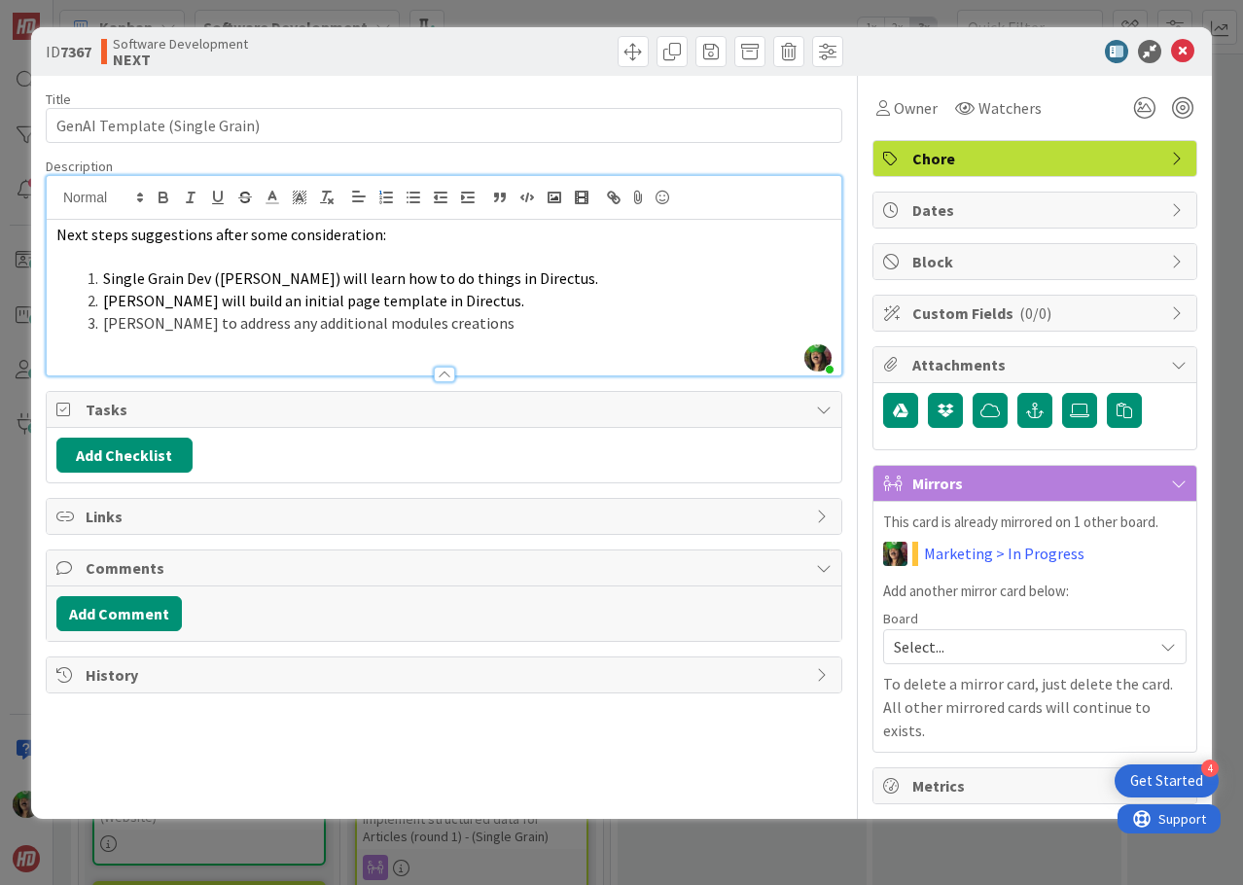
click at [1170, 48] on div at bounding box center [1025, 51] width 344 height 23
click at [1187, 49] on icon at bounding box center [1182, 51] width 23 height 23
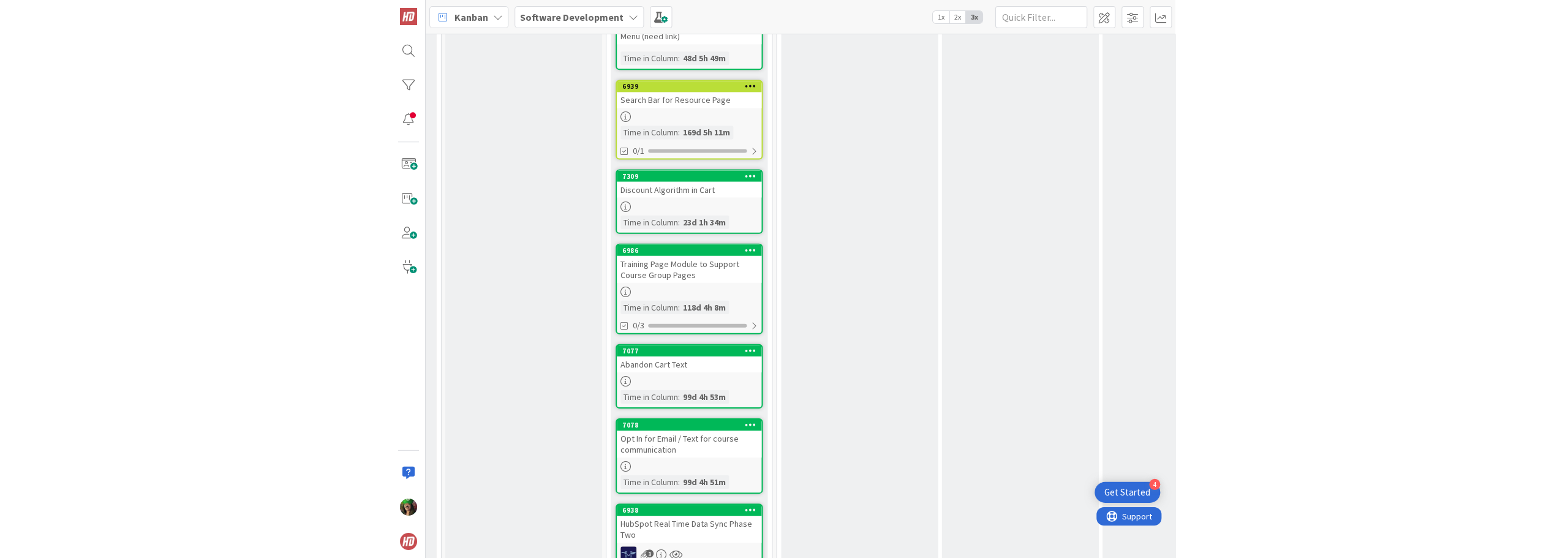
scroll to position [1286, 340]
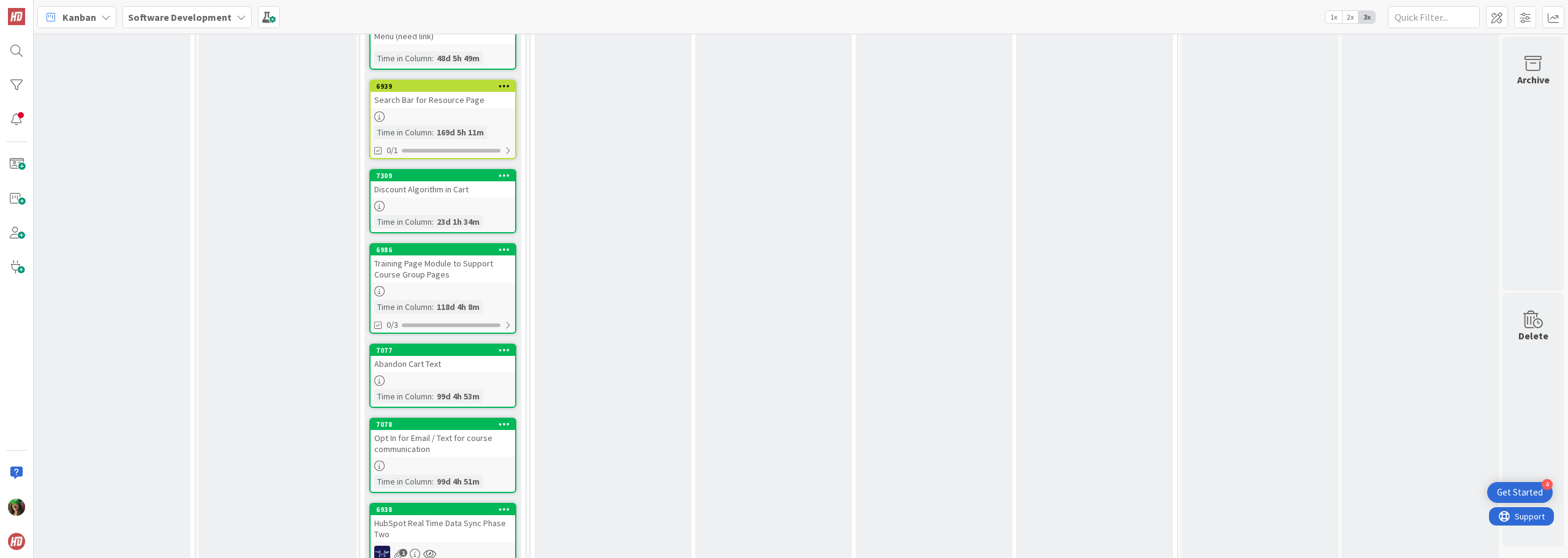
click at [200, 22] on b "Software Development" at bounding box center [180, 17] width 103 height 12
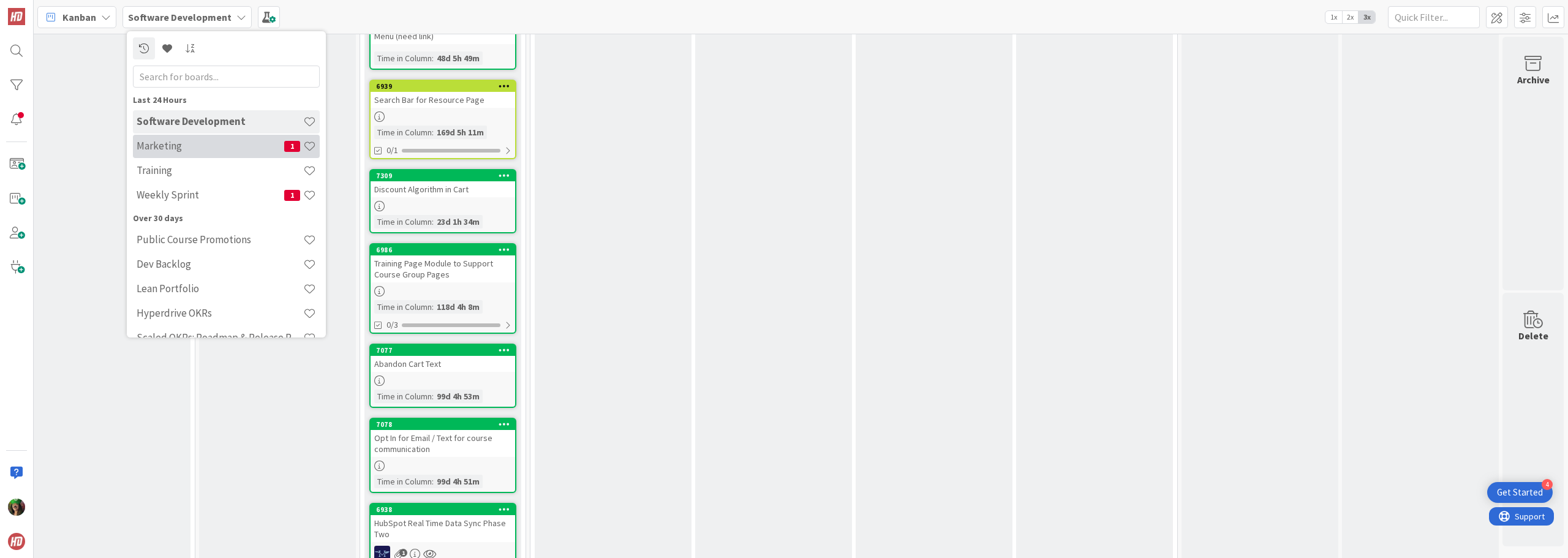
click at [201, 149] on h4 "Marketing" at bounding box center [210, 145] width 147 height 12
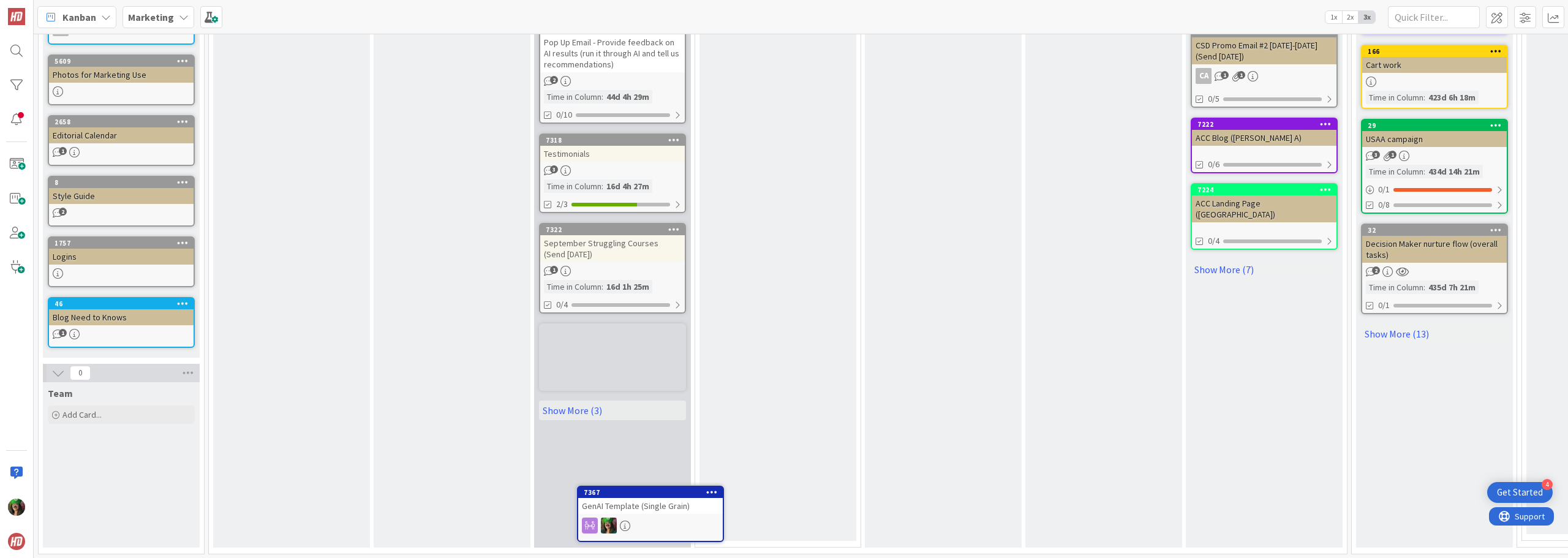
scroll to position [703, 0]
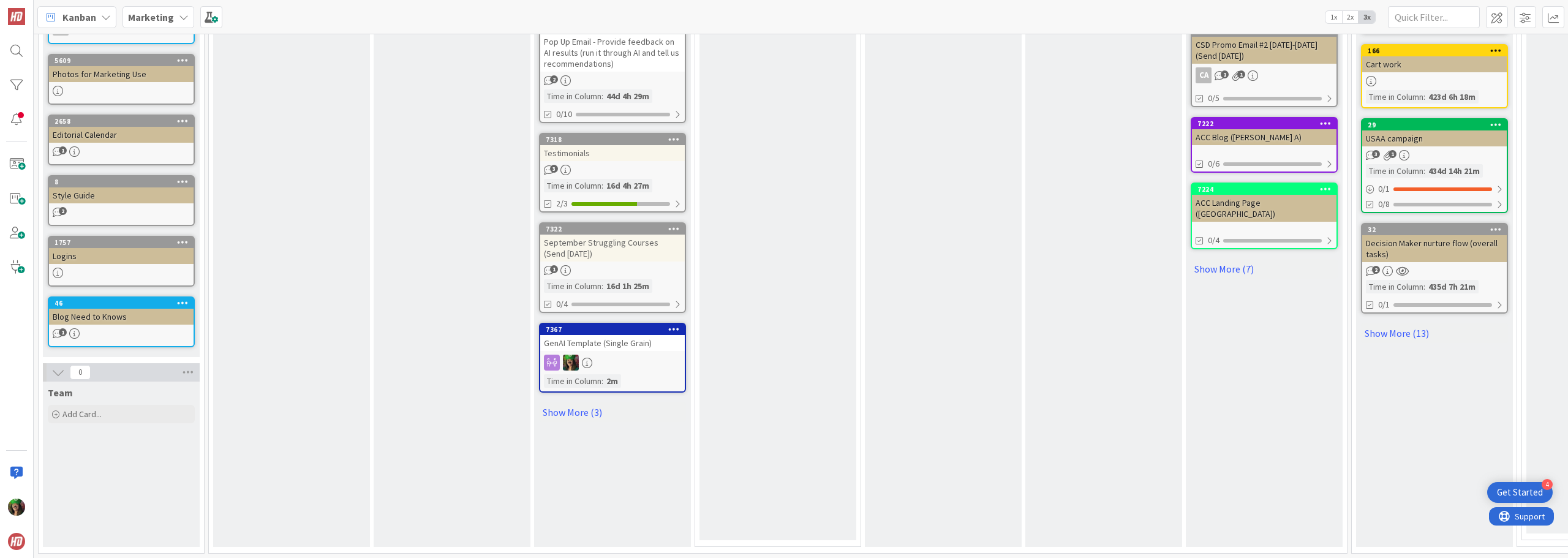
drag, startPoint x: 615, startPoint y: 180, endPoint x: 621, endPoint y: 354, distance: 174.1
click at [592, 404] on link "Show More (3)" at bounding box center [612, 412] width 147 height 20
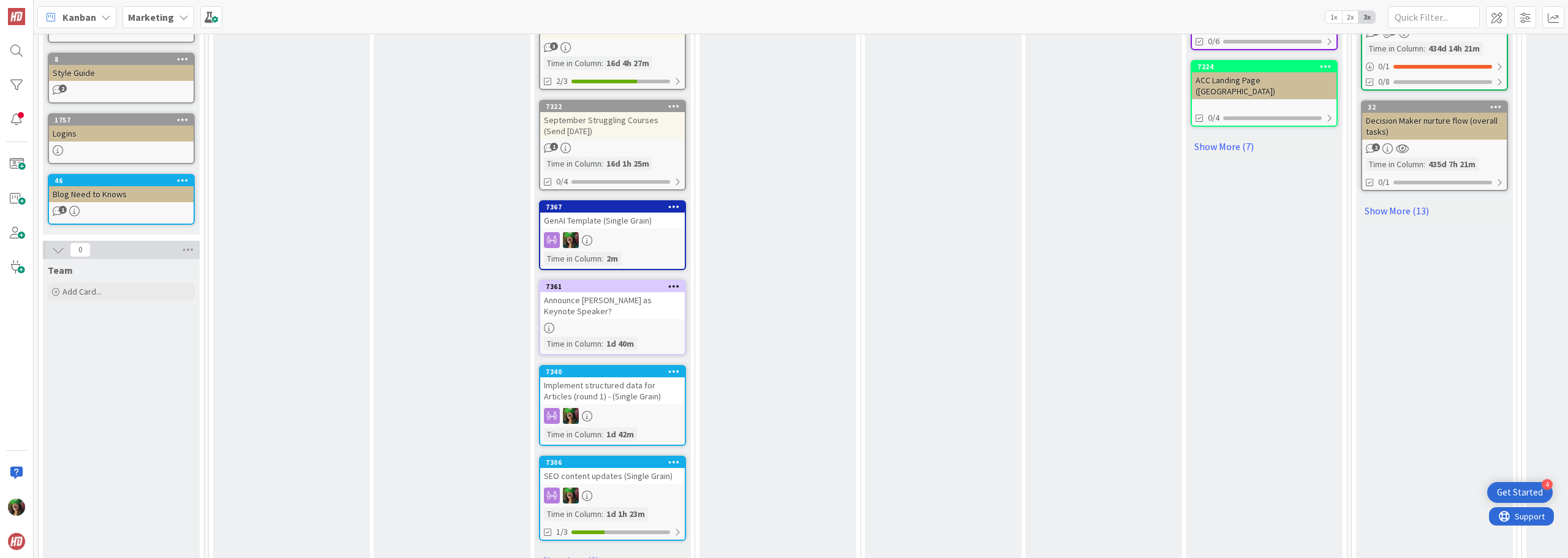
scroll to position [768, 0]
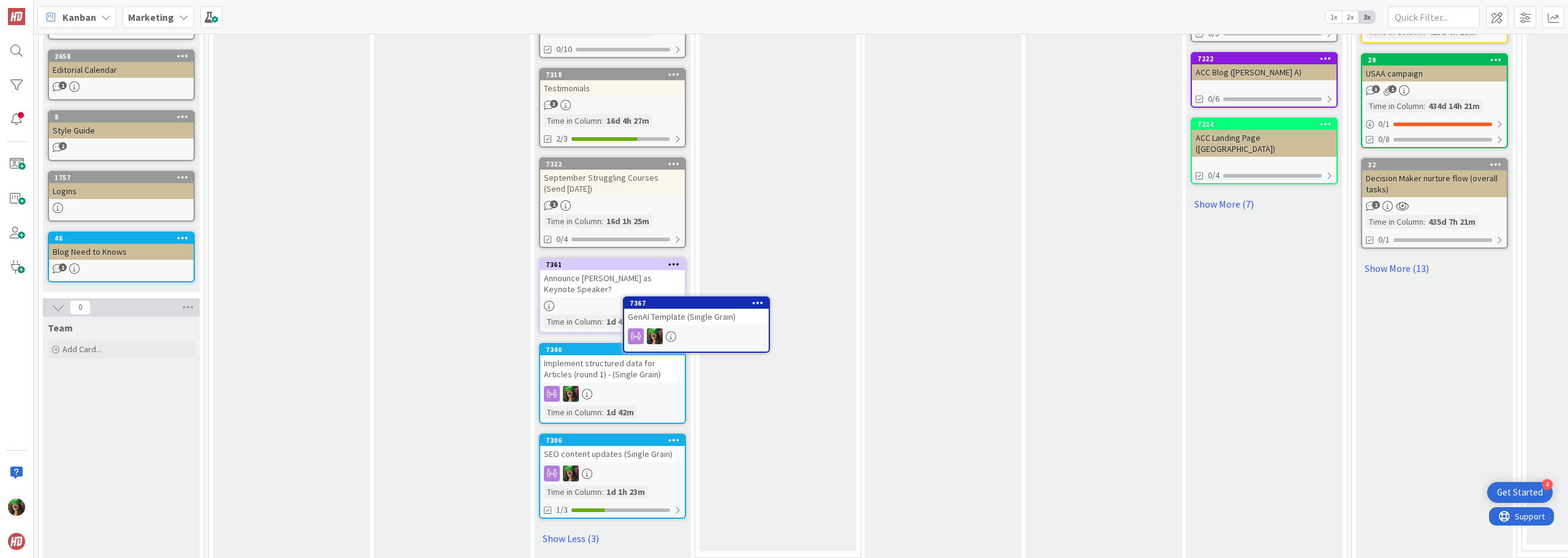
drag, startPoint x: 618, startPoint y: 219, endPoint x: 695, endPoint y: 324, distance: 130.2
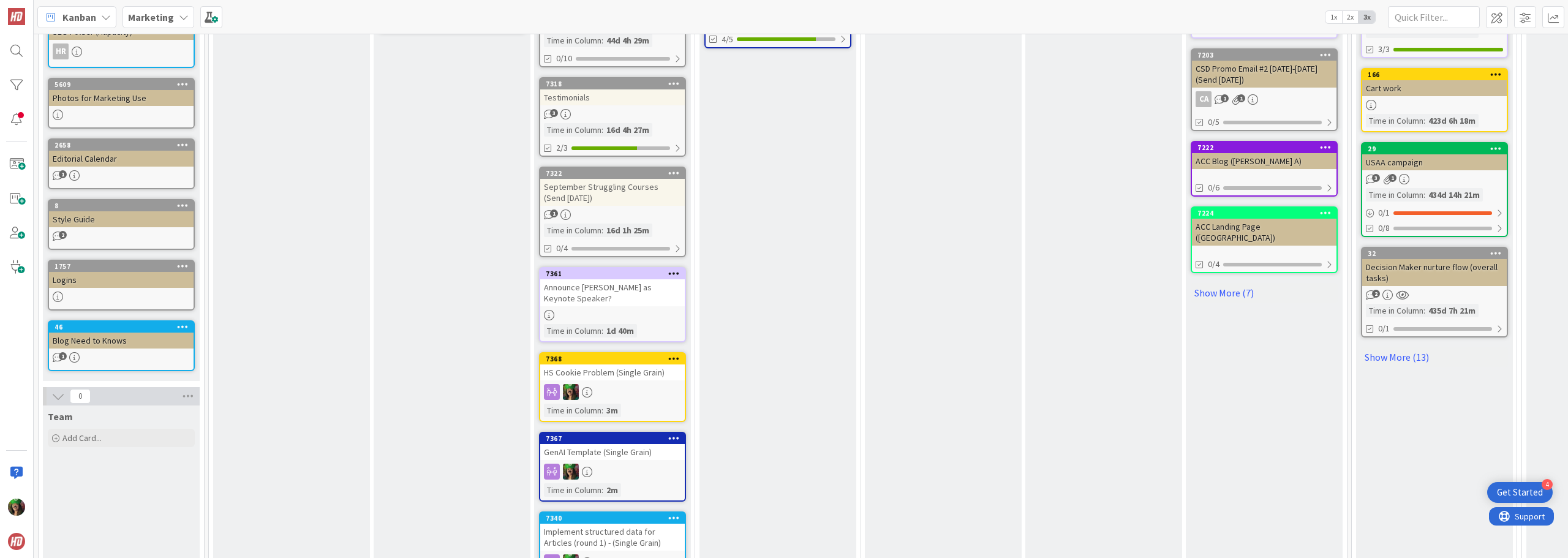
scroll to position [659, 0]
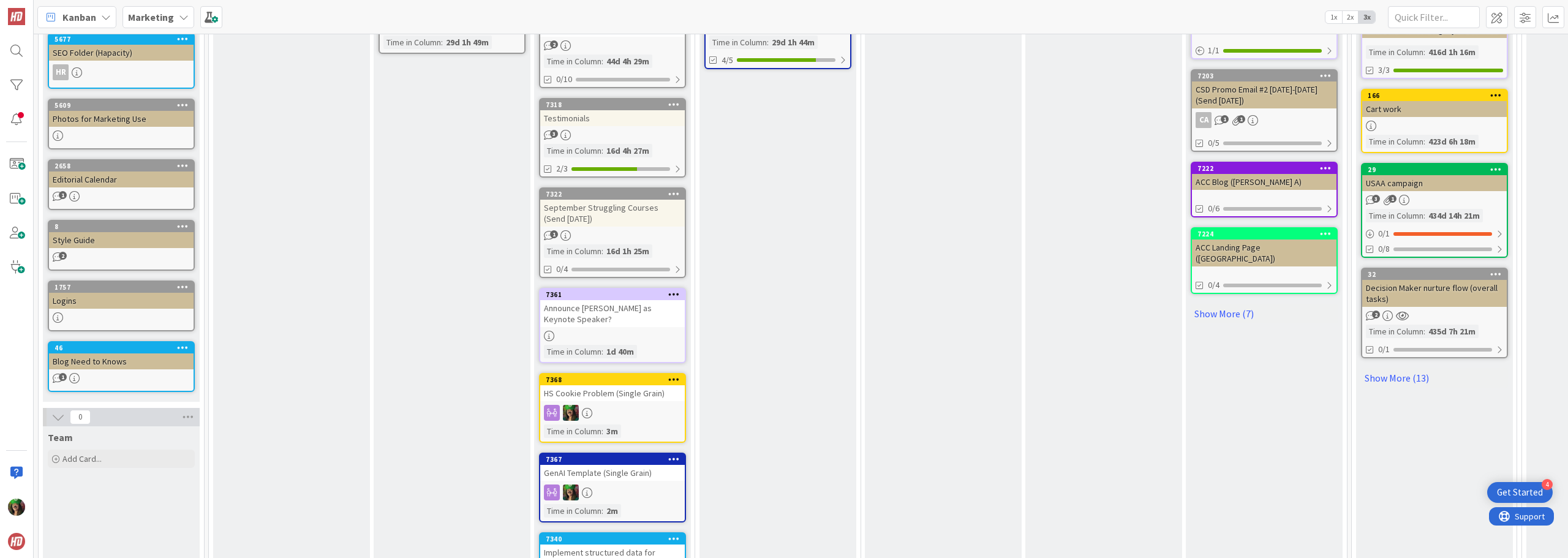
click at [641, 405] on div at bounding box center [612, 413] width 144 height 16
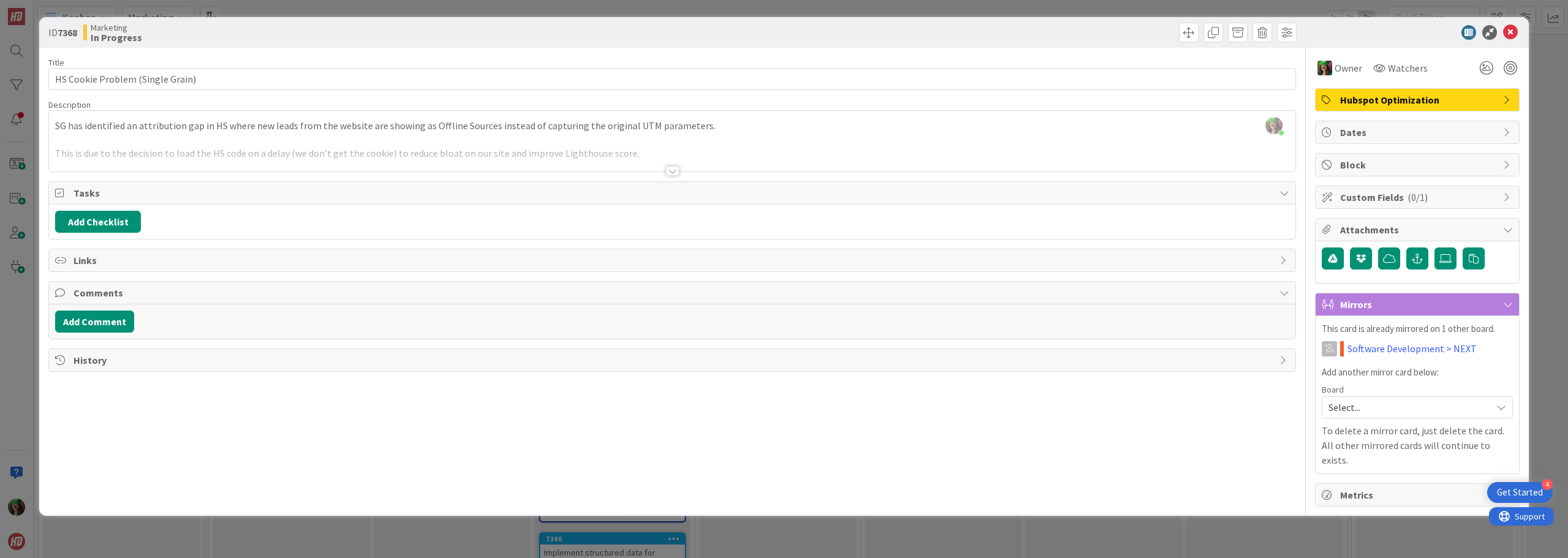
click at [673, 171] on div at bounding box center [672, 171] width 13 height 10
